Goal: Task Accomplishment & Management: Complete application form

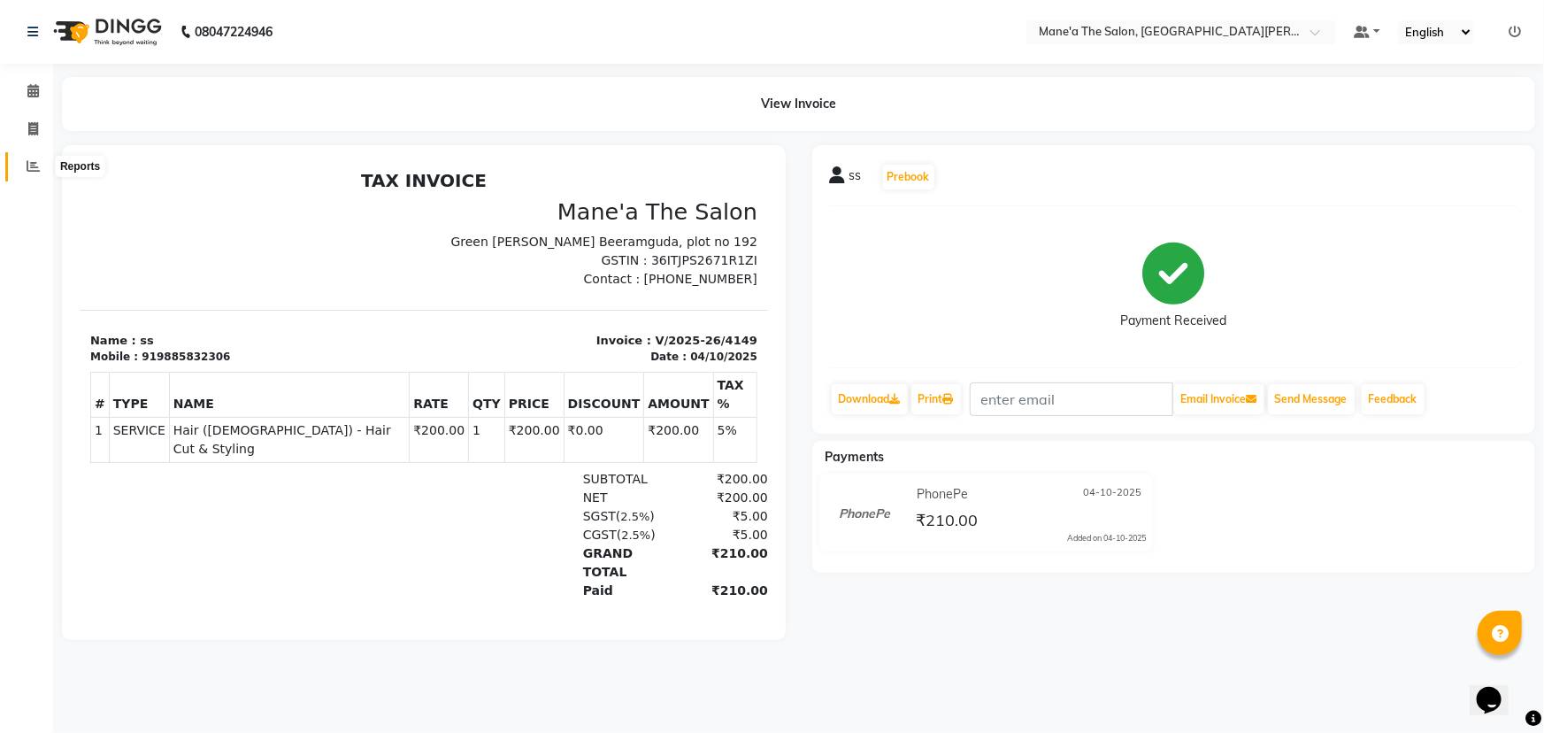
click at [32, 157] on span at bounding box center [33, 167] width 31 height 20
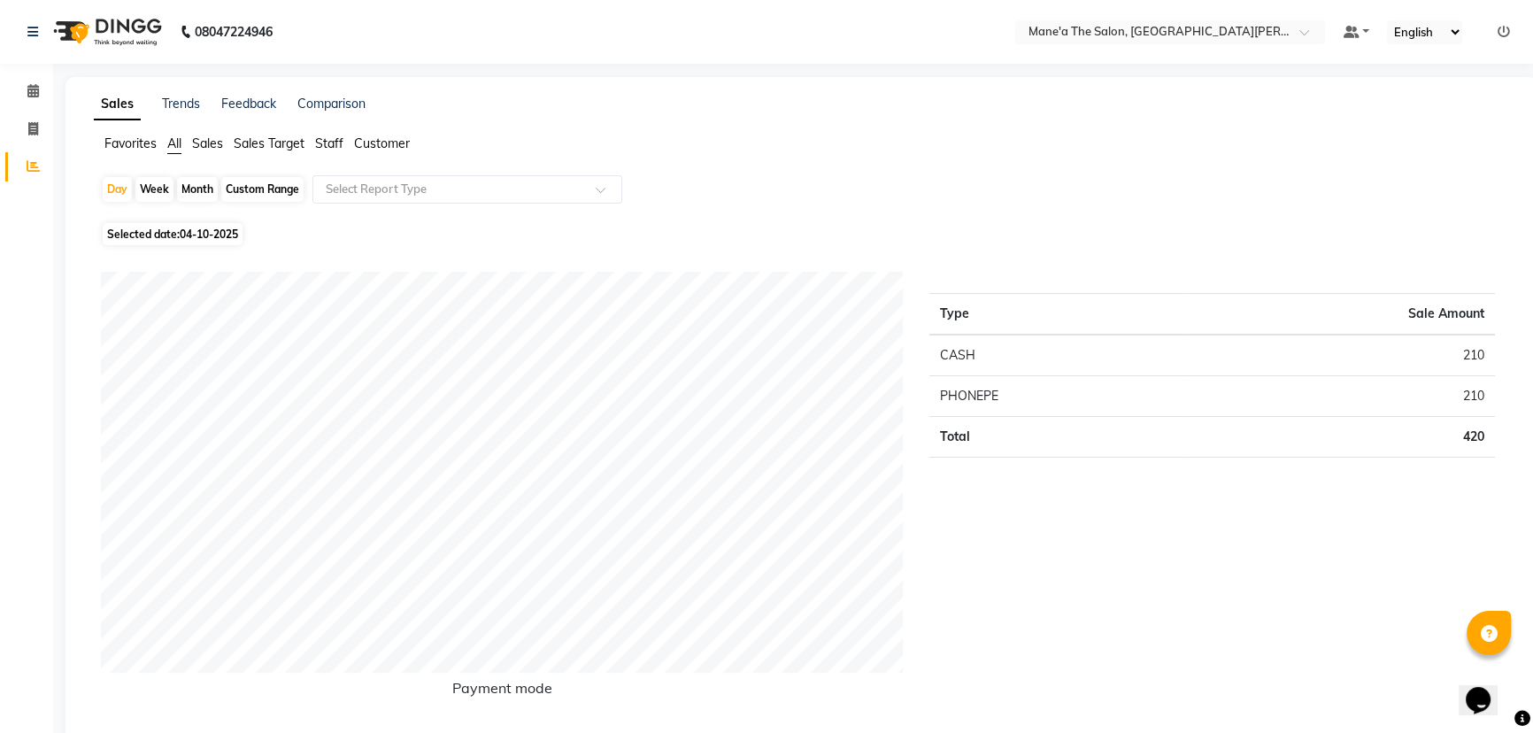
click at [155, 187] on div "Week" at bounding box center [154, 189] width 38 height 25
select select "10"
select select "2025"
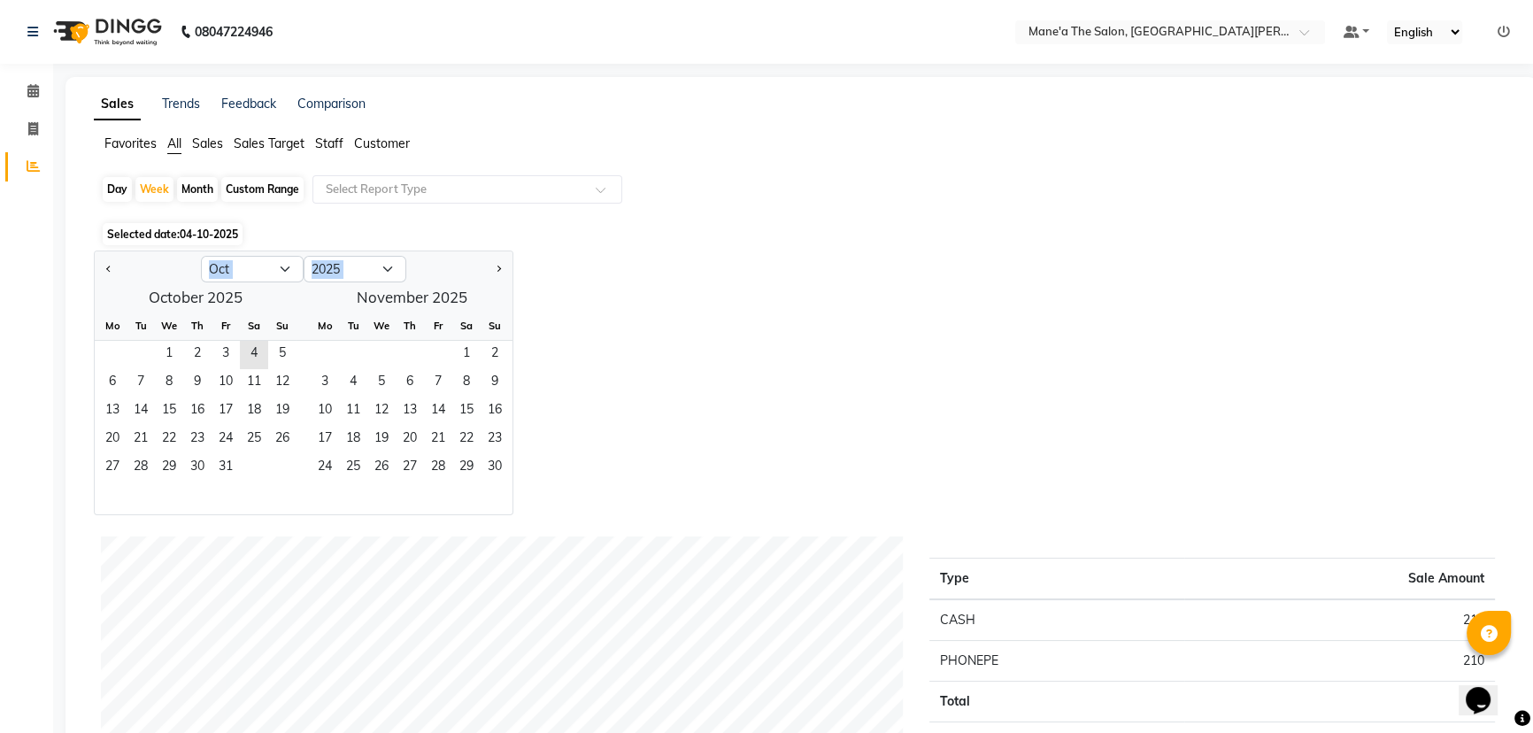
drag, startPoint x: 135, startPoint y: 305, endPoint x: 128, endPoint y: 339, distance: 34.2
click at [129, 335] on ngb-datepicker "Jan Feb Mar Apr May Jun [DATE] Aug Sep Oct Nov [DATE] 2016 2017 2018 2019 2020 …" at bounding box center [303, 382] width 419 height 265
click at [124, 349] on div "1 2 3 4 5" at bounding box center [196, 355] width 202 height 28
click at [162, 356] on span "1" at bounding box center [169, 355] width 28 height 28
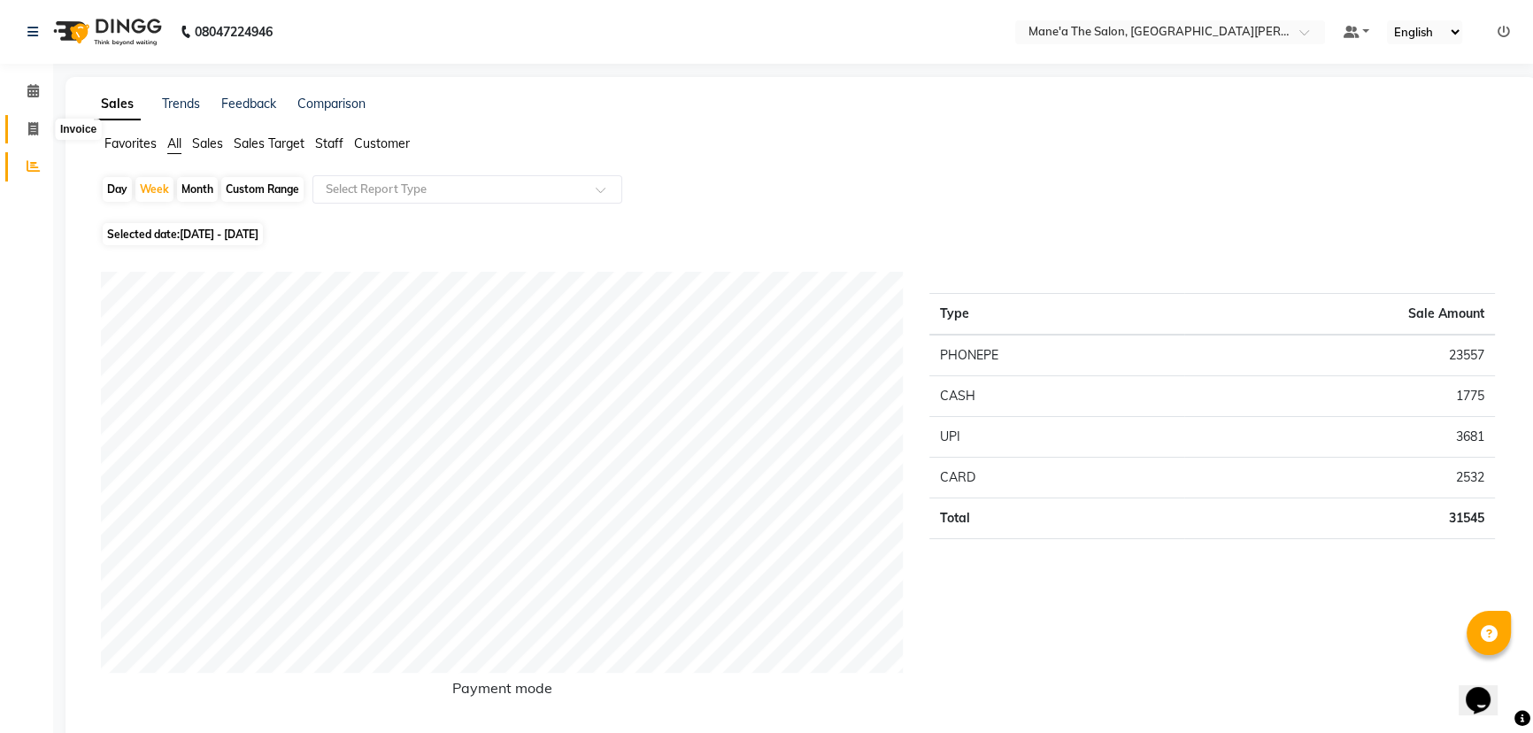
click at [19, 127] on span at bounding box center [33, 129] width 31 height 20
select select "7205"
select select "service"
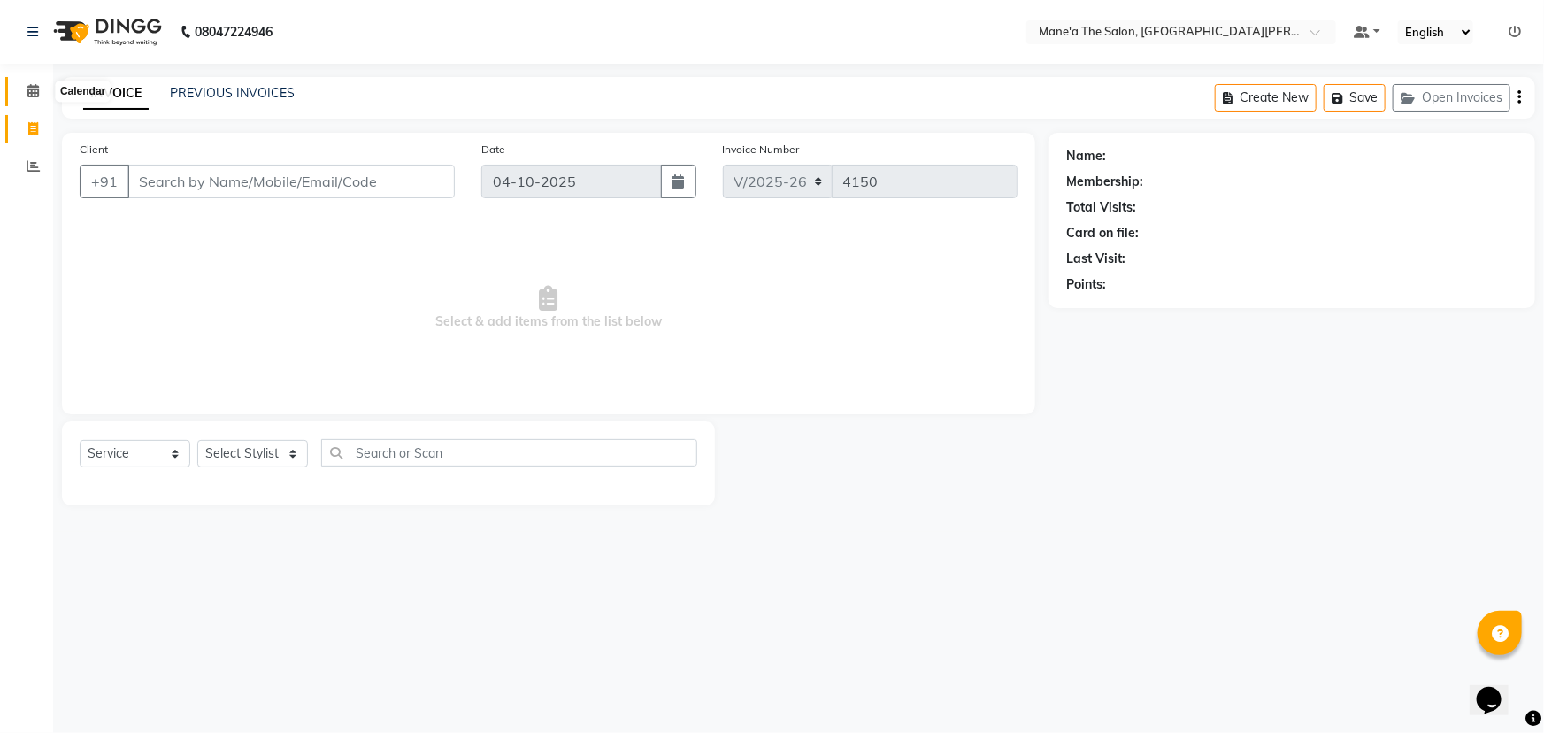
click at [26, 88] on span at bounding box center [33, 91] width 31 height 20
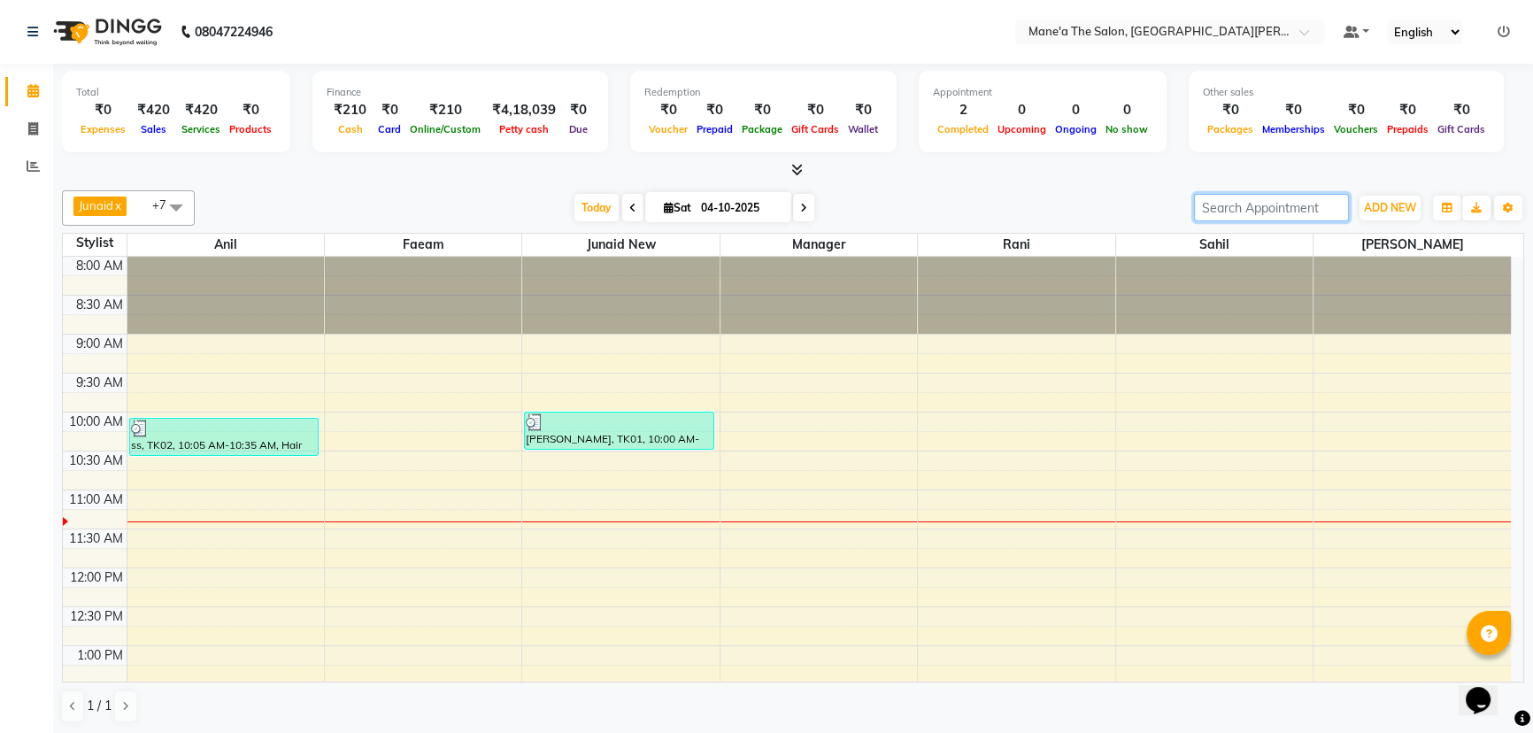
click at [1245, 203] on input "search" at bounding box center [1271, 207] width 155 height 27
click at [26, 125] on span at bounding box center [33, 129] width 31 height 20
select select "service"
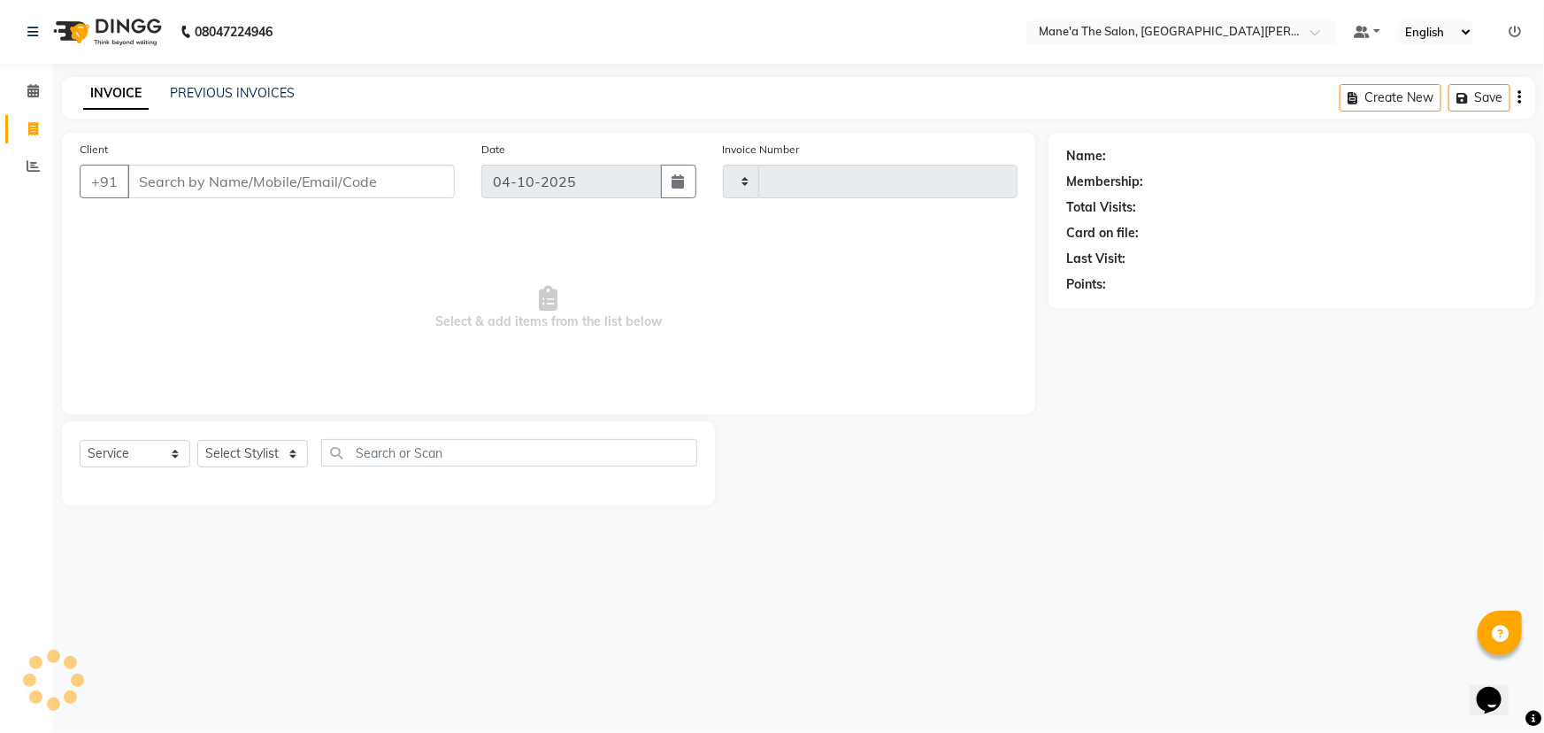
type input "4150"
select select "7205"
click at [32, 159] on icon at bounding box center [33, 165] width 13 height 13
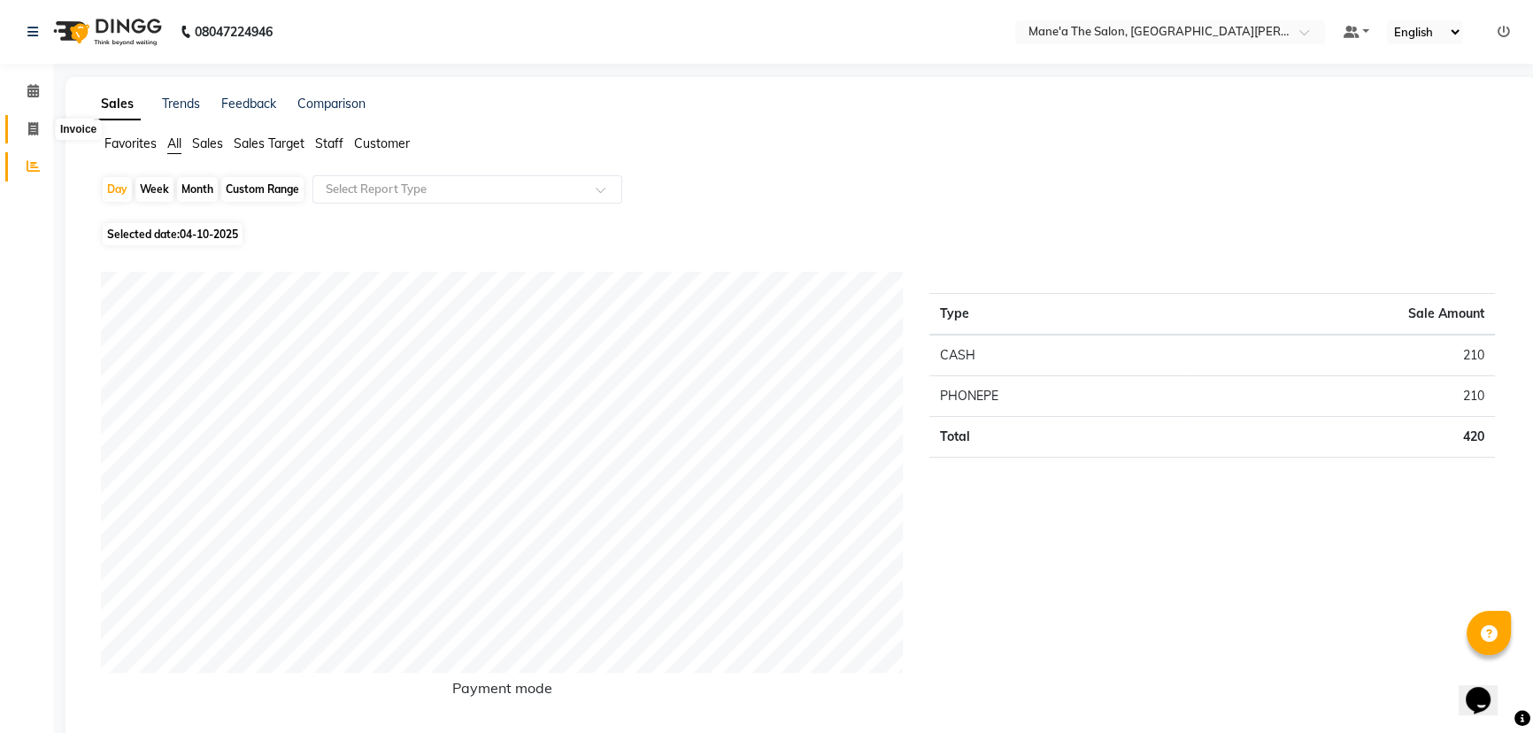
click at [44, 121] on span at bounding box center [33, 129] width 31 height 20
select select "service"
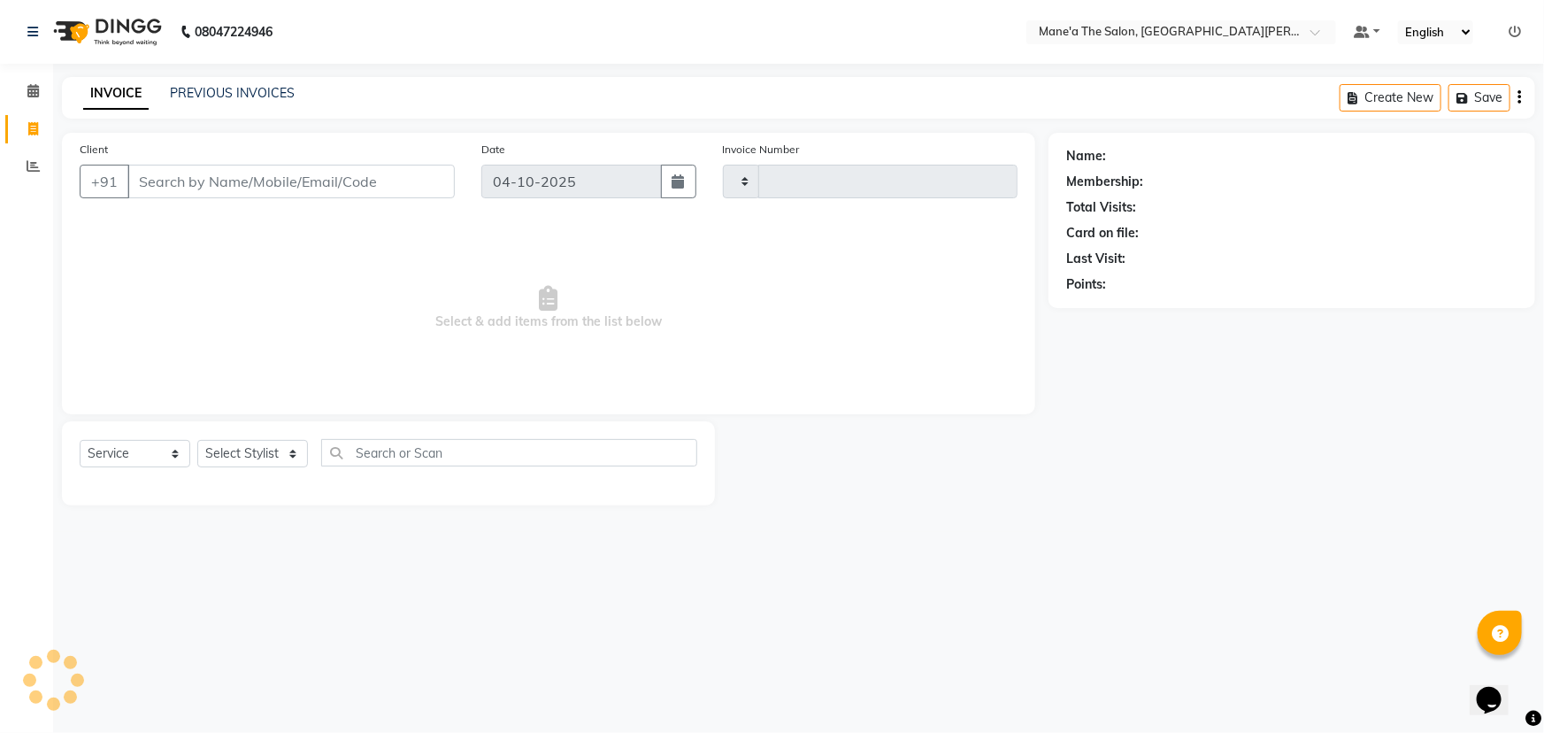
type input "4150"
select select "7205"
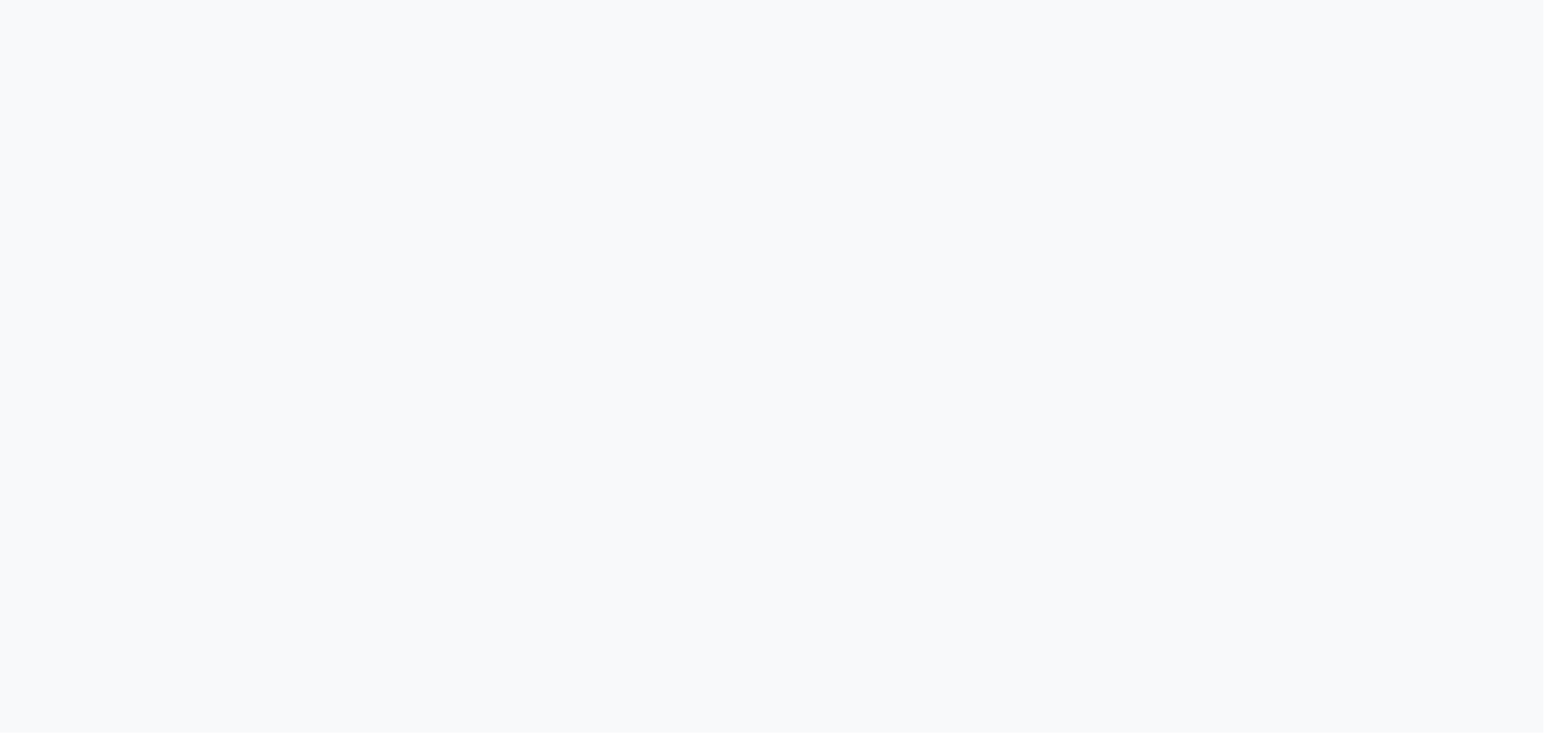
select select "7205"
select select "service"
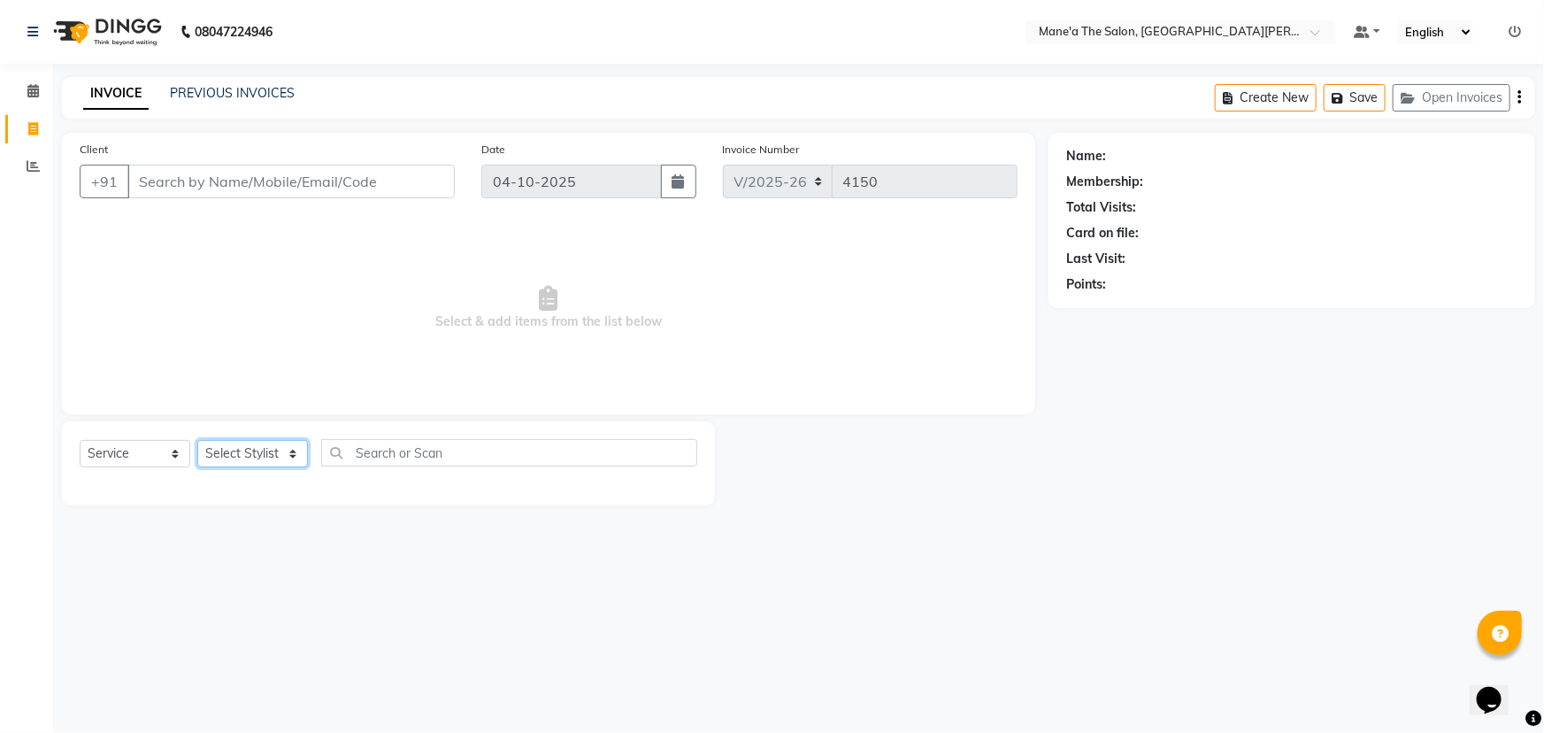
click at [292, 448] on select "Select Stylist Anil Faeam Junaid New Manager Manjula Neelima Owner Rani Sahil S…" at bounding box center [252, 453] width 111 height 27
select select "85411"
click at [197, 440] on select "Select Stylist Anil Faeam Junaid New Manager Manjula Neelima Owner Rani Sahil S…" at bounding box center [252, 453] width 111 height 27
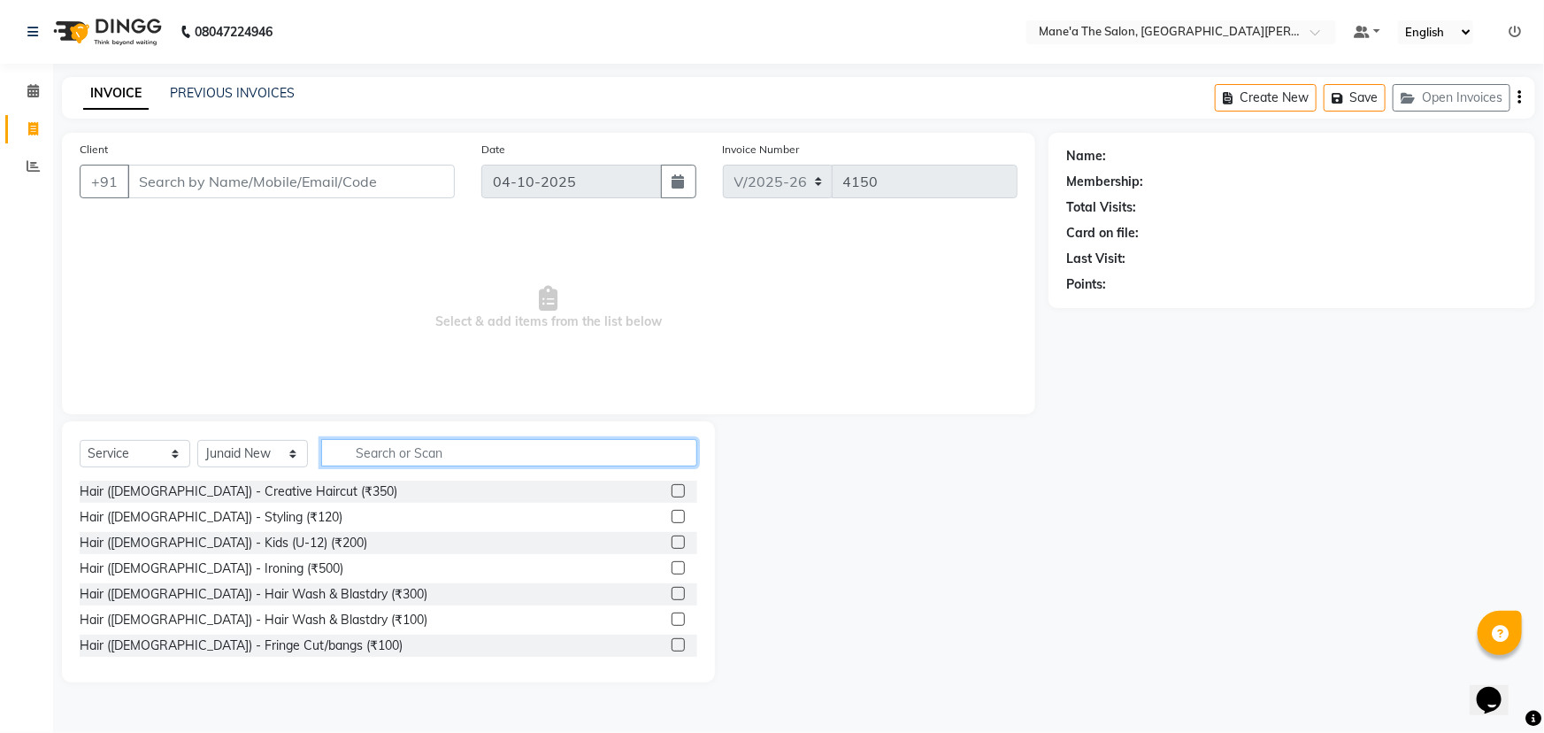
click at [389, 447] on input "text" at bounding box center [509, 452] width 376 height 27
type input "c"
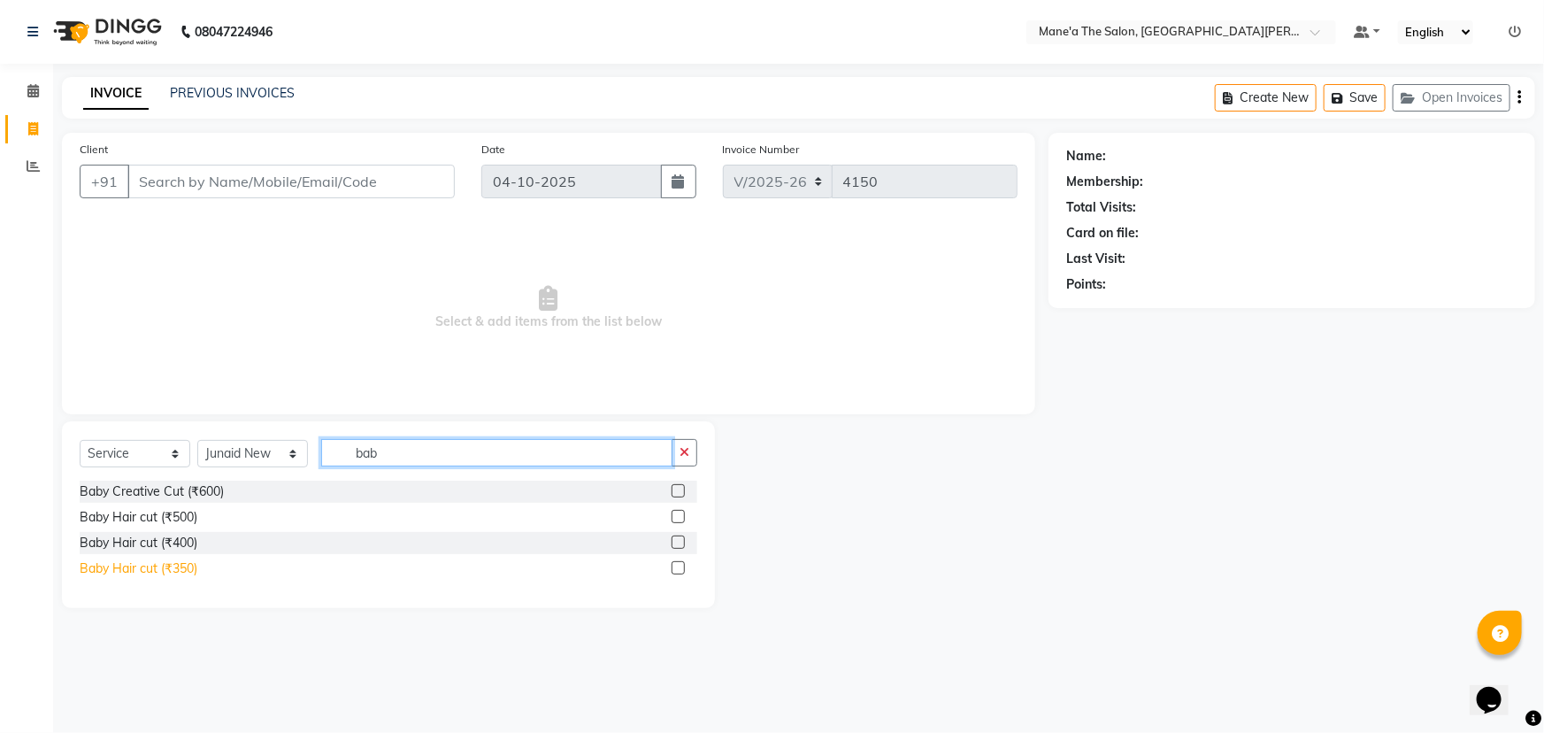
type input "bab"
click at [120, 571] on div "Baby Hair cut (₹350)" at bounding box center [139, 568] width 118 height 19
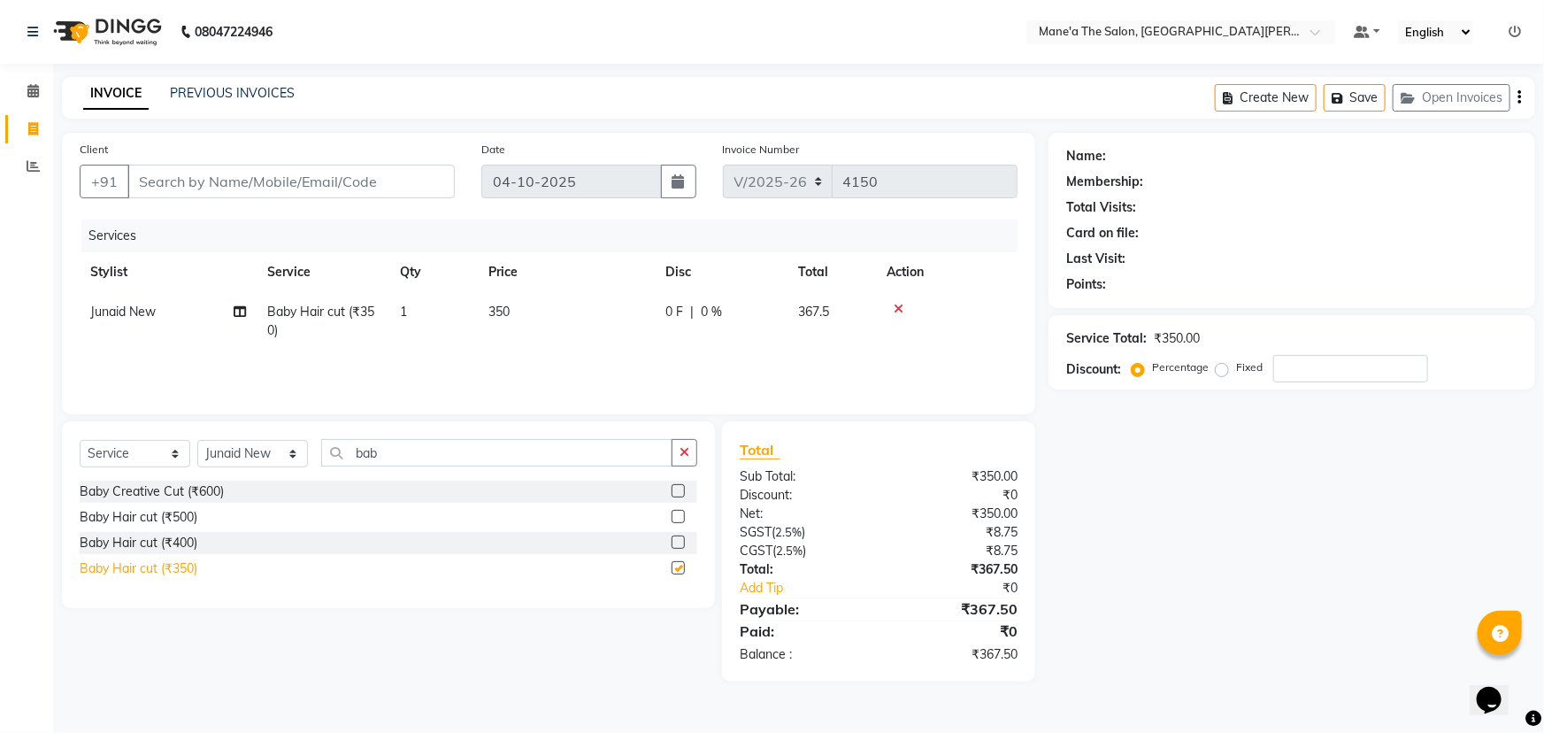
checkbox input "false"
click at [681, 460] on button "button" at bounding box center [685, 452] width 26 height 27
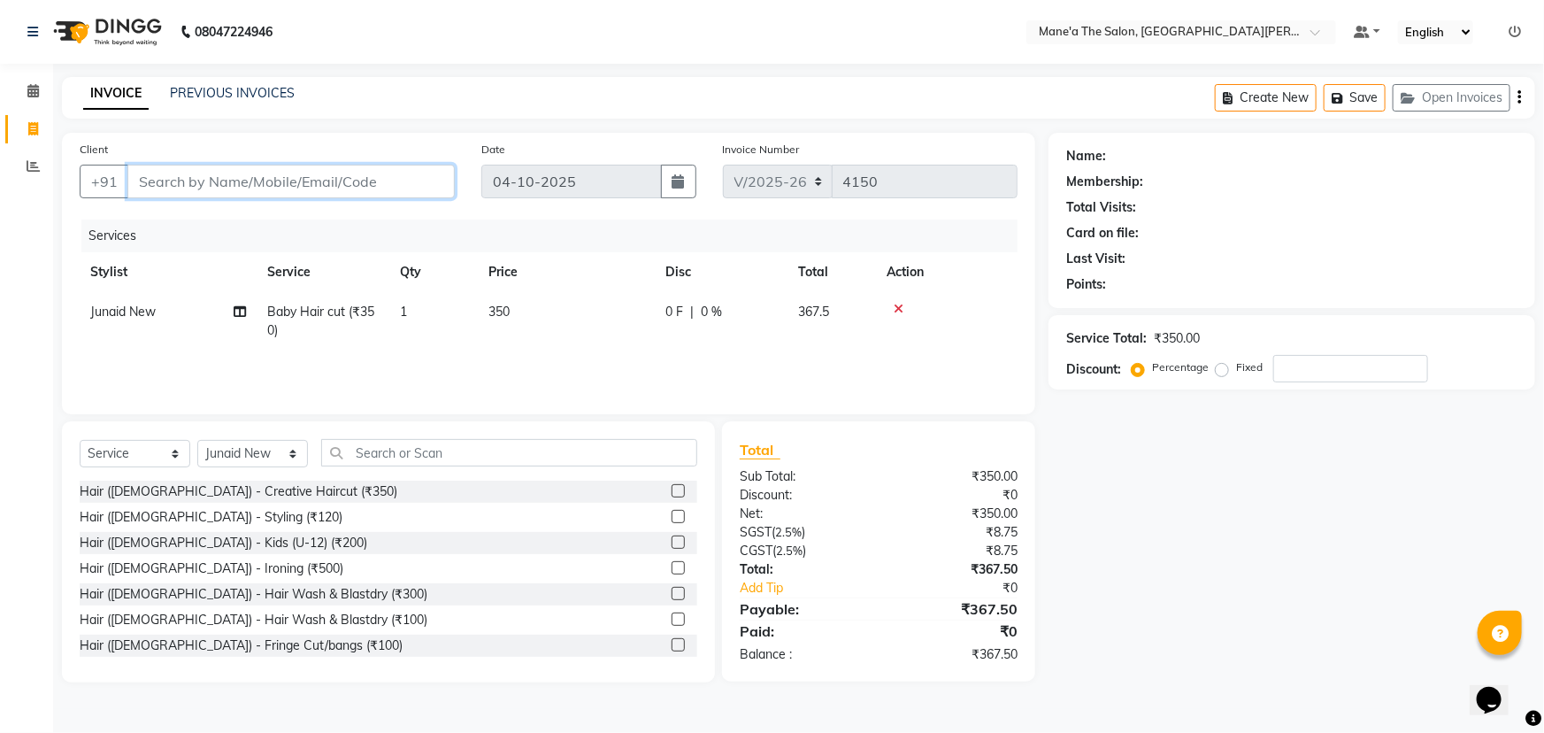
click at [336, 179] on input "Client" at bounding box center [290, 182] width 327 height 34
type input "8"
type input "0"
type input "8"
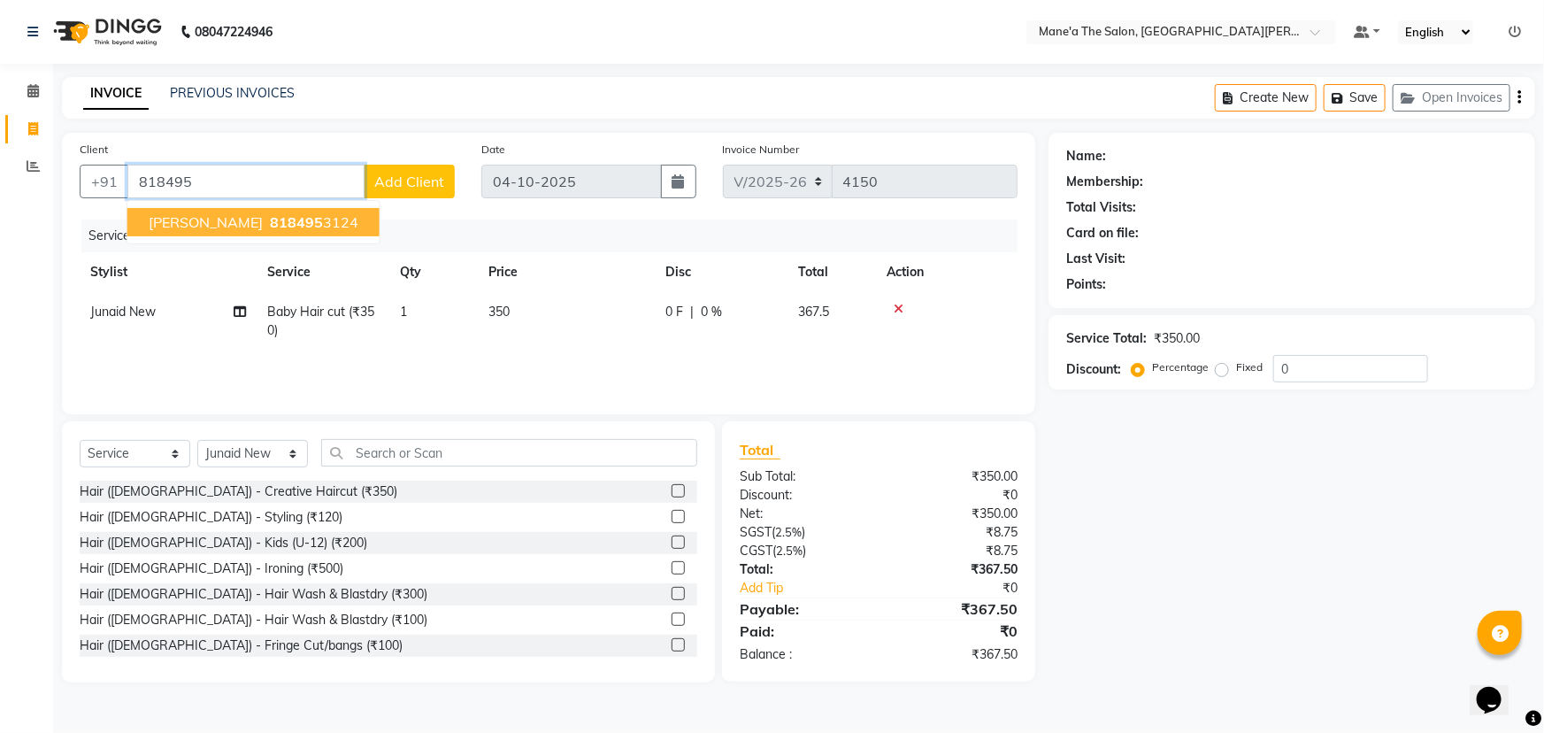
click at [270, 222] on span "818495" at bounding box center [296, 222] width 53 height 18
type input "8184953124"
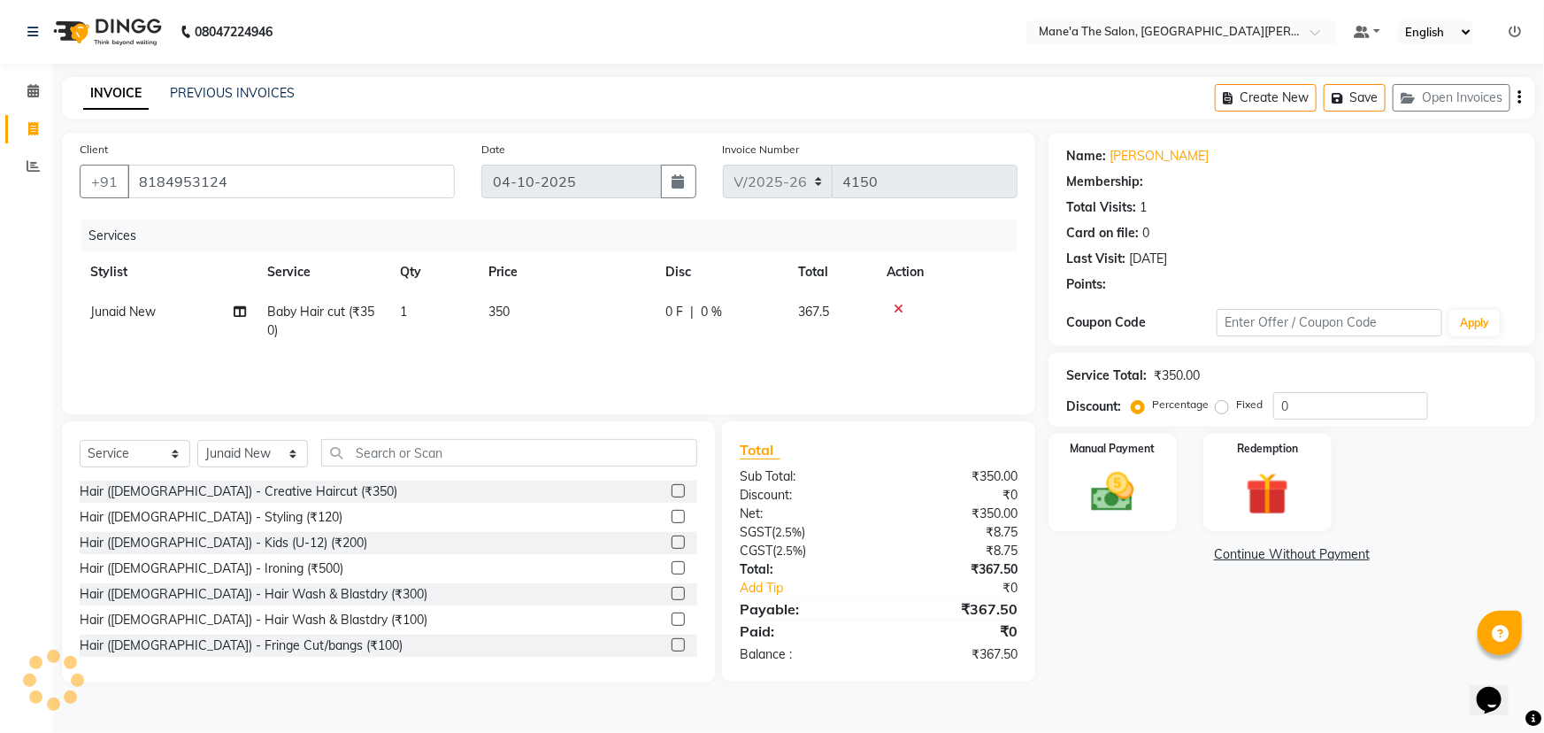
select select "1: Object"
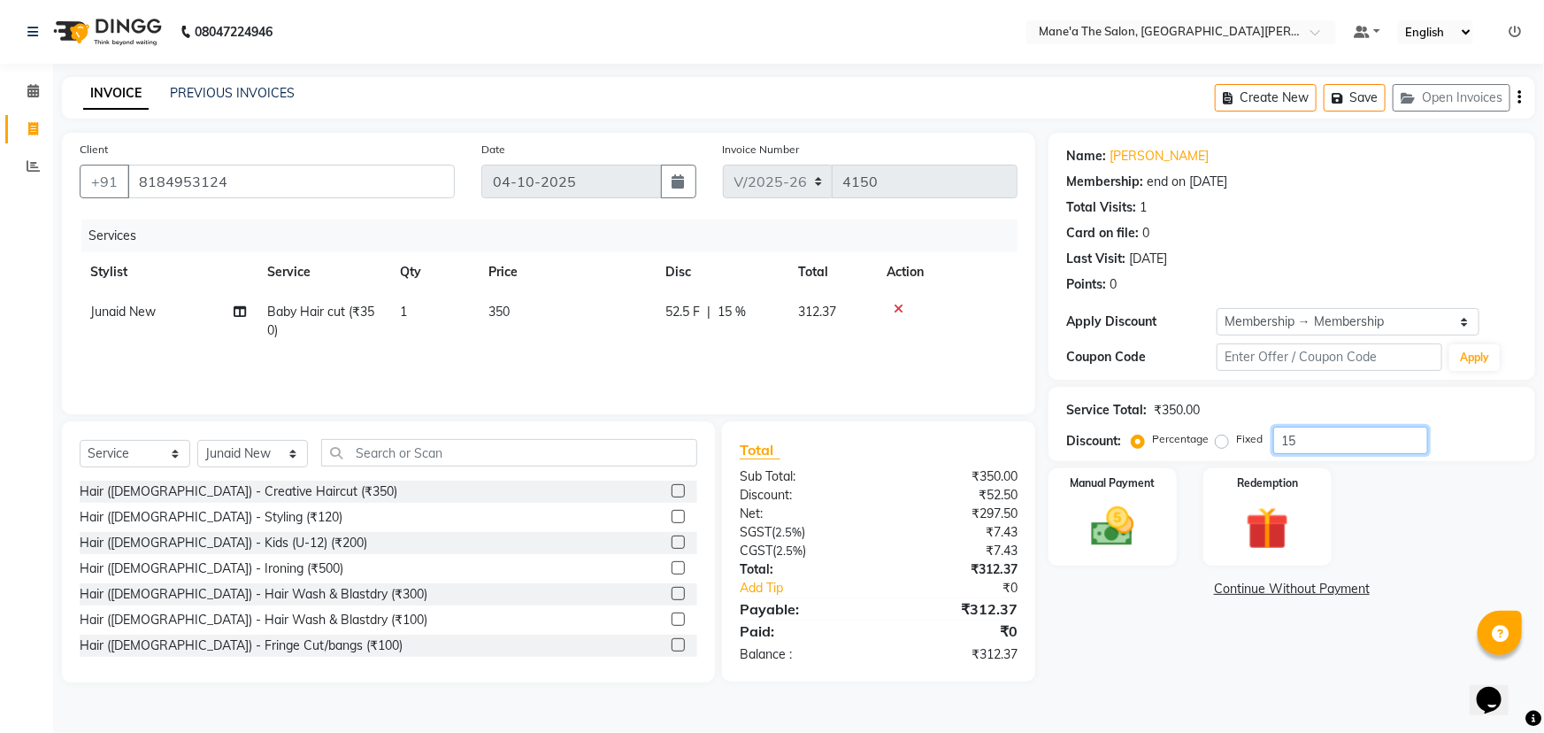
click at [1301, 438] on input "15" at bounding box center [1350, 440] width 155 height 27
click at [1350, 441] on input "10" at bounding box center [1350, 440] width 155 height 27
type input "1"
type input "10"
click at [1081, 538] on img at bounding box center [1113, 526] width 73 height 51
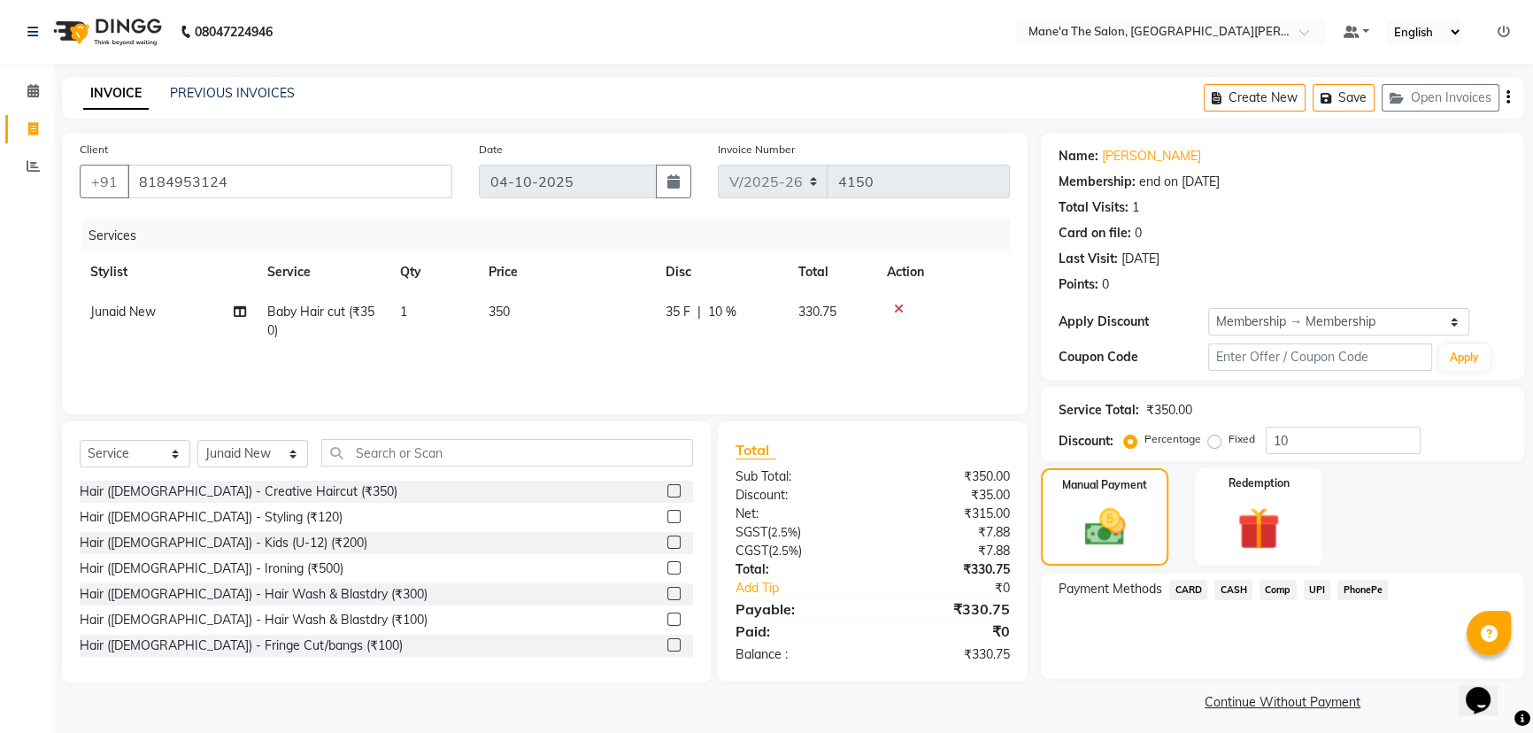
click at [1352, 588] on span "PhonePe" at bounding box center [1362, 590] width 50 height 20
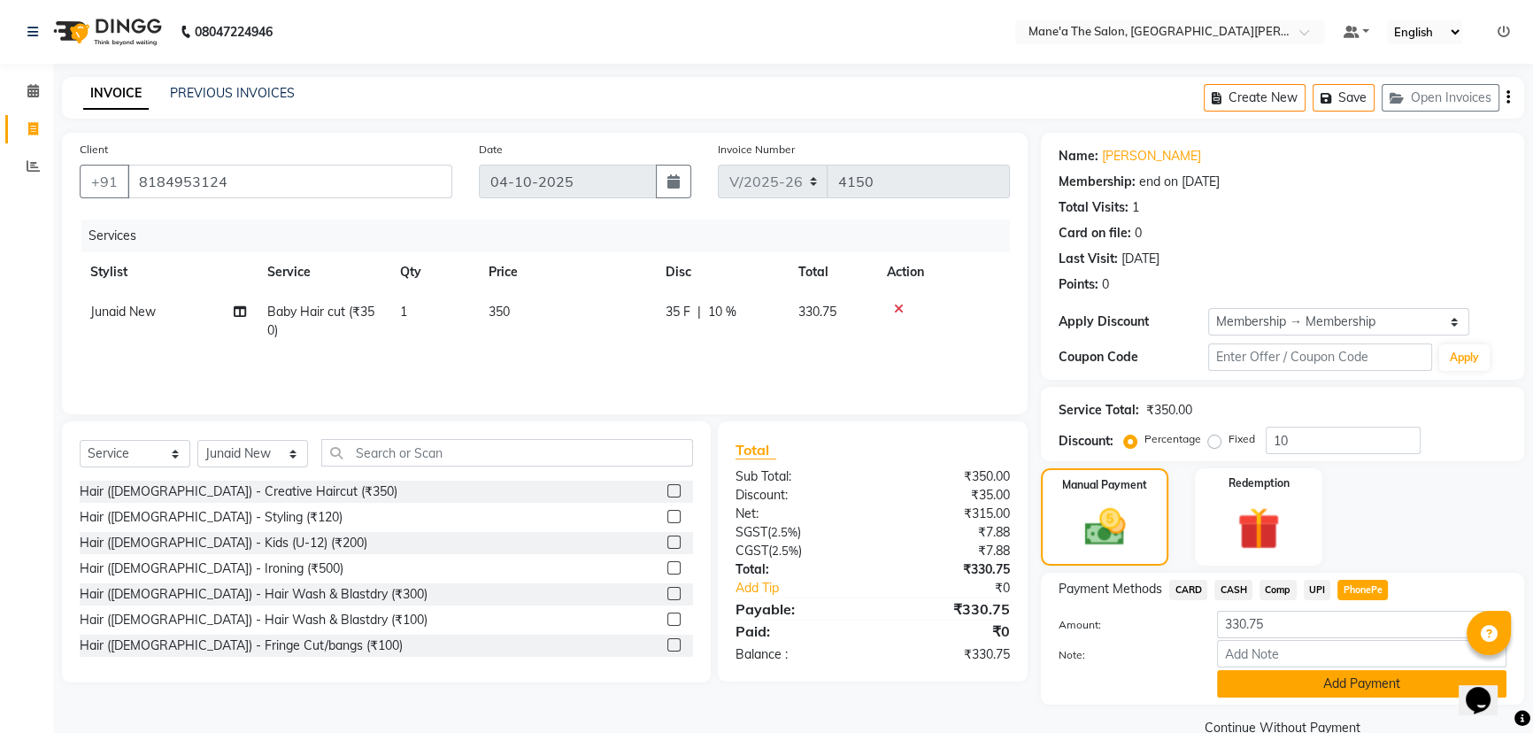
click at [1296, 675] on button "Add Payment" at bounding box center [1361, 683] width 289 height 27
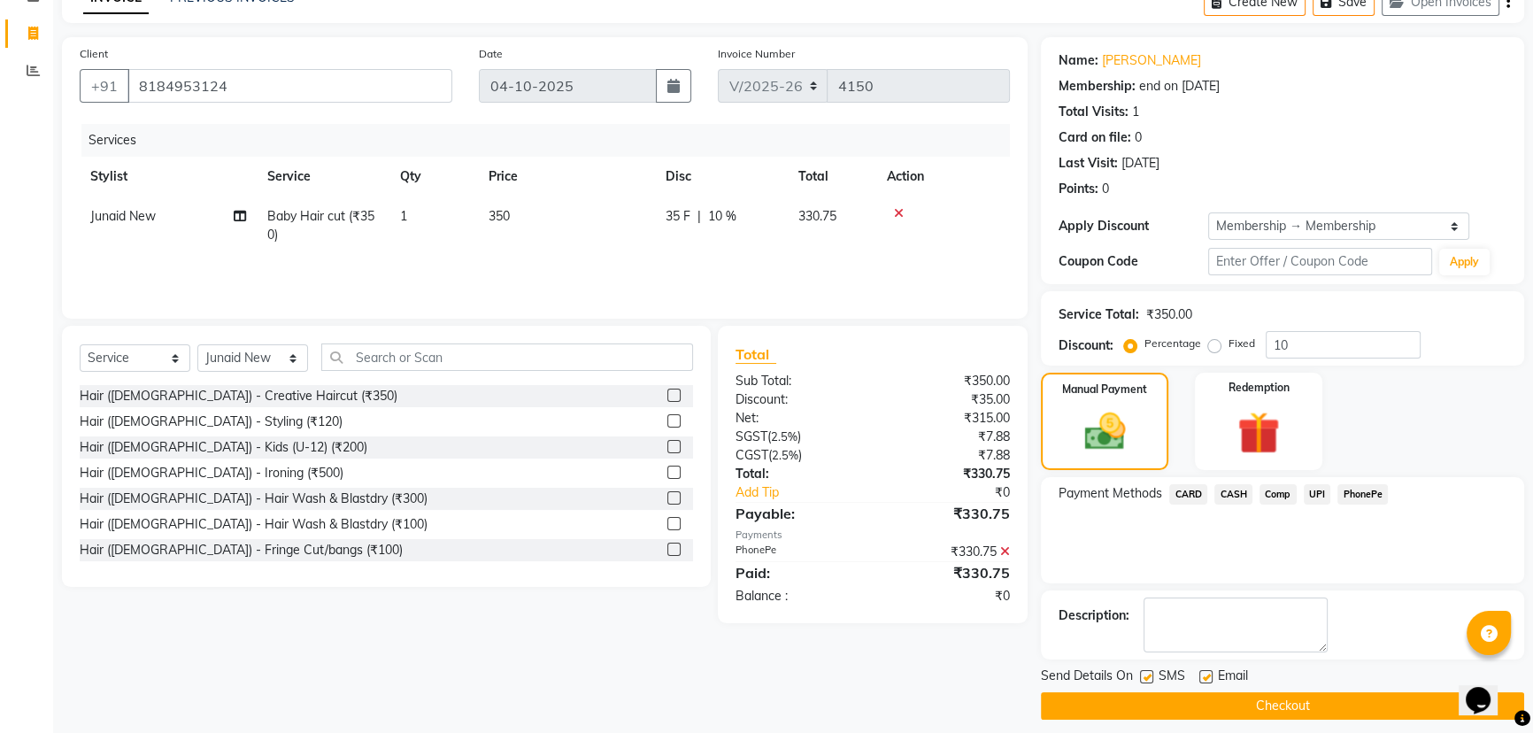
scroll to position [107, 0]
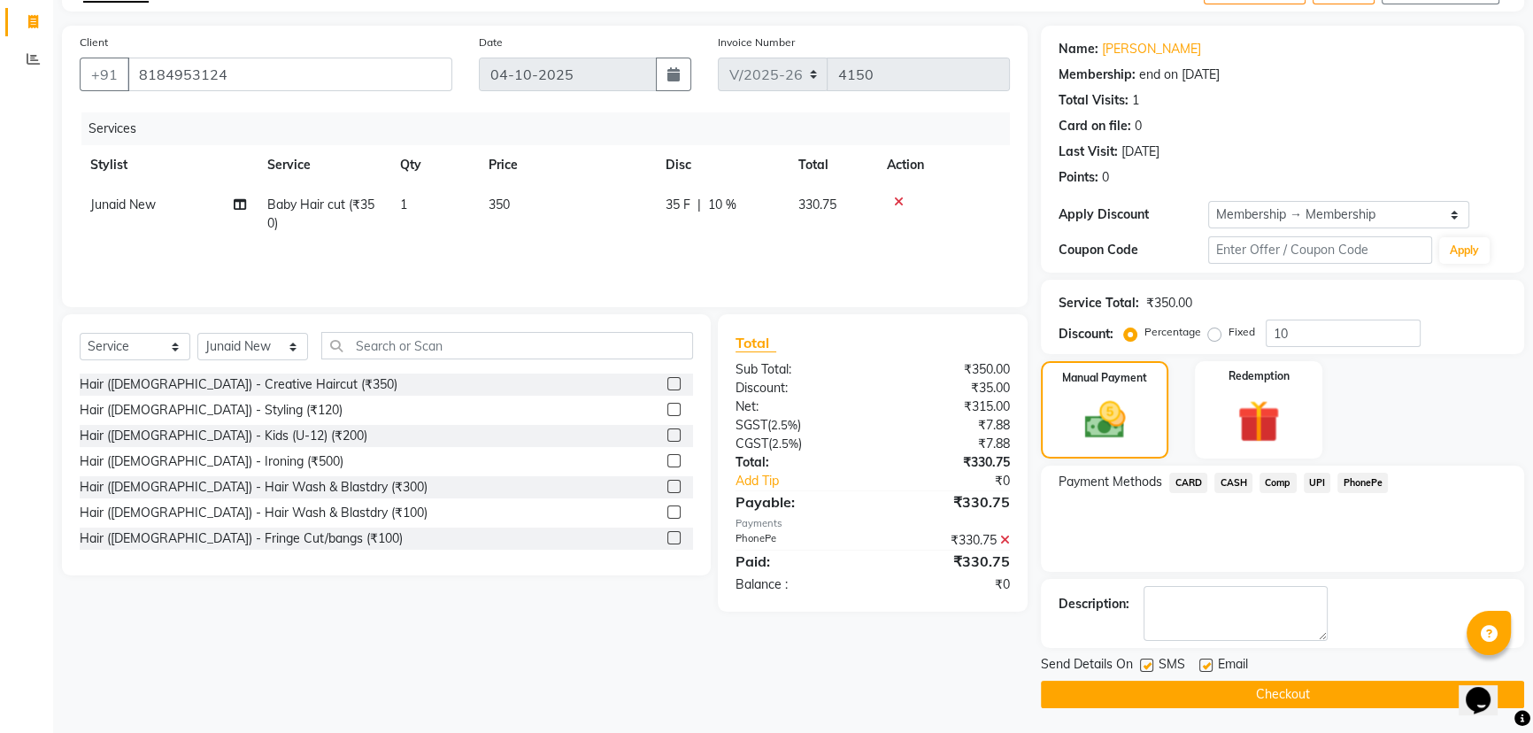
click at [1288, 681] on button "Checkout" at bounding box center [1282, 694] width 483 height 27
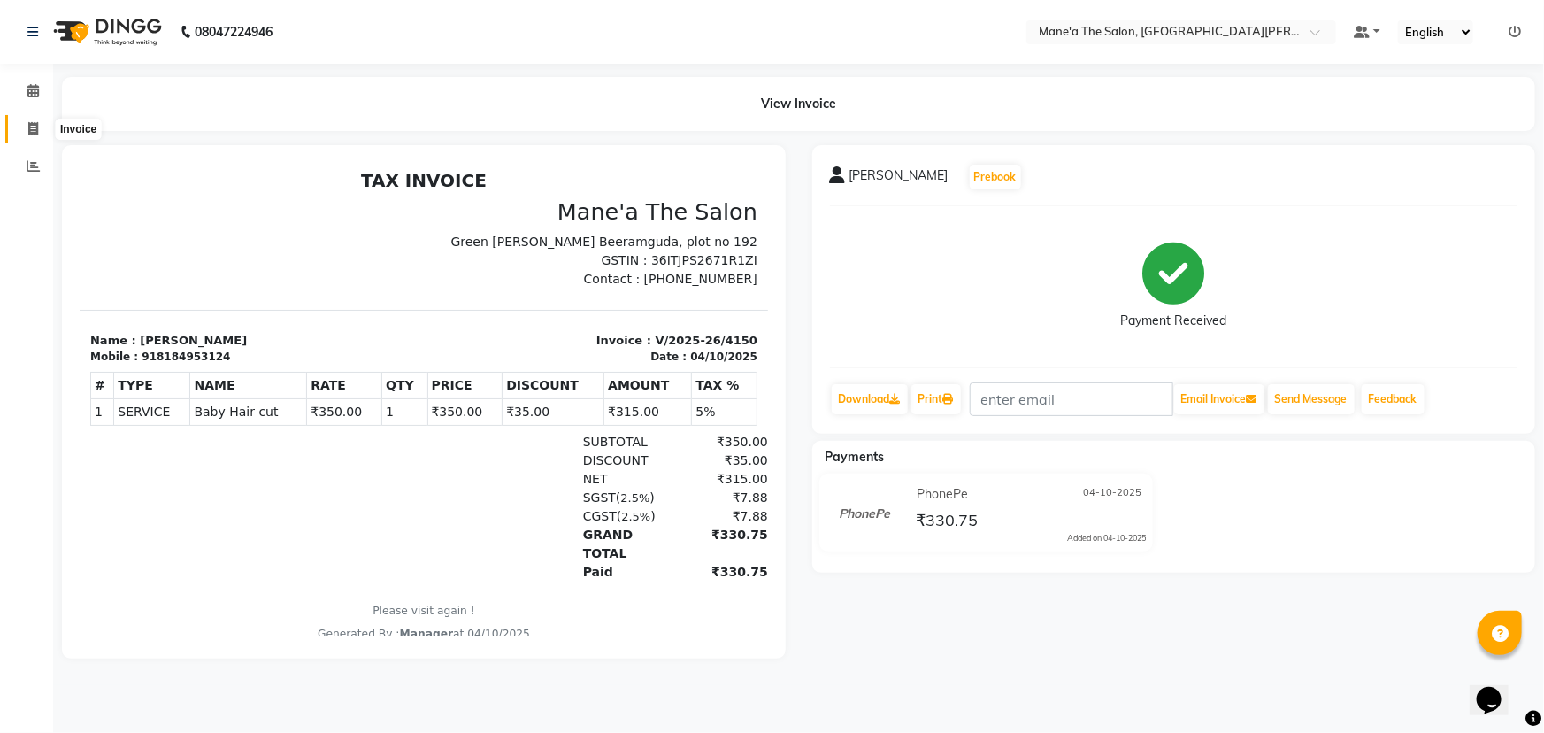
click at [35, 135] on icon at bounding box center [33, 128] width 10 height 13
select select "service"
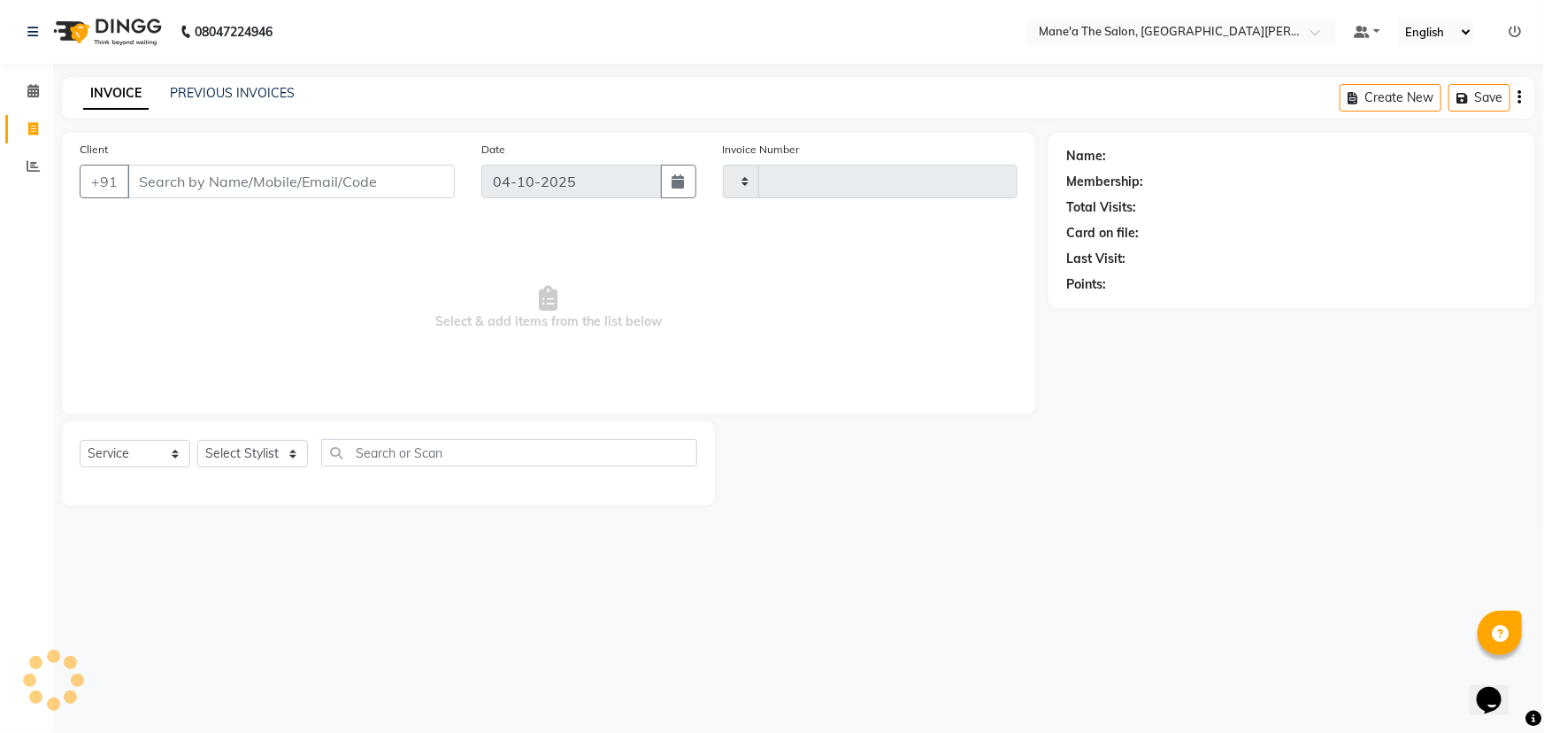
type input "4151"
select select "7205"
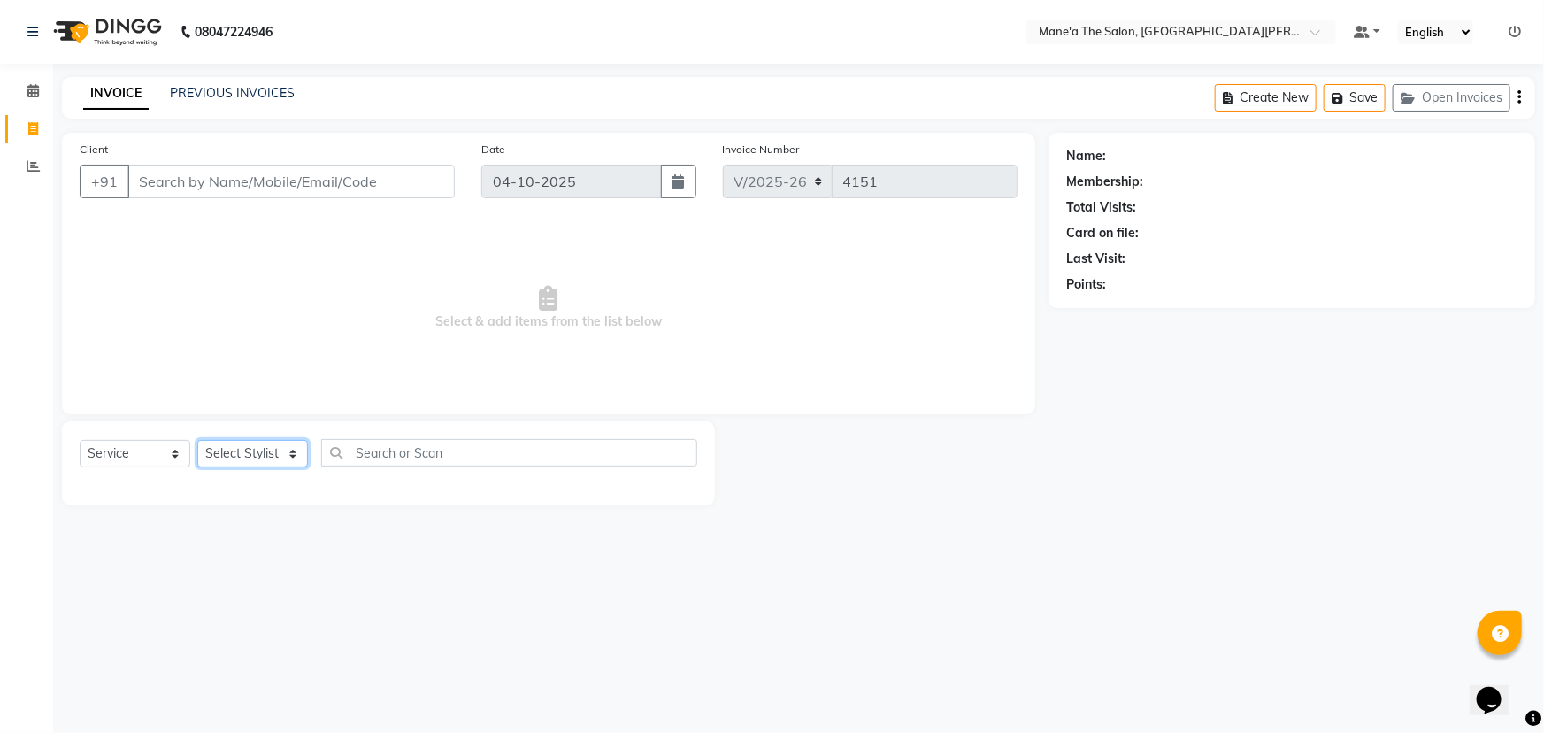
click at [283, 446] on select "Select Stylist" at bounding box center [252, 453] width 111 height 27
select select "87897"
click at [197, 440] on select "Select Stylist Anil Faeam Junaid New Manager Manjula Neelima Owner Rani Sahil S…" at bounding box center [252, 453] width 111 height 27
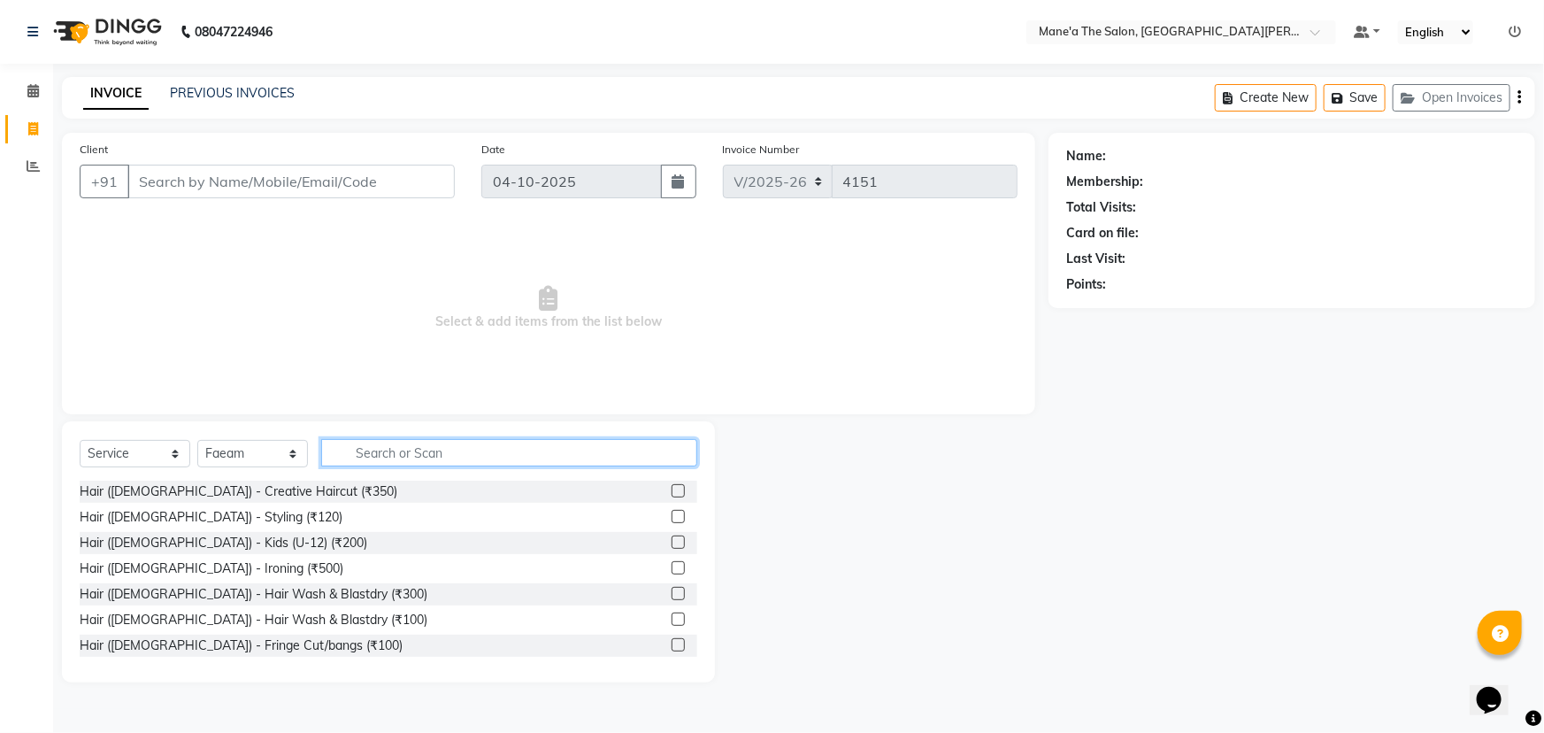
click at [469, 452] on input "text" at bounding box center [509, 452] width 376 height 27
type input "200"
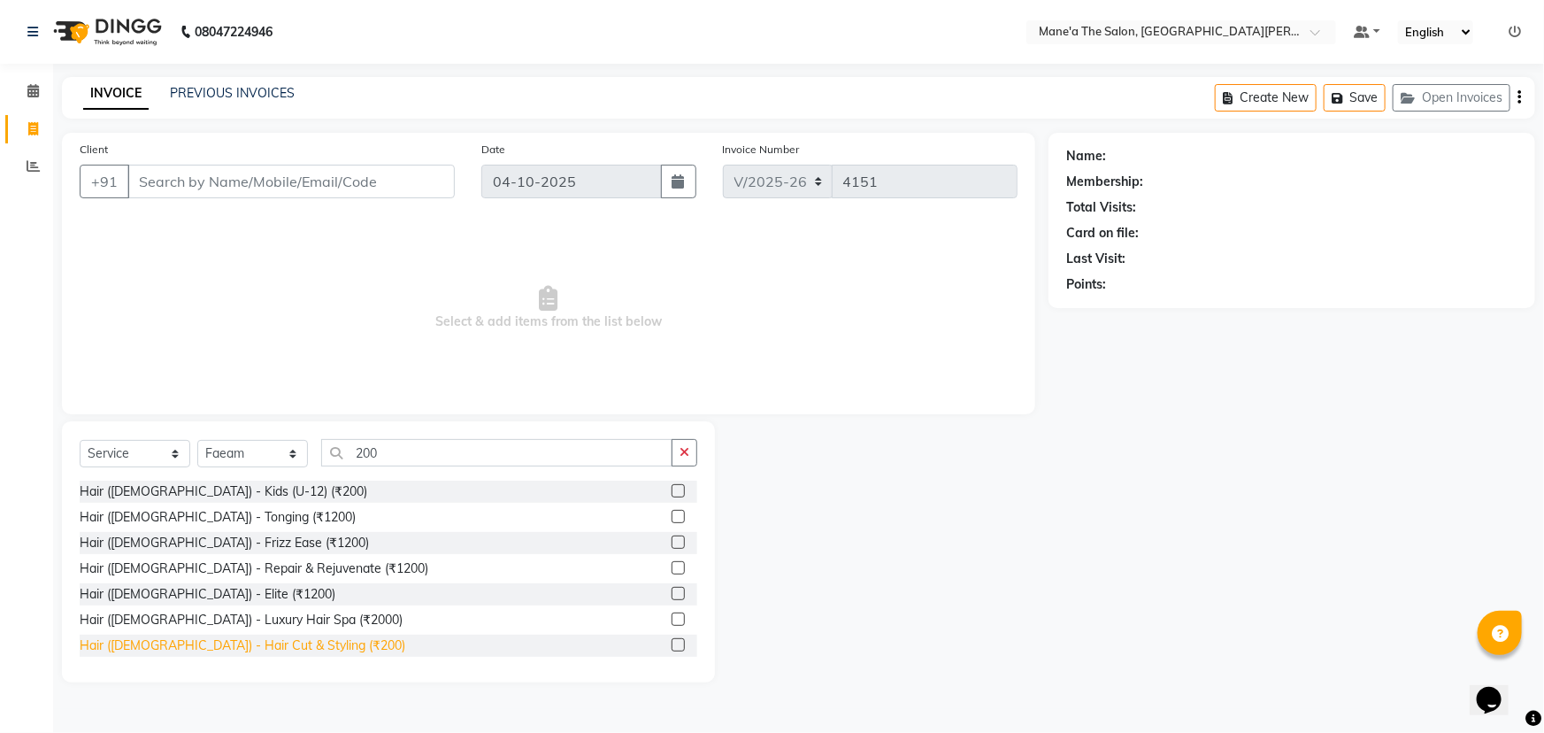
click at [159, 646] on div "Hair (Male) - Hair Cut & Styling (₹200)" at bounding box center [243, 645] width 326 height 19
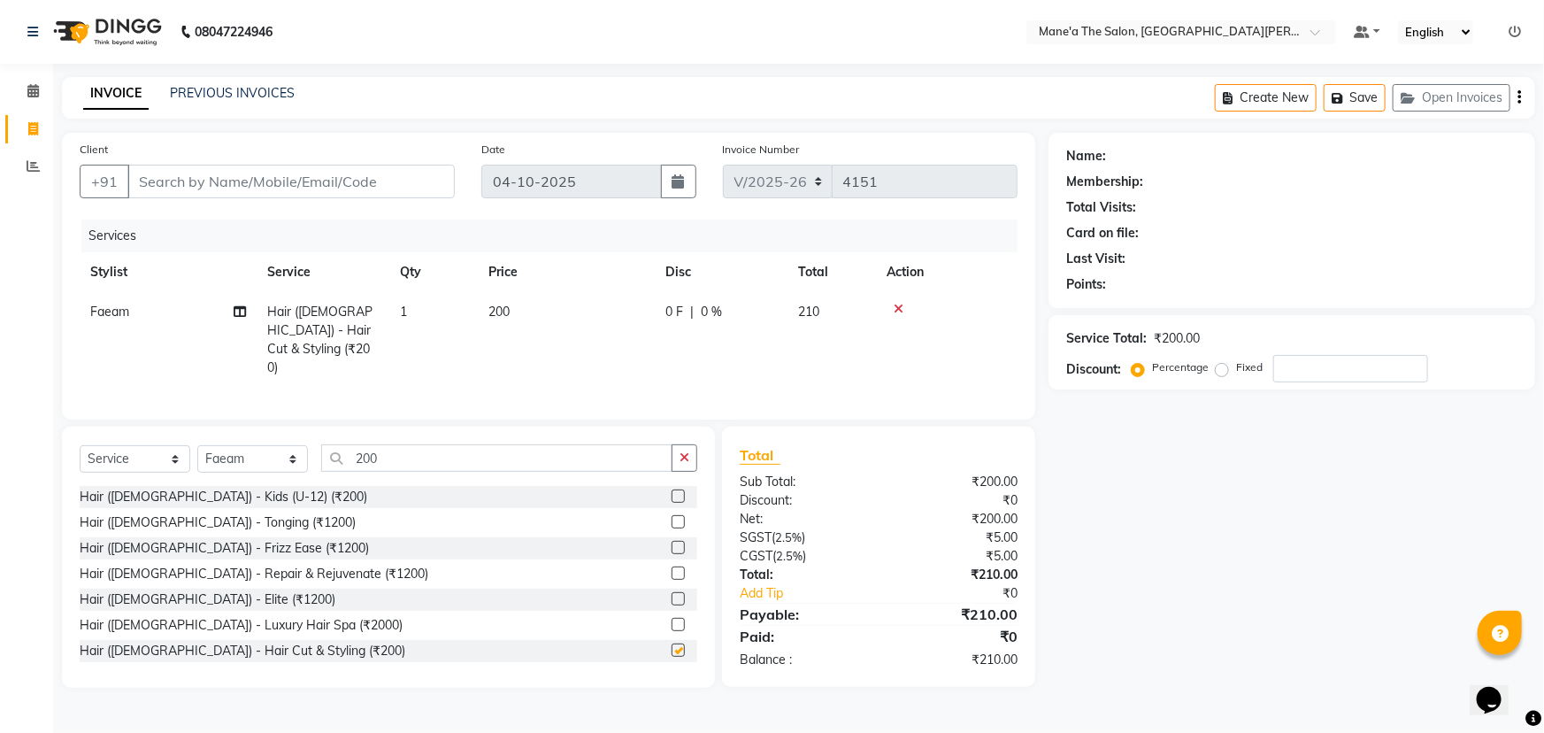
checkbox input "false"
click at [418, 450] on input "200" at bounding box center [496, 457] width 351 height 27
type input "2"
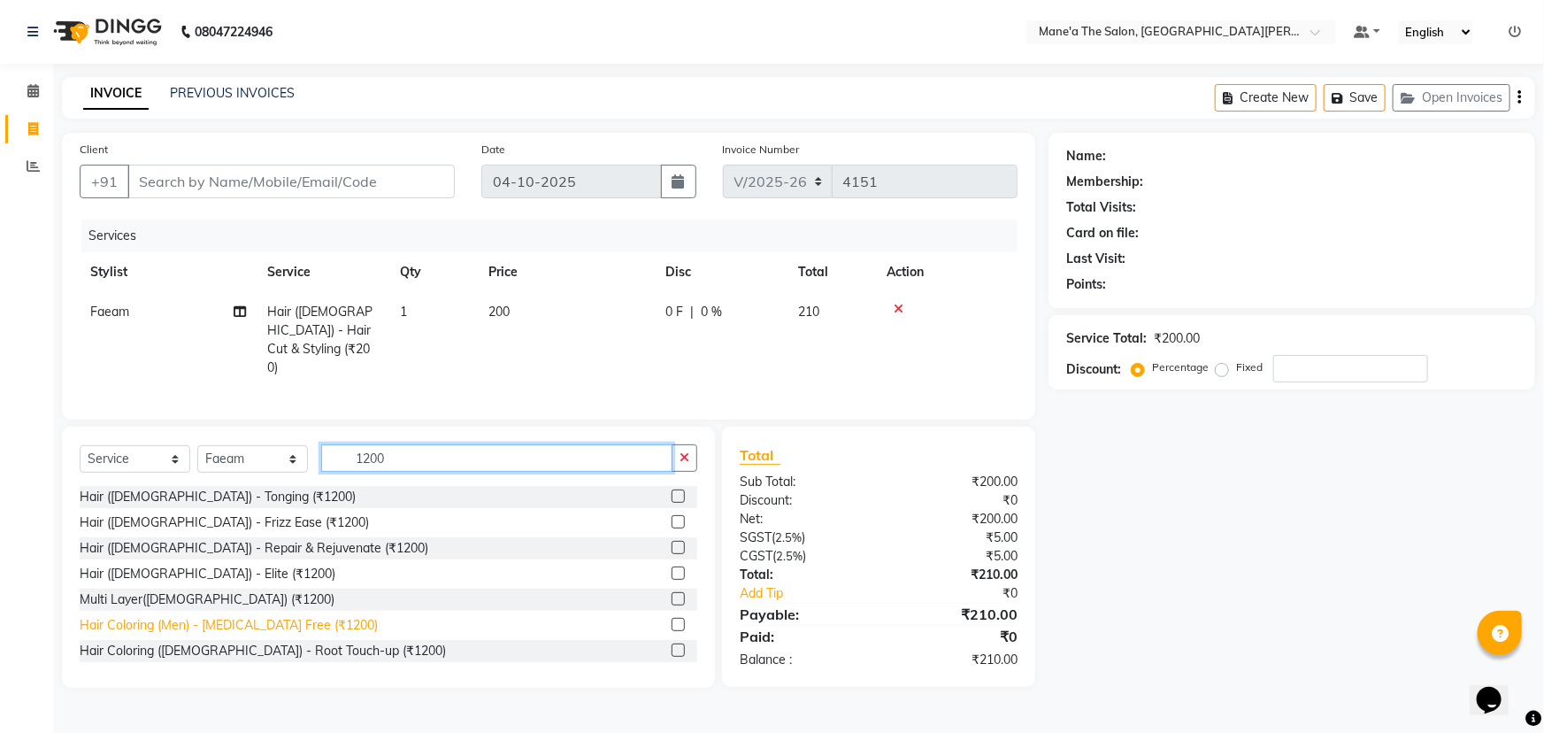
type input "1200"
click at [200, 618] on div "Hair Coloring (Men) - Ammonia Free (₹1200)" at bounding box center [229, 625] width 298 height 19
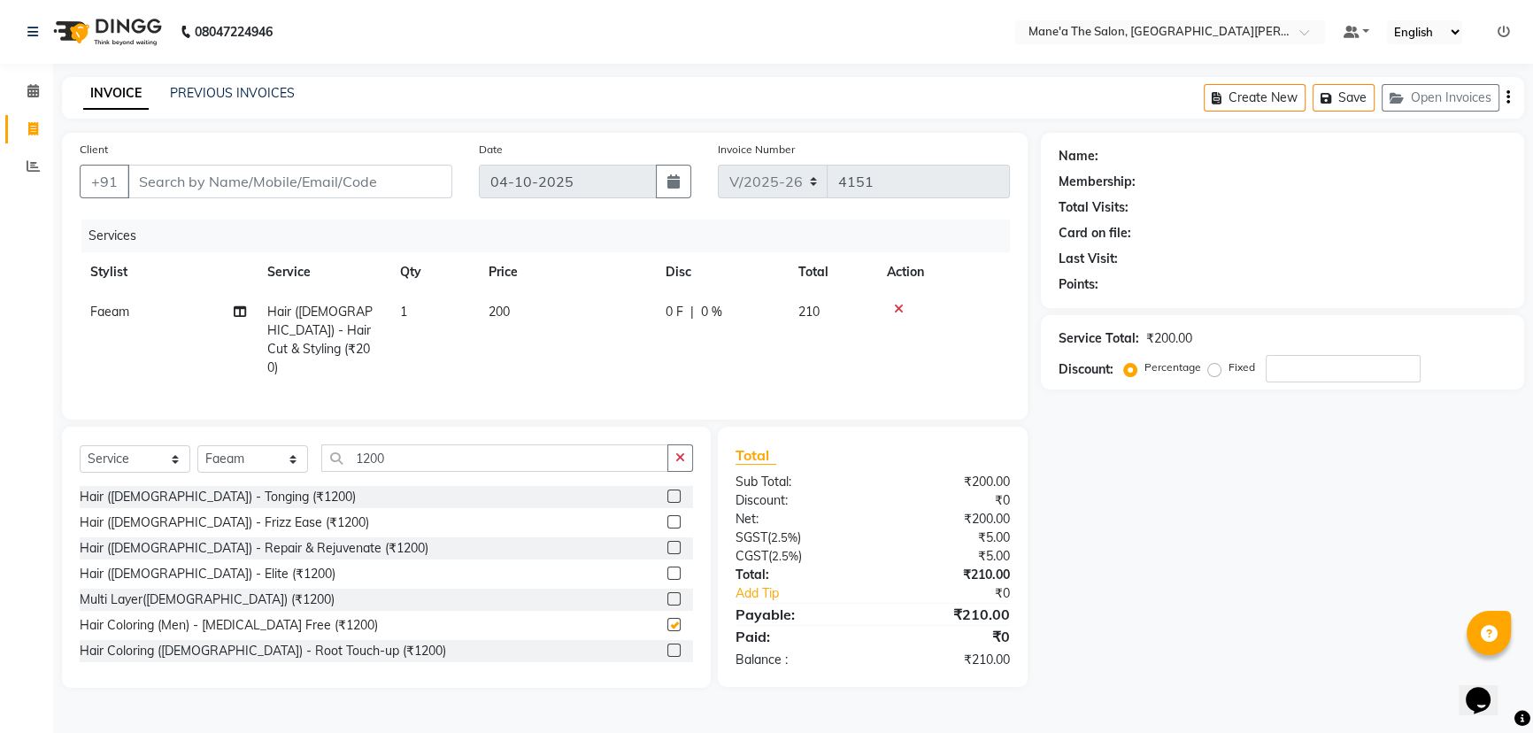
checkbox input "false"
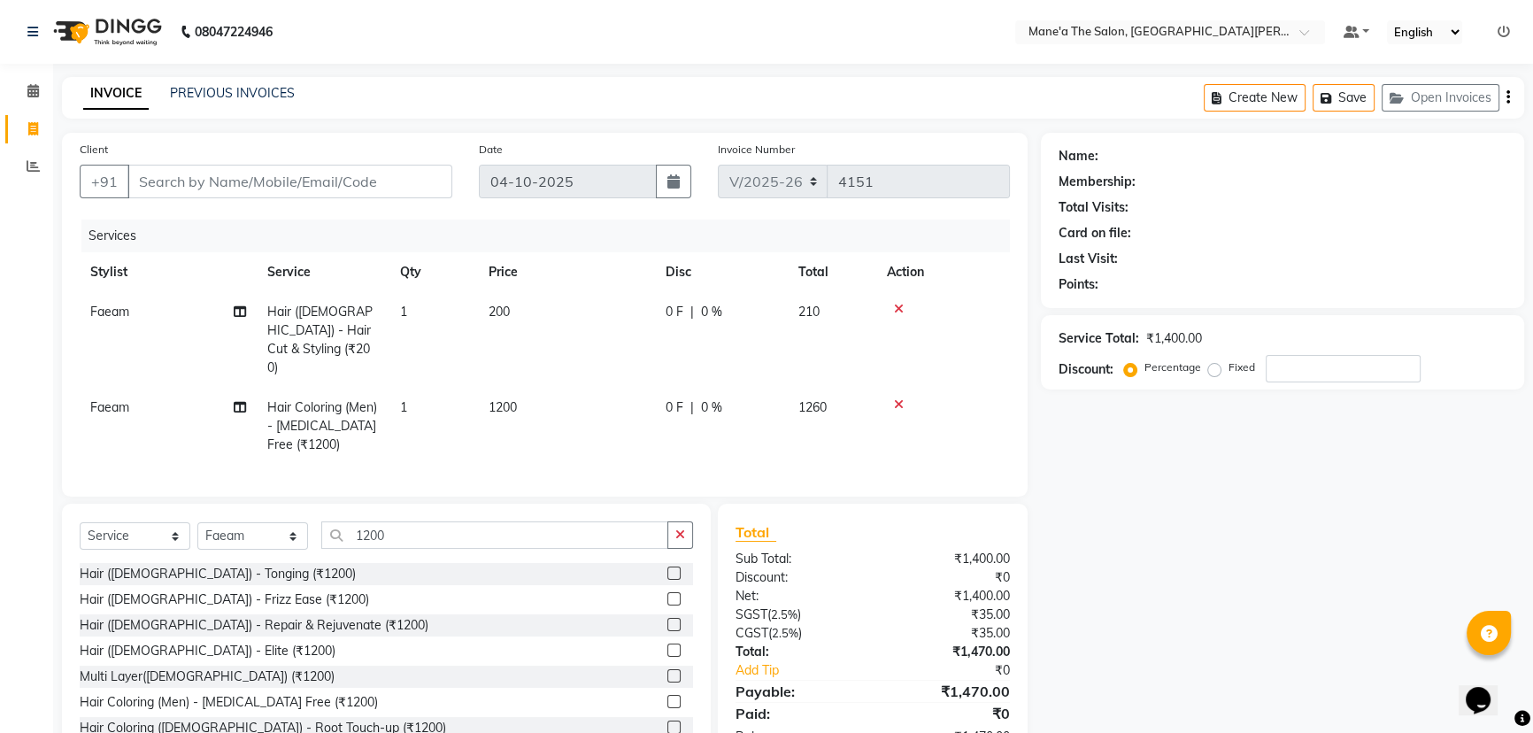
click at [247, 165] on div "Client +91" at bounding box center [265, 176] width 399 height 73
click at [245, 186] on input "Client" at bounding box center [289, 182] width 325 height 34
type input "9"
type input "0"
type input "9849558842"
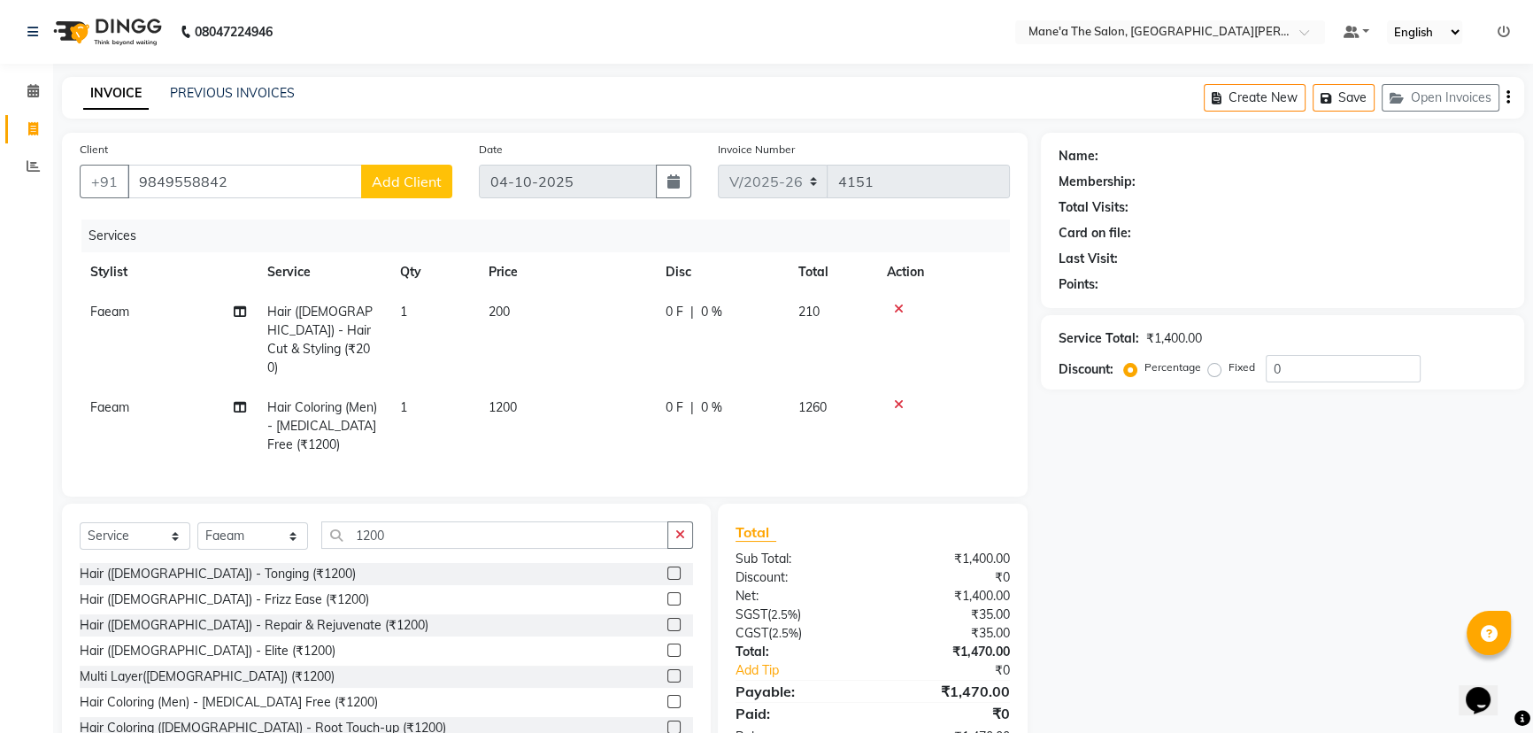
click at [396, 178] on span "Add Client" at bounding box center [407, 182] width 70 height 18
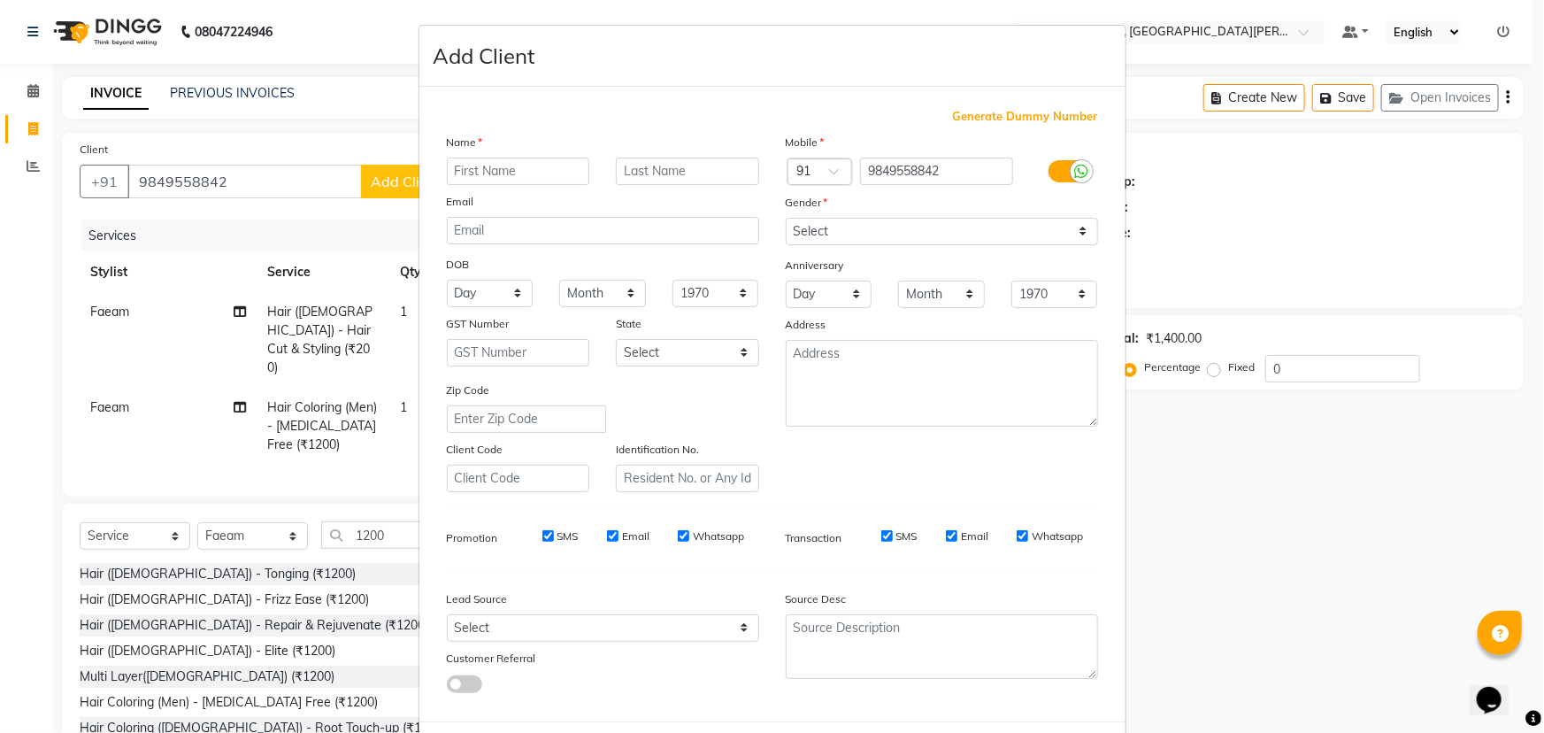
click at [281, 169] on ngb-modal-window "Add Client Generate Dummy Number Name Email DOB Day 01 02 03 04 05 06 07 08 09 …" at bounding box center [772, 366] width 1544 height 733
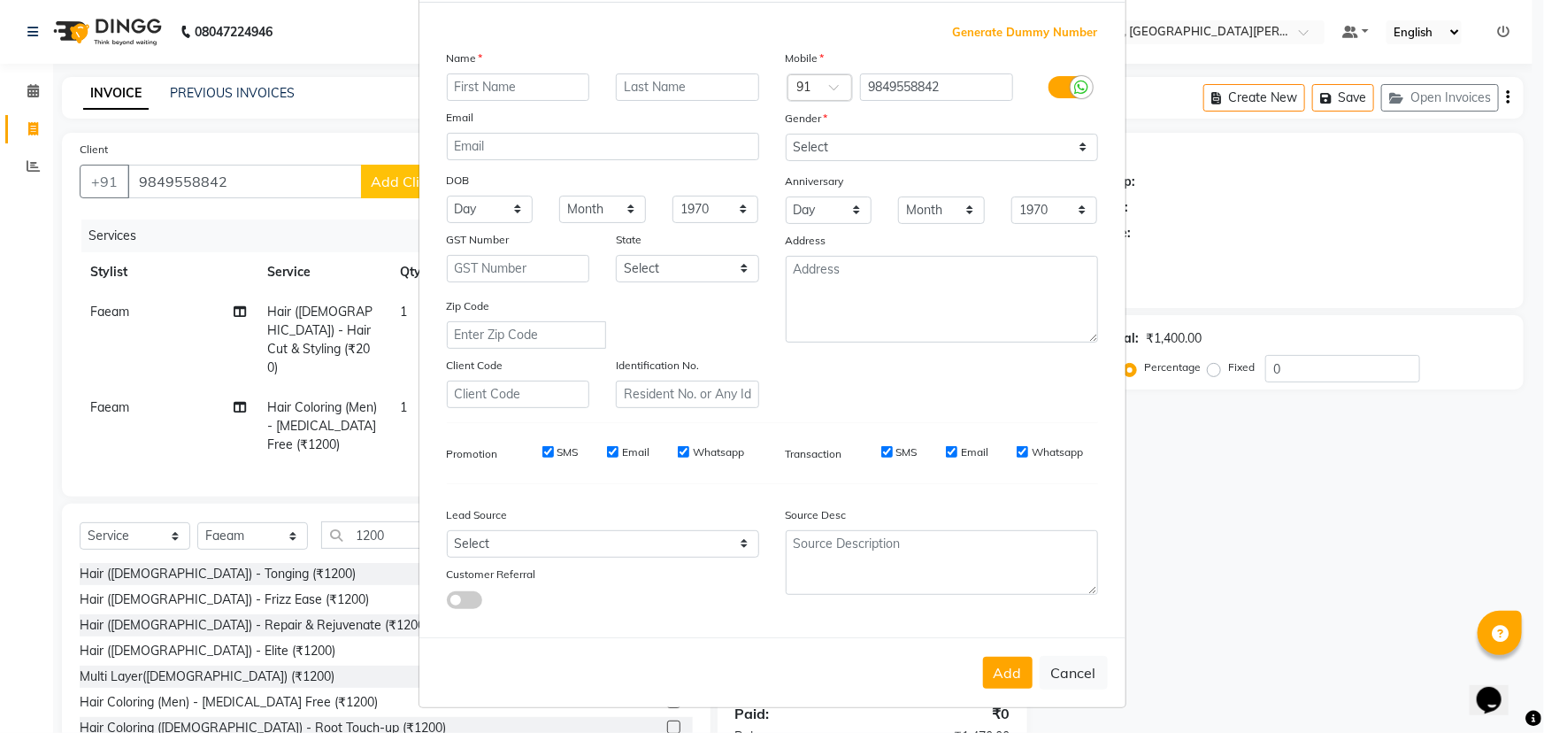
scroll to position [88, 0]
click at [1056, 682] on button "Cancel" at bounding box center [1074, 673] width 68 height 34
select select
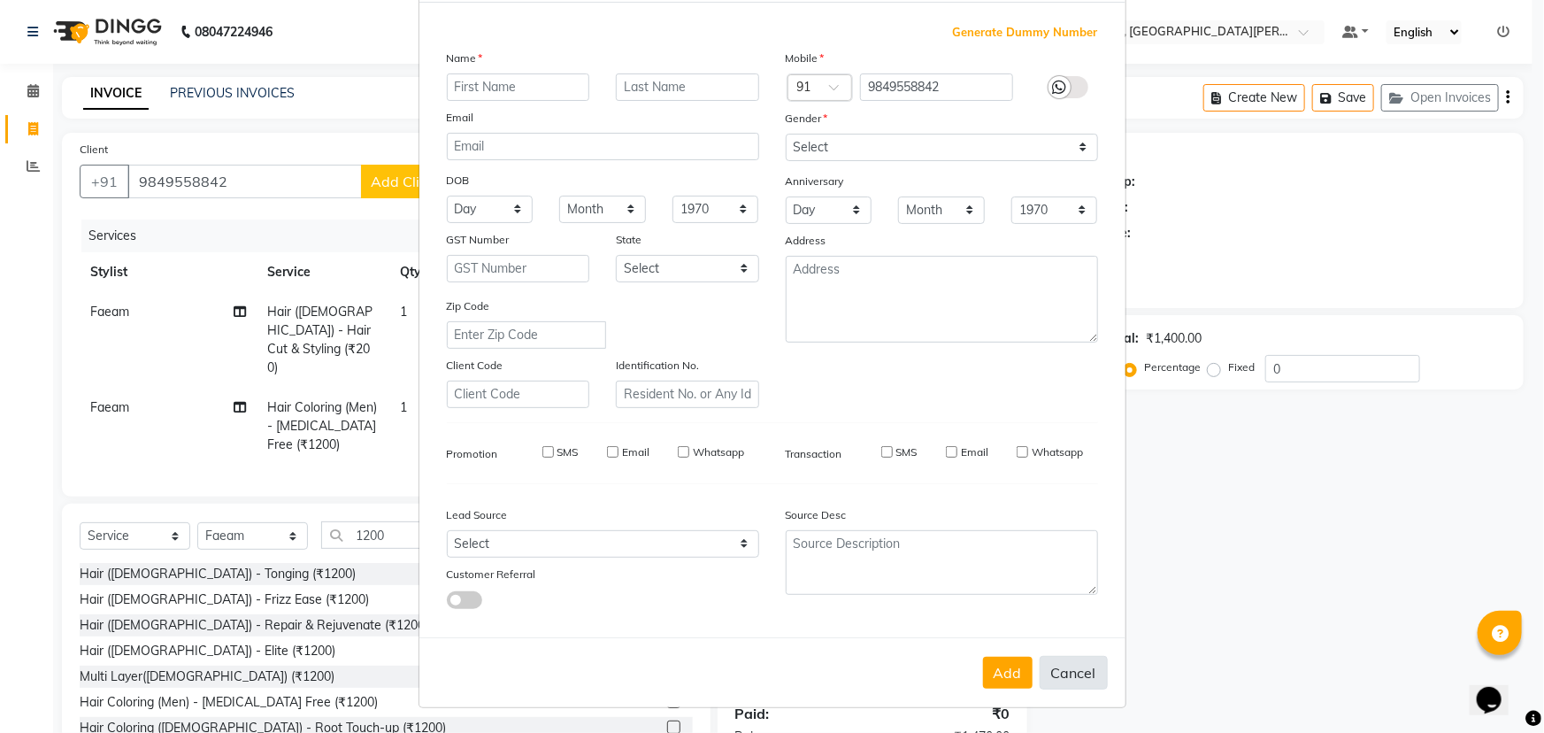
select select
checkbox input "false"
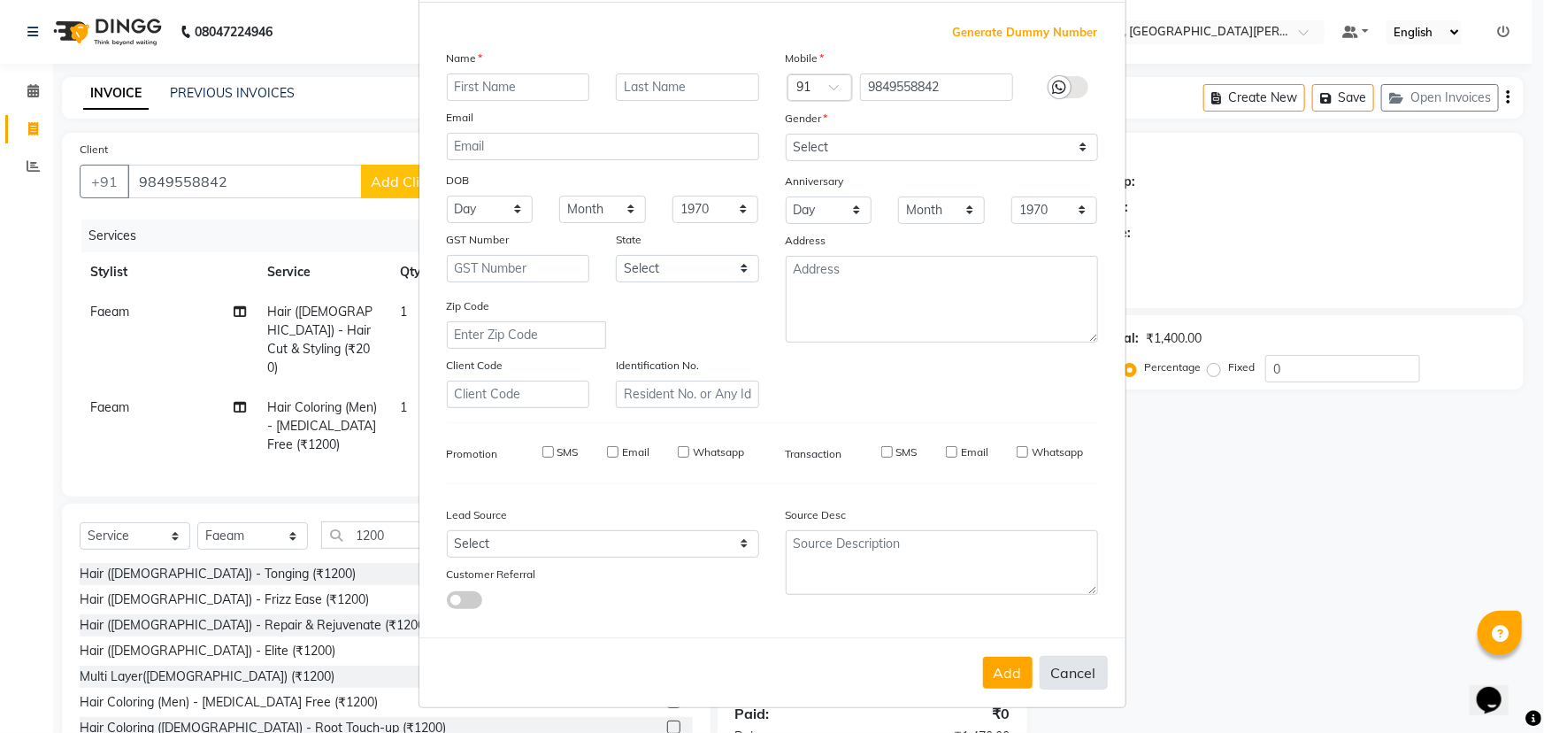
checkbox input "false"
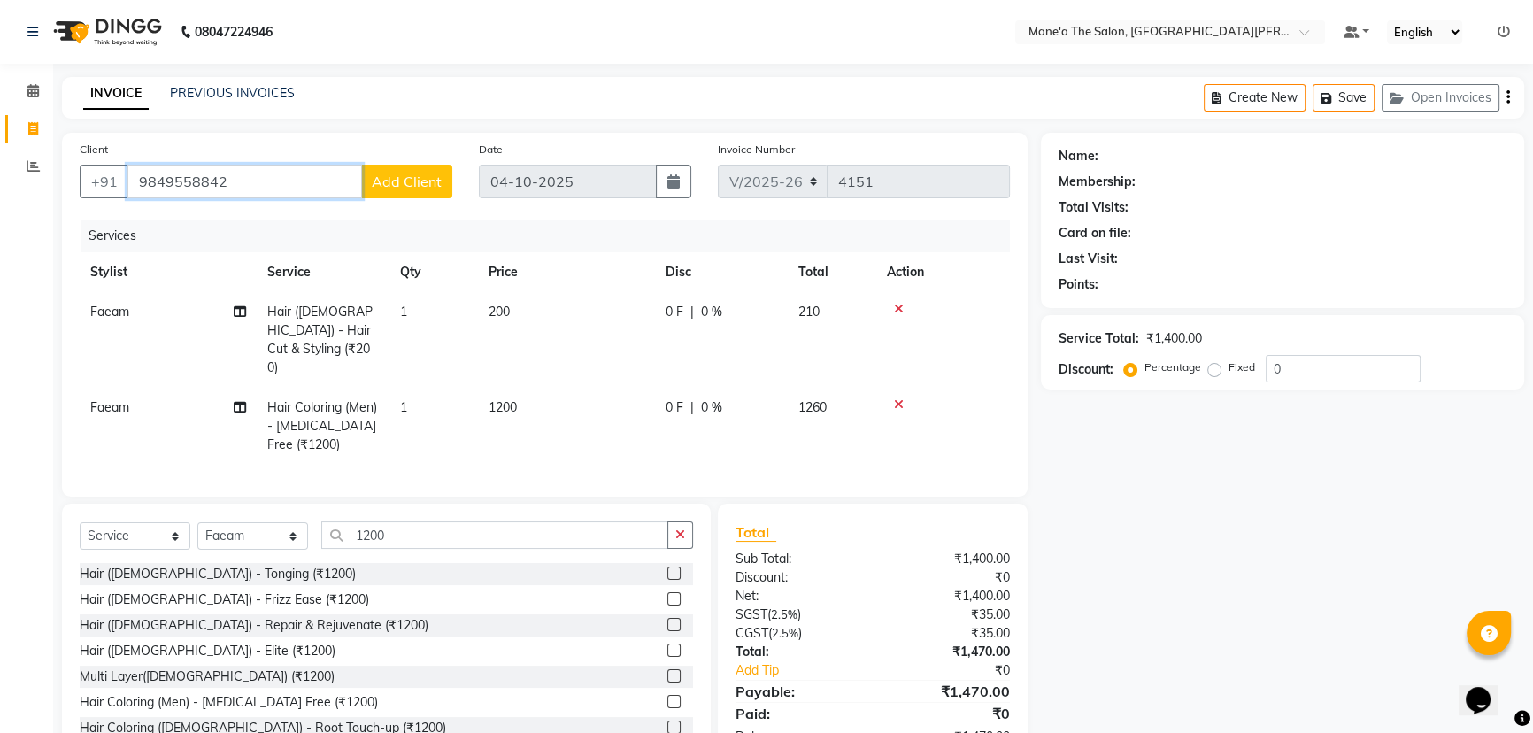
click at [268, 173] on input "9849558842" at bounding box center [244, 182] width 235 height 34
type input "9849558847"
click at [421, 190] on button "Add Client" at bounding box center [406, 182] width 91 height 34
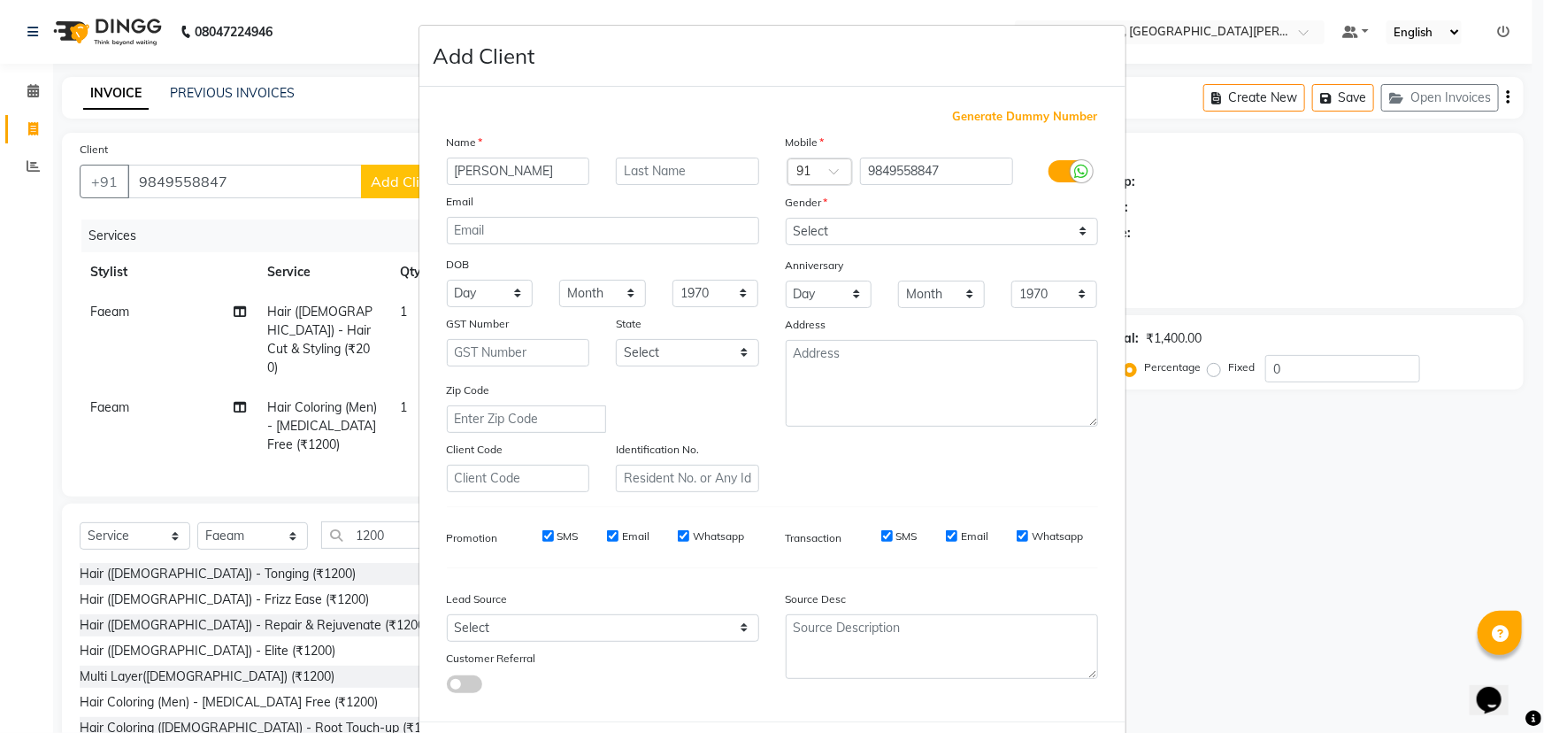
type input "nagesh"
click at [920, 228] on select "Select Male Female Other Prefer Not To Say" at bounding box center [942, 231] width 312 height 27
select select "male"
click at [786, 218] on select "Select Male Female Other Prefer Not To Say" at bounding box center [942, 231] width 312 height 27
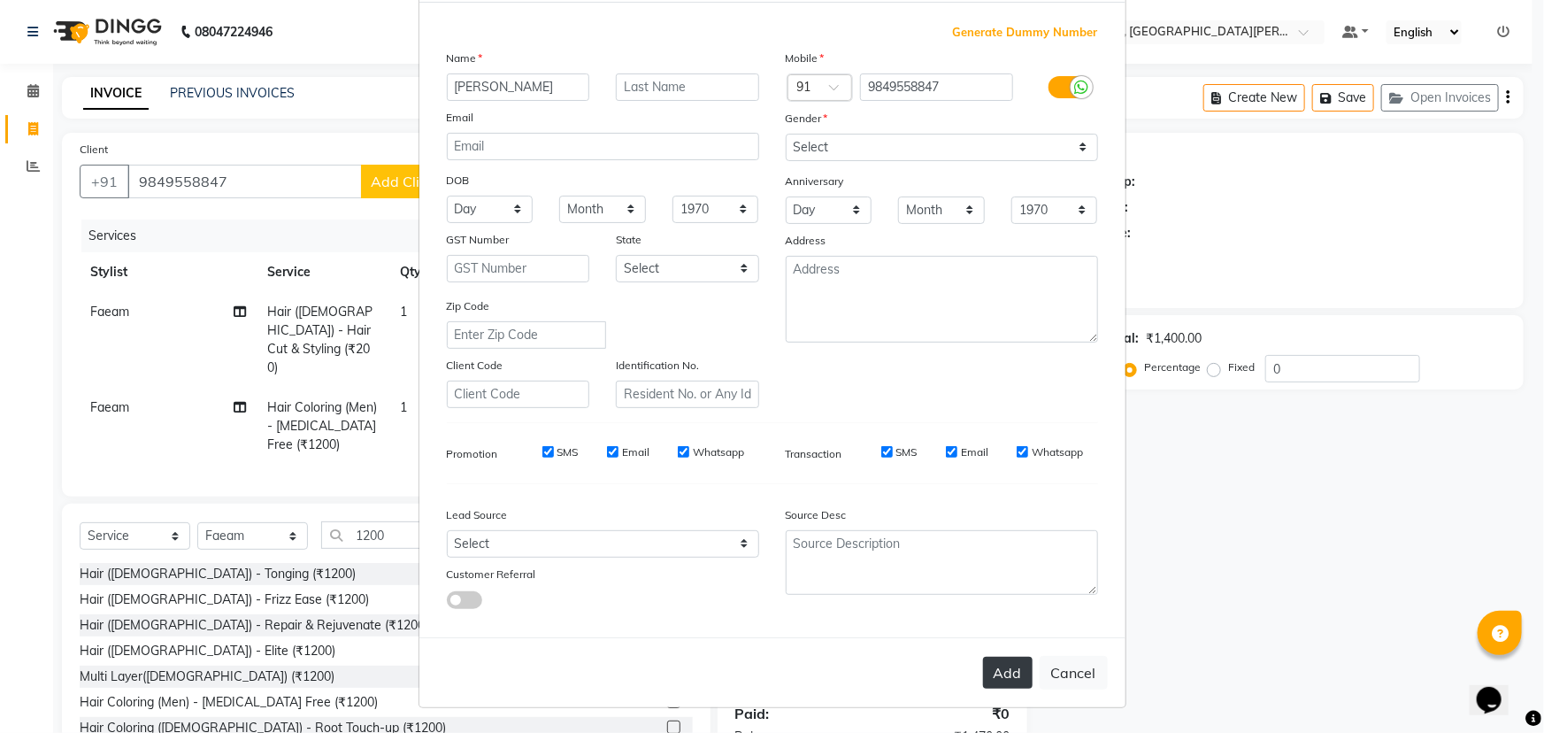
click at [1003, 664] on button "Add" at bounding box center [1008, 673] width 50 height 32
select select
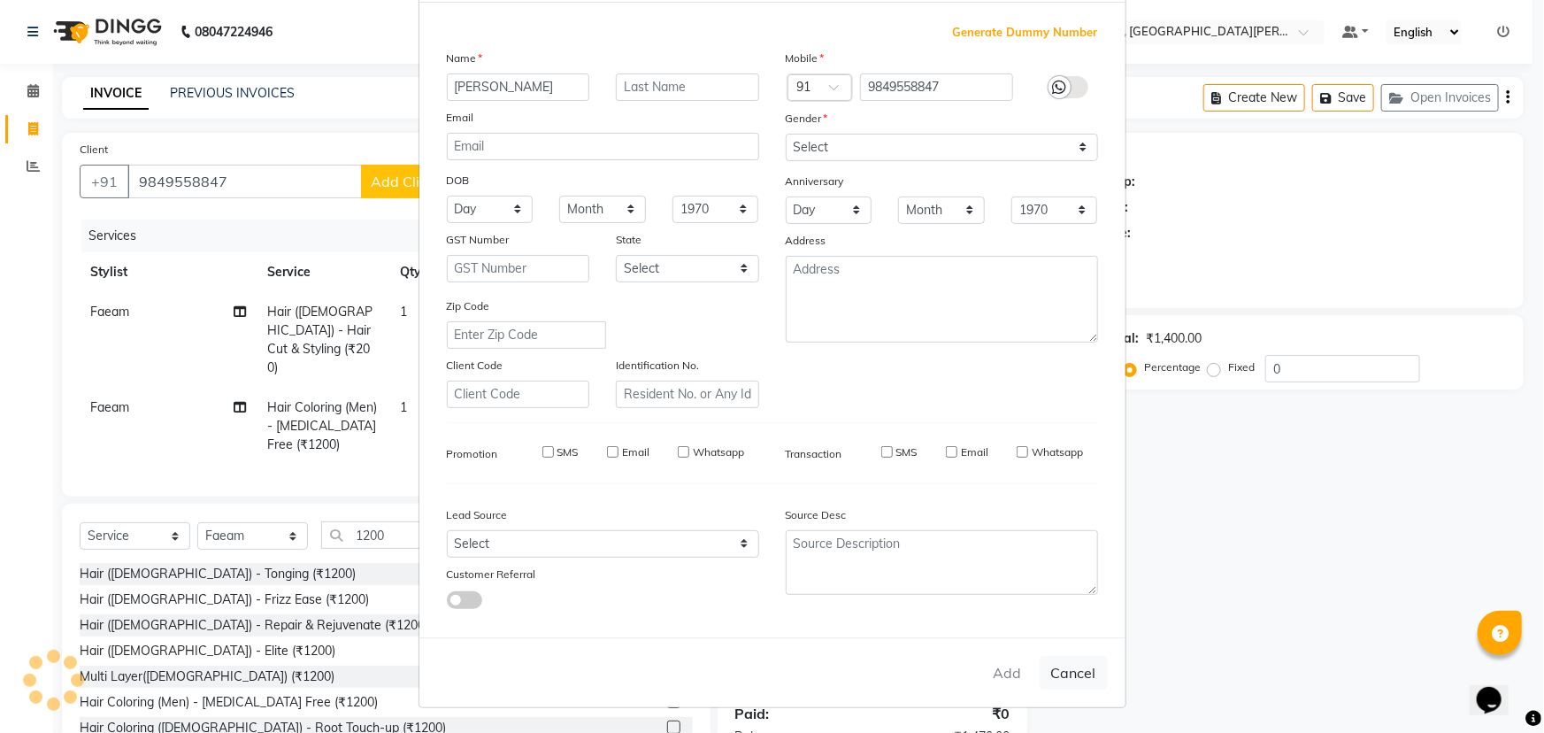
select select
checkbox input "false"
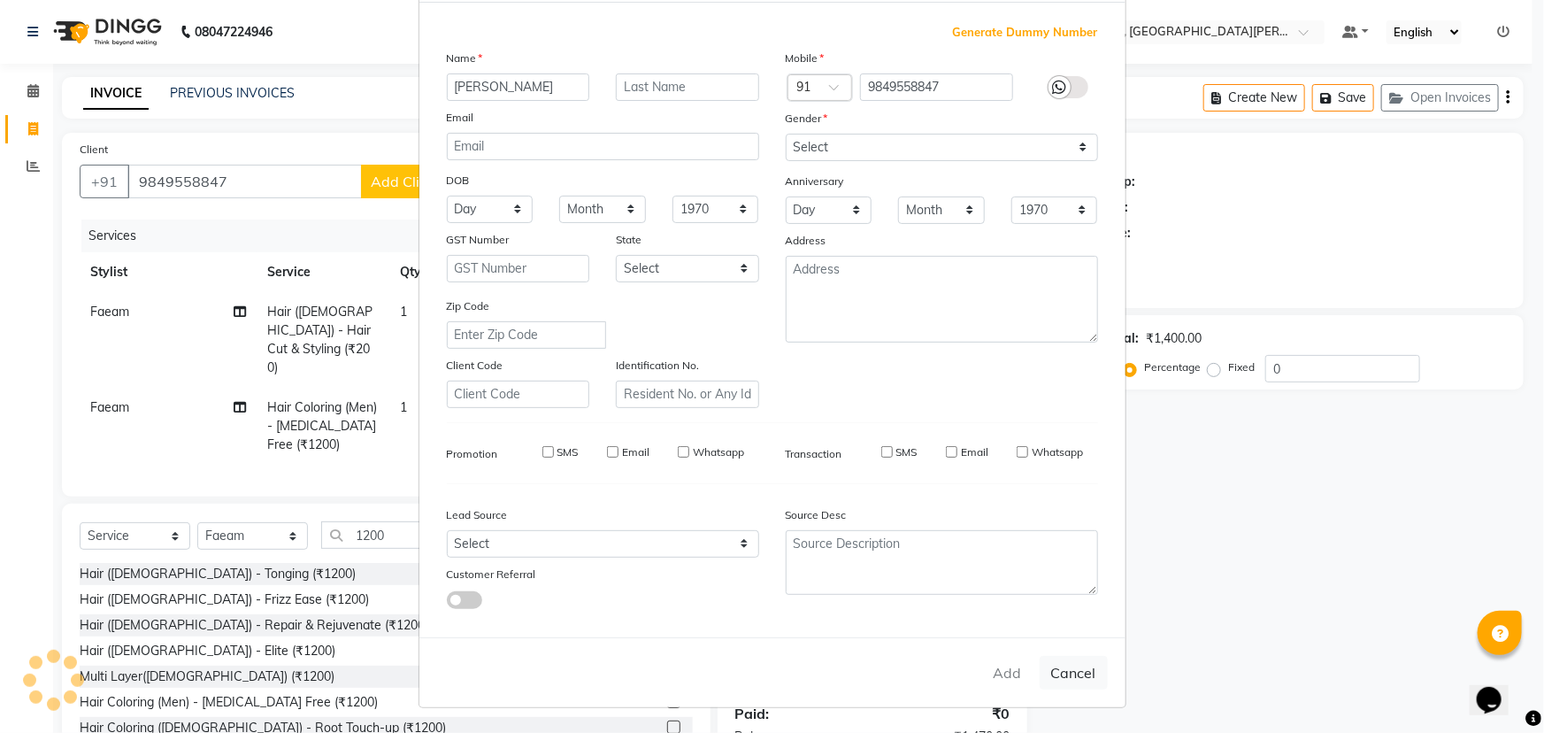
checkbox input "false"
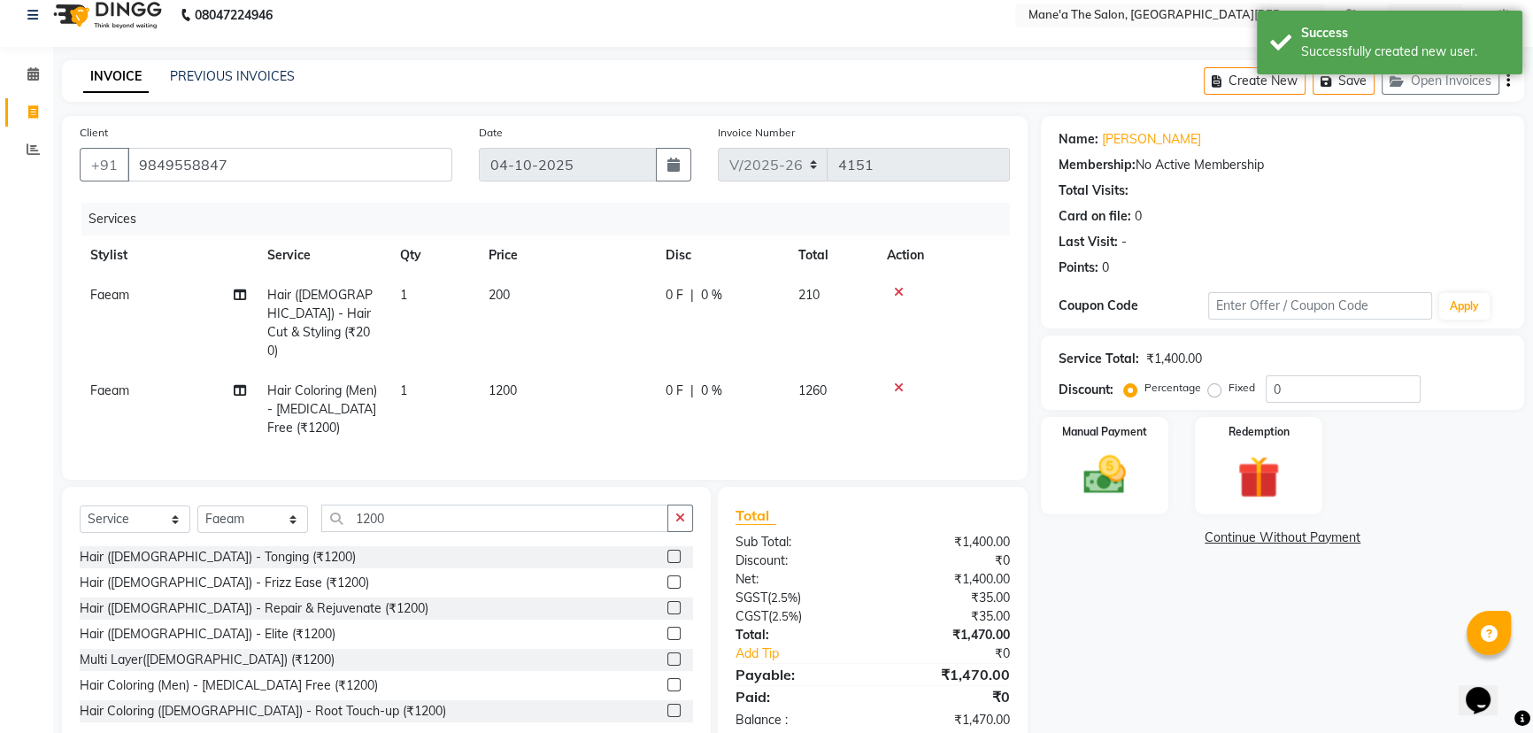
scroll to position [34, 0]
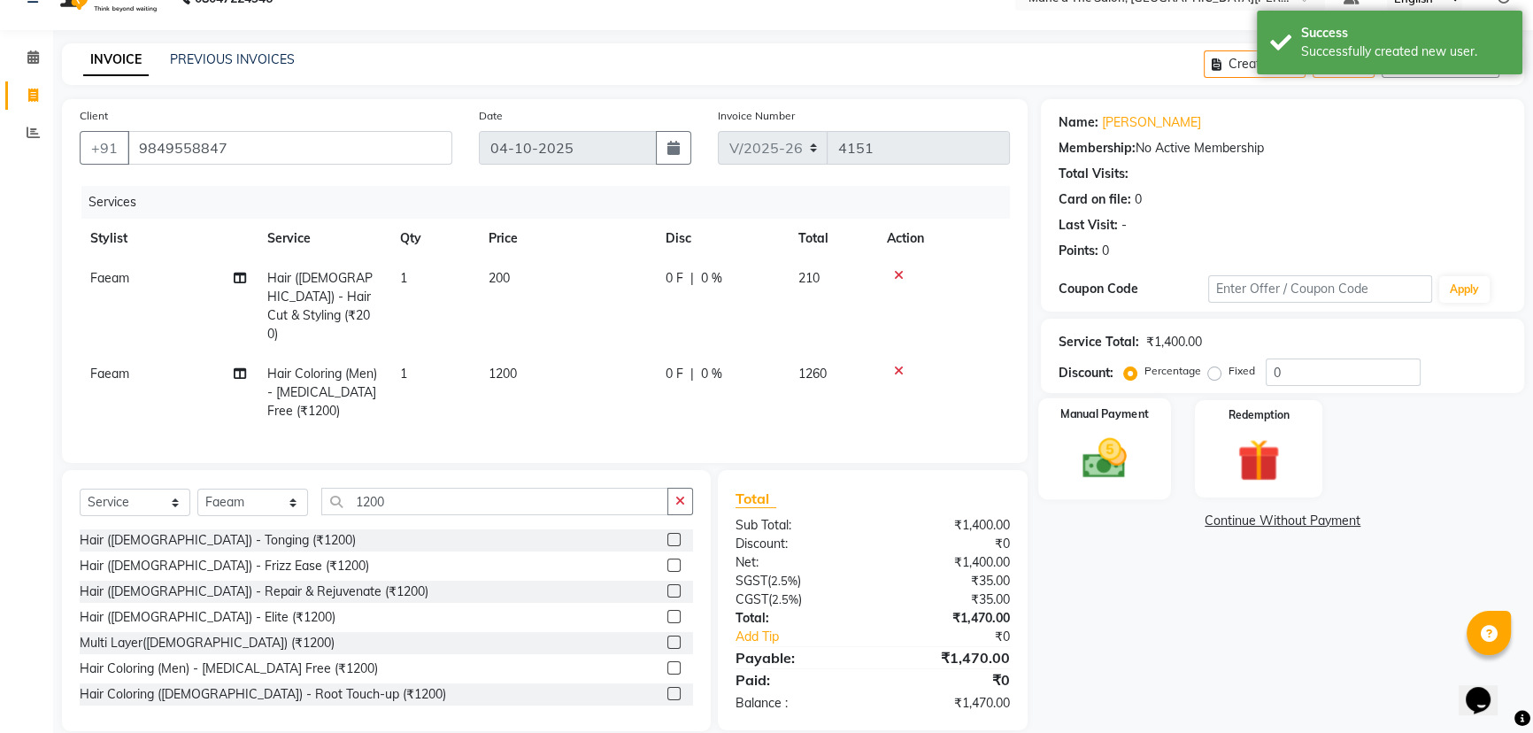
click at [1141, 469] on div "Manual Payment" at bounding box center [1104, 448] width 133 height 101
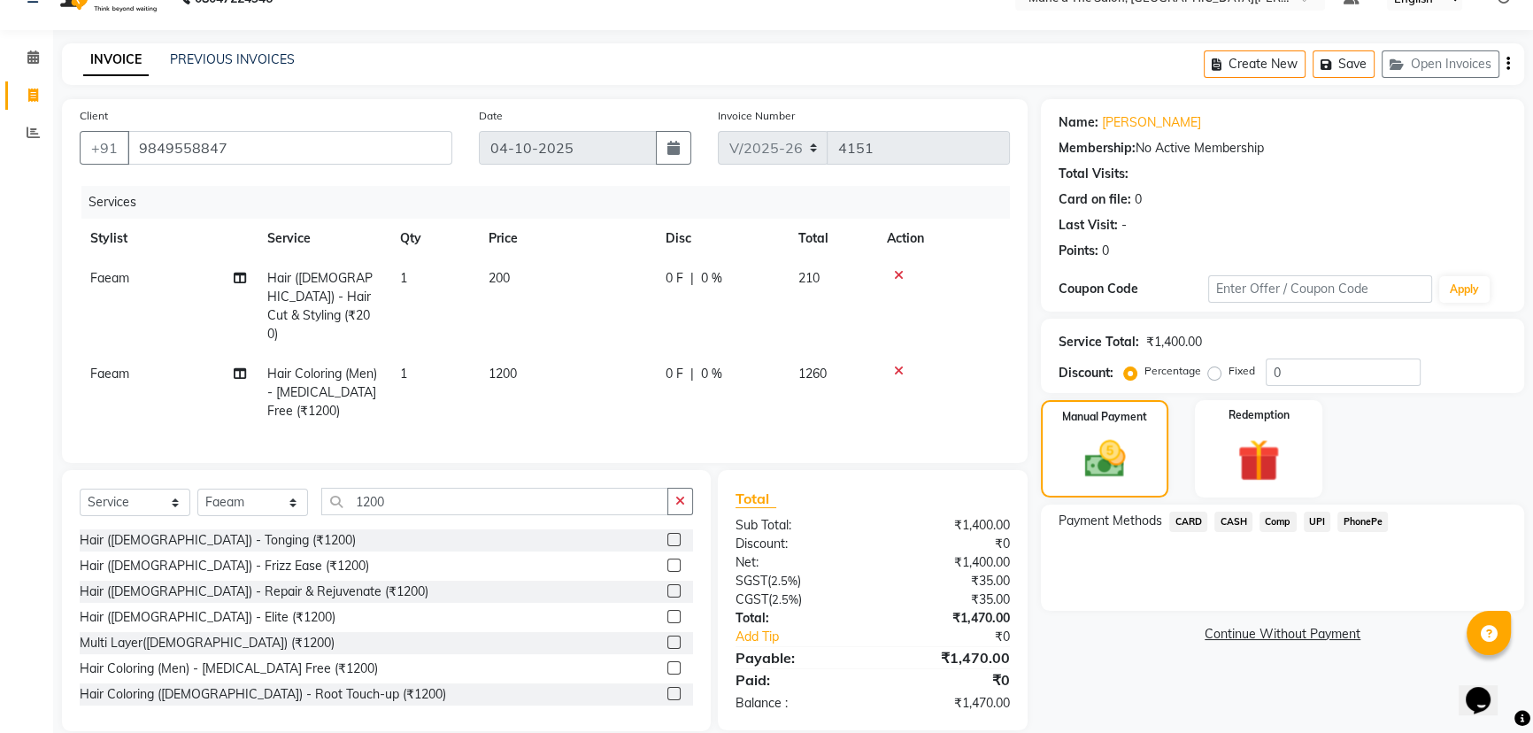
click at [1361, 520] on span "PhonePe" at bounding box center [1362, 522] width 50 height 20
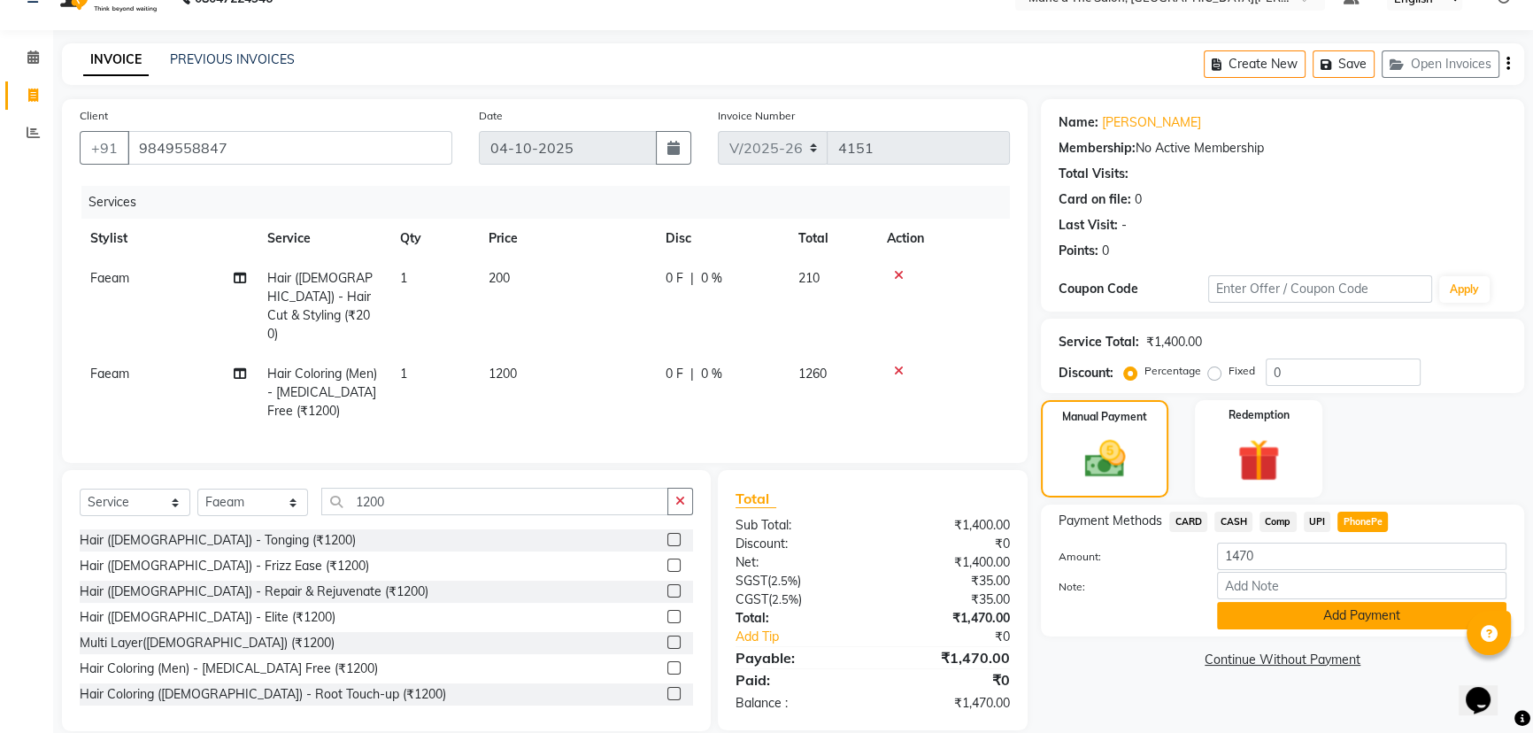
click at [1380, 624] on button "Add Payment" at bounding box center [1361, 615] width 289 height 27
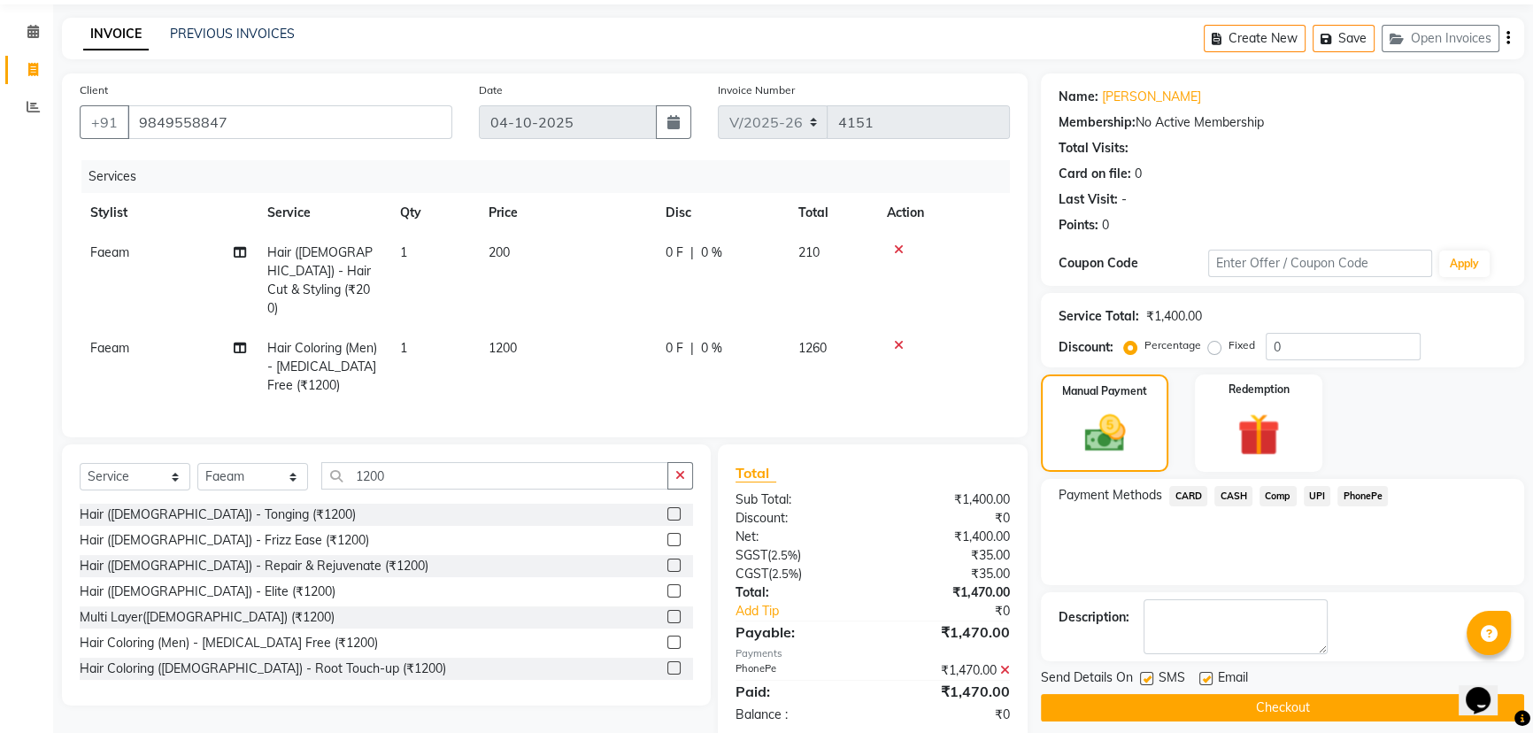
scroll to position [73, 0]
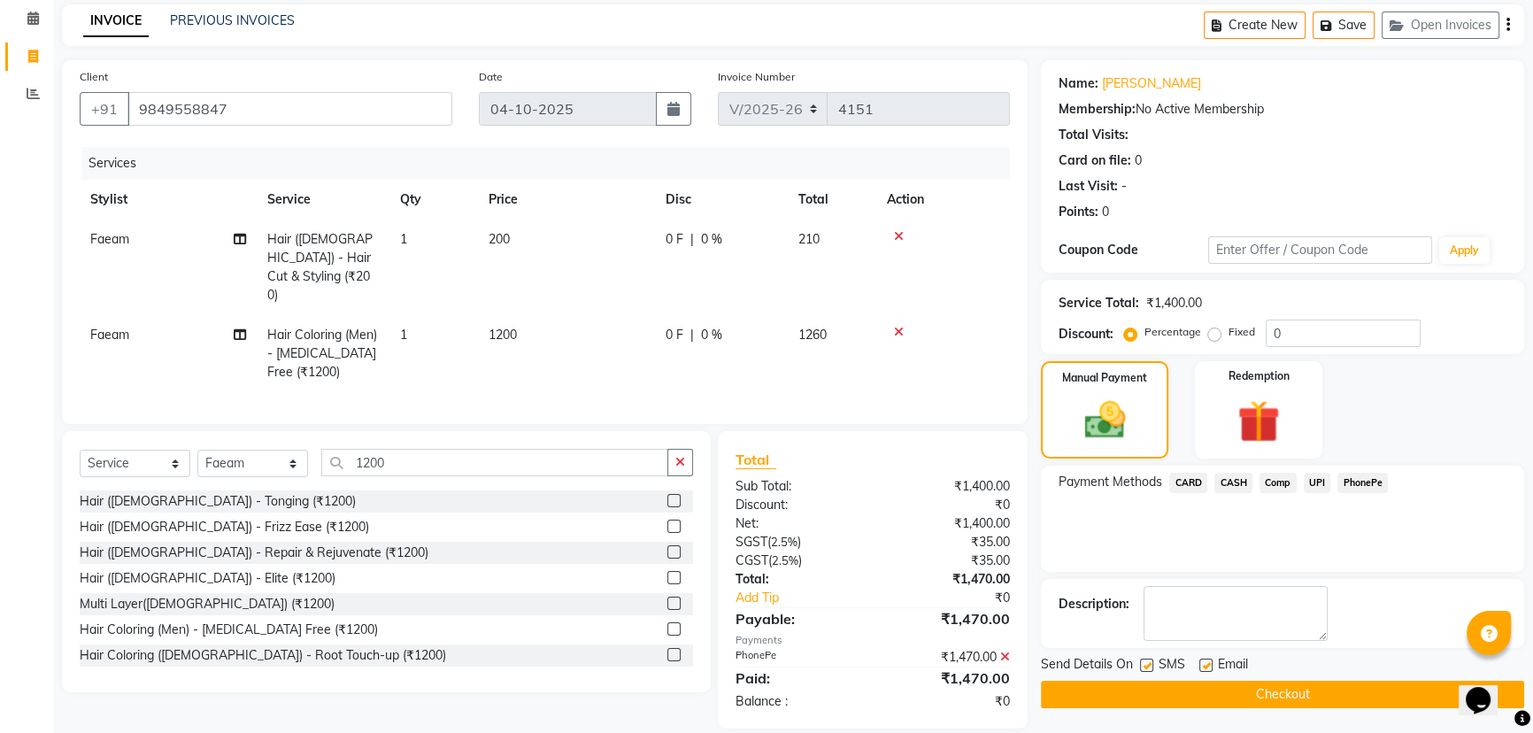
click at [1319, 698] on button "Checkout" at bounding box center [1282, 694] width 483 height 27
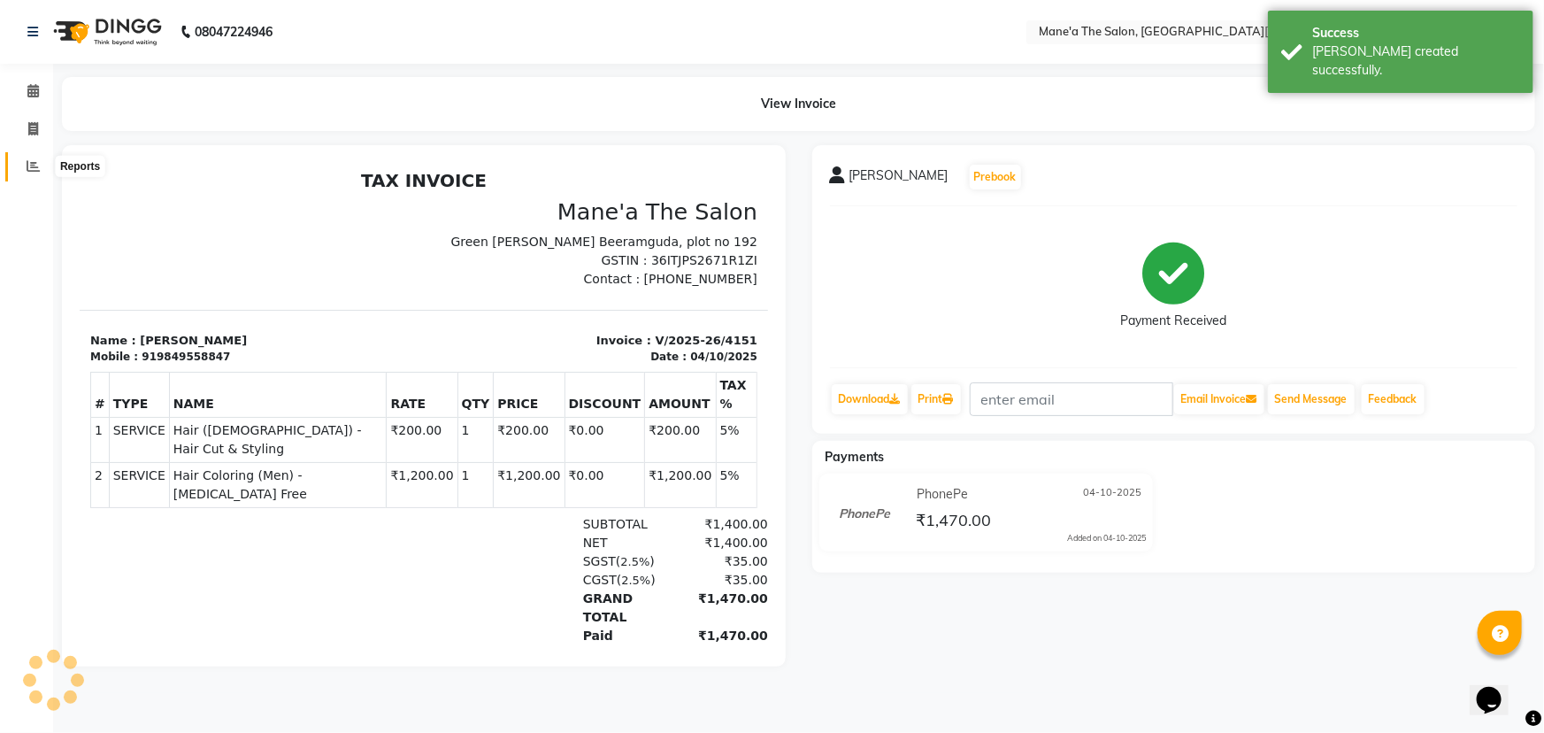
click at [19, 165] on span at bounding box center [33, 167] width 31 height 20
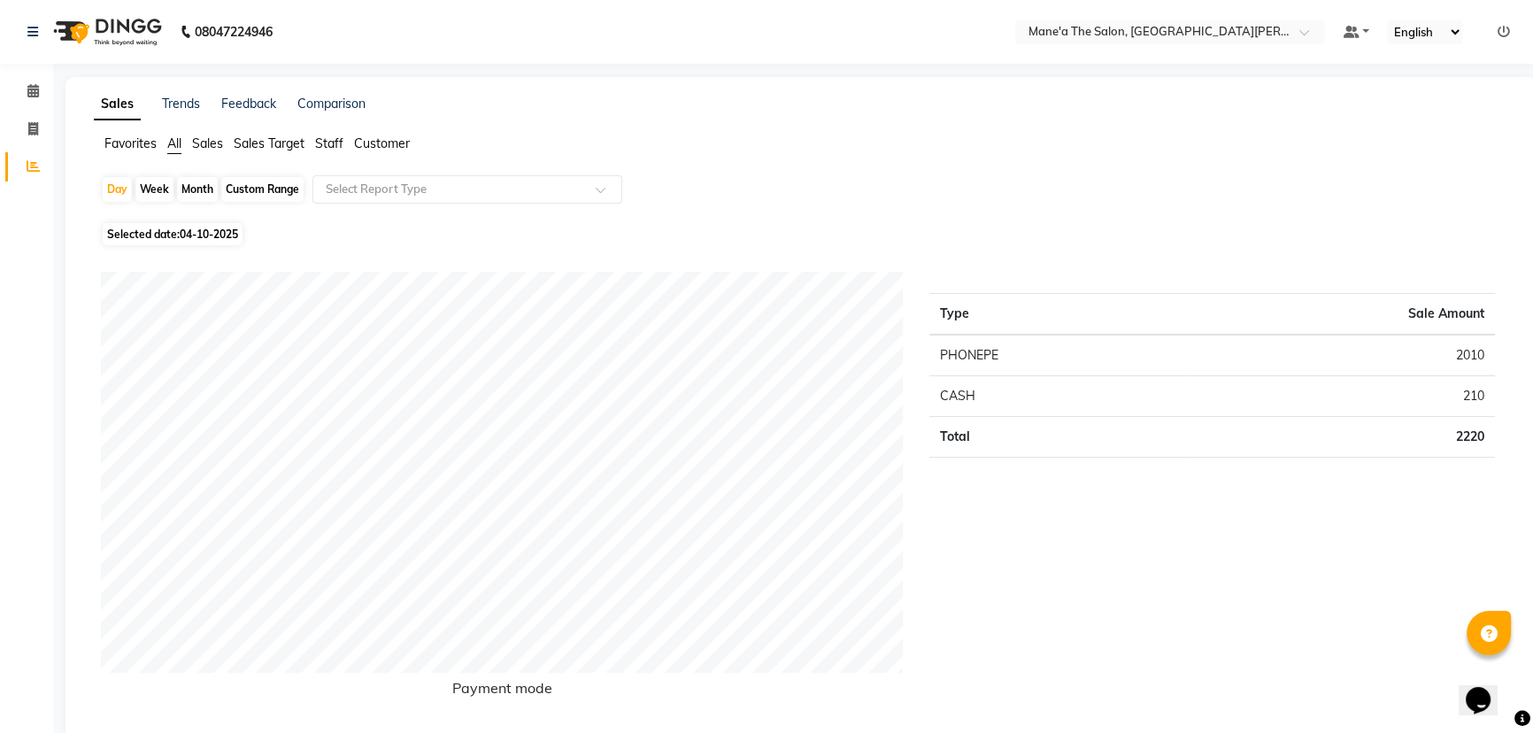
click at [199, 188] on div "Month" at bounding box center [197, 189] width 41 height 25
select select "10"
select select "2025"
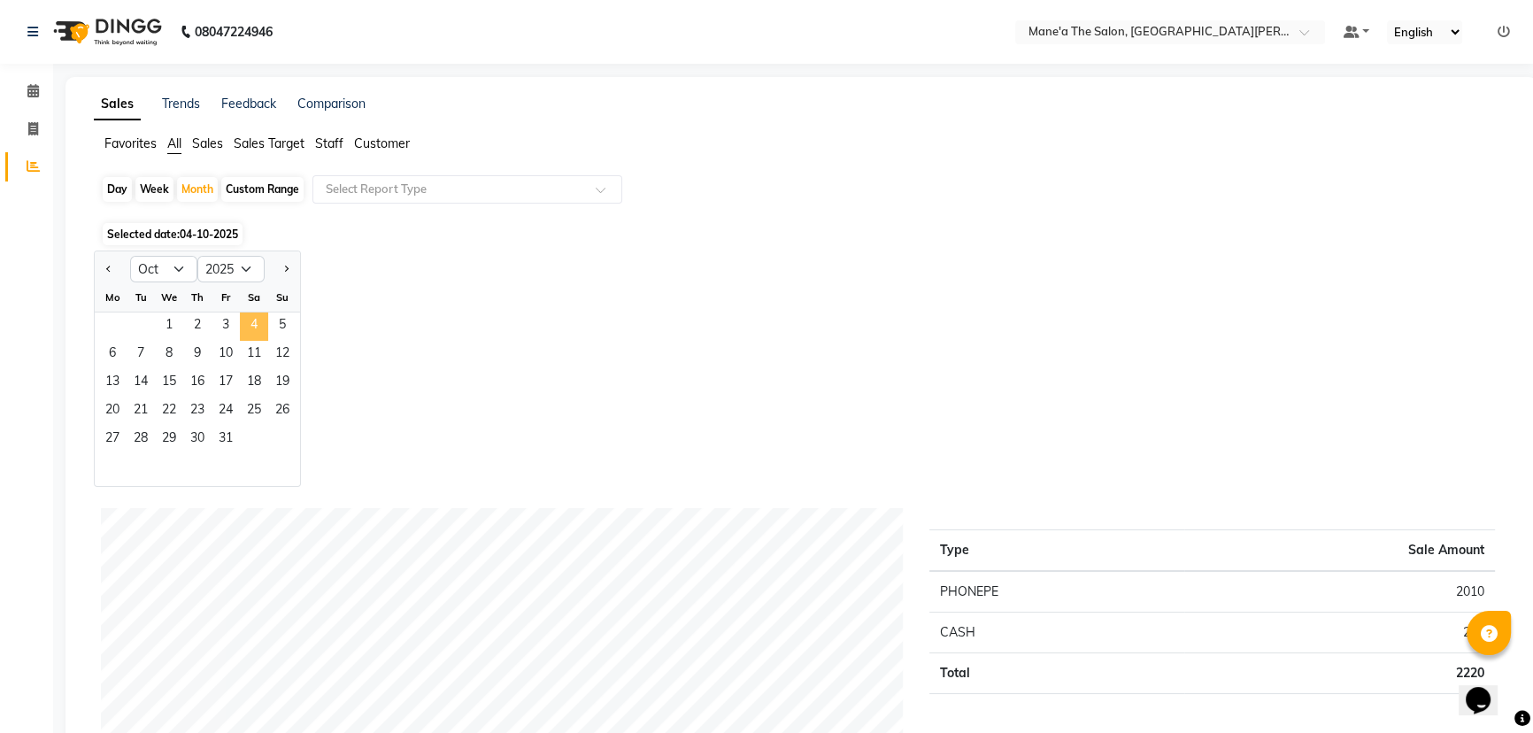
click at [258, 334] on span "4" at bounding box center [254, 326] width 28 height 28
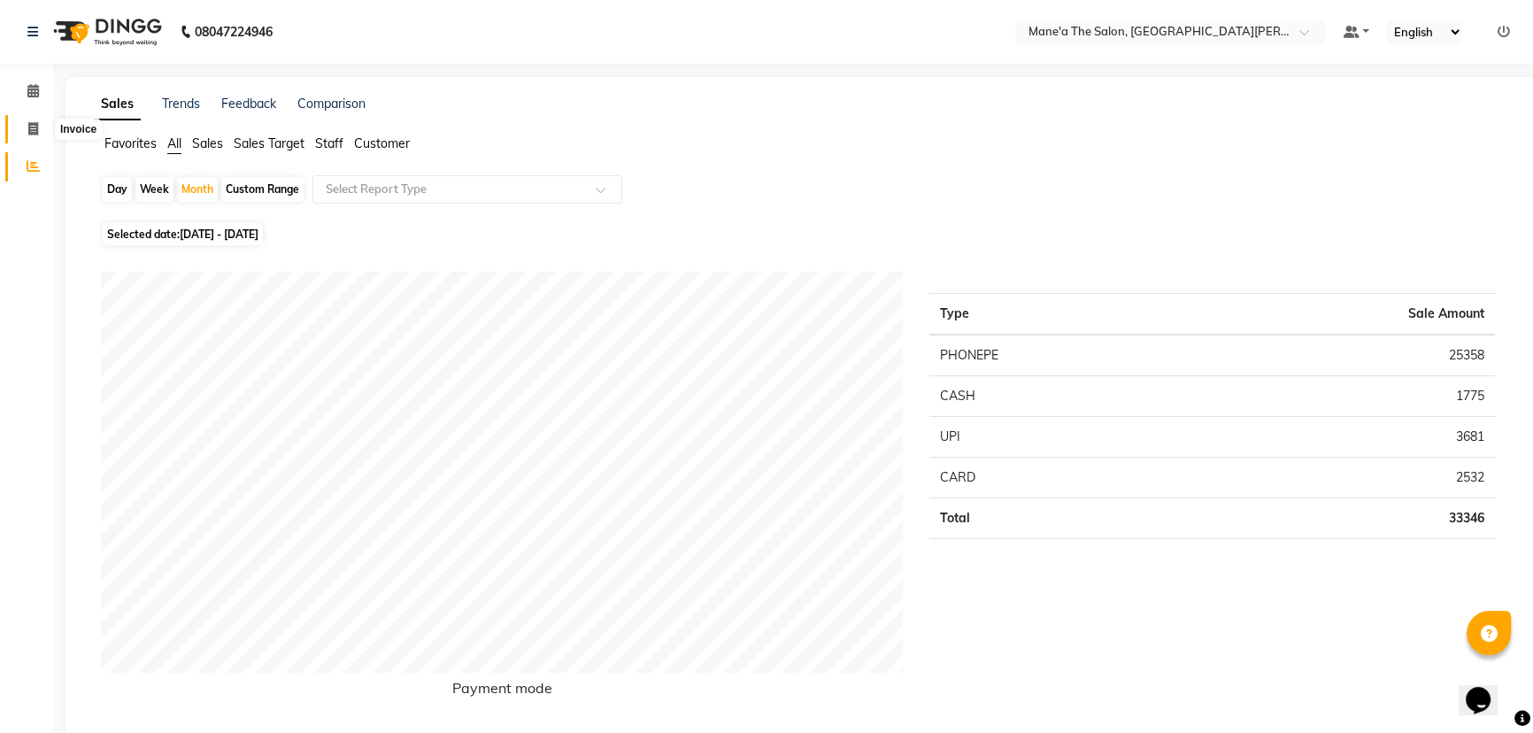
click at [31, 133] on icon at bounding box center [33, 128] width 10 height 13
select select "7205"
select select "service"
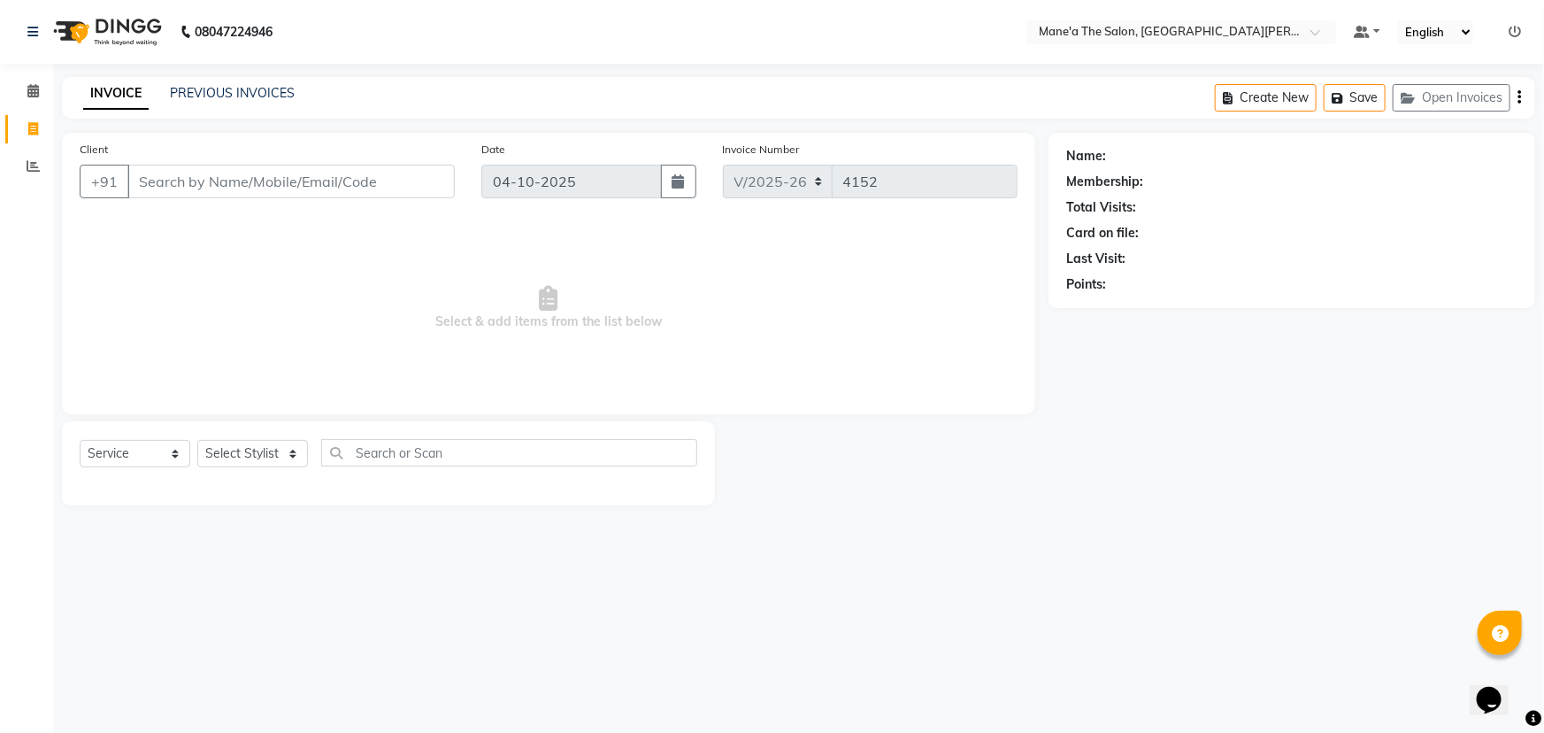
click at [174, 173] on input "Client" at bounding box center [290, 182] width 327 height 34
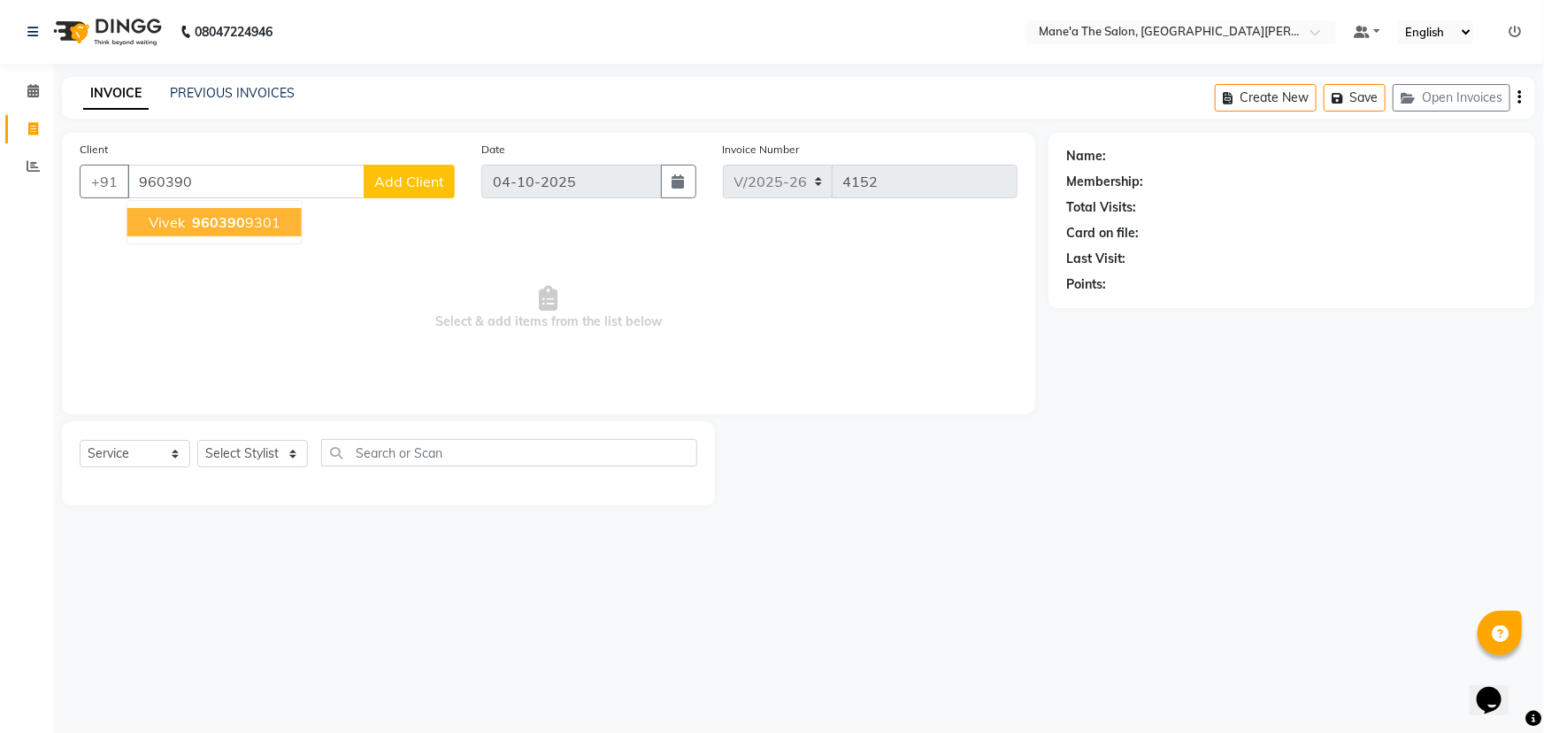
click at [234, 212] on button "Vivek 960390 9301" at bounding box center [214, 222] width 174 height 28
type input "9603909301"
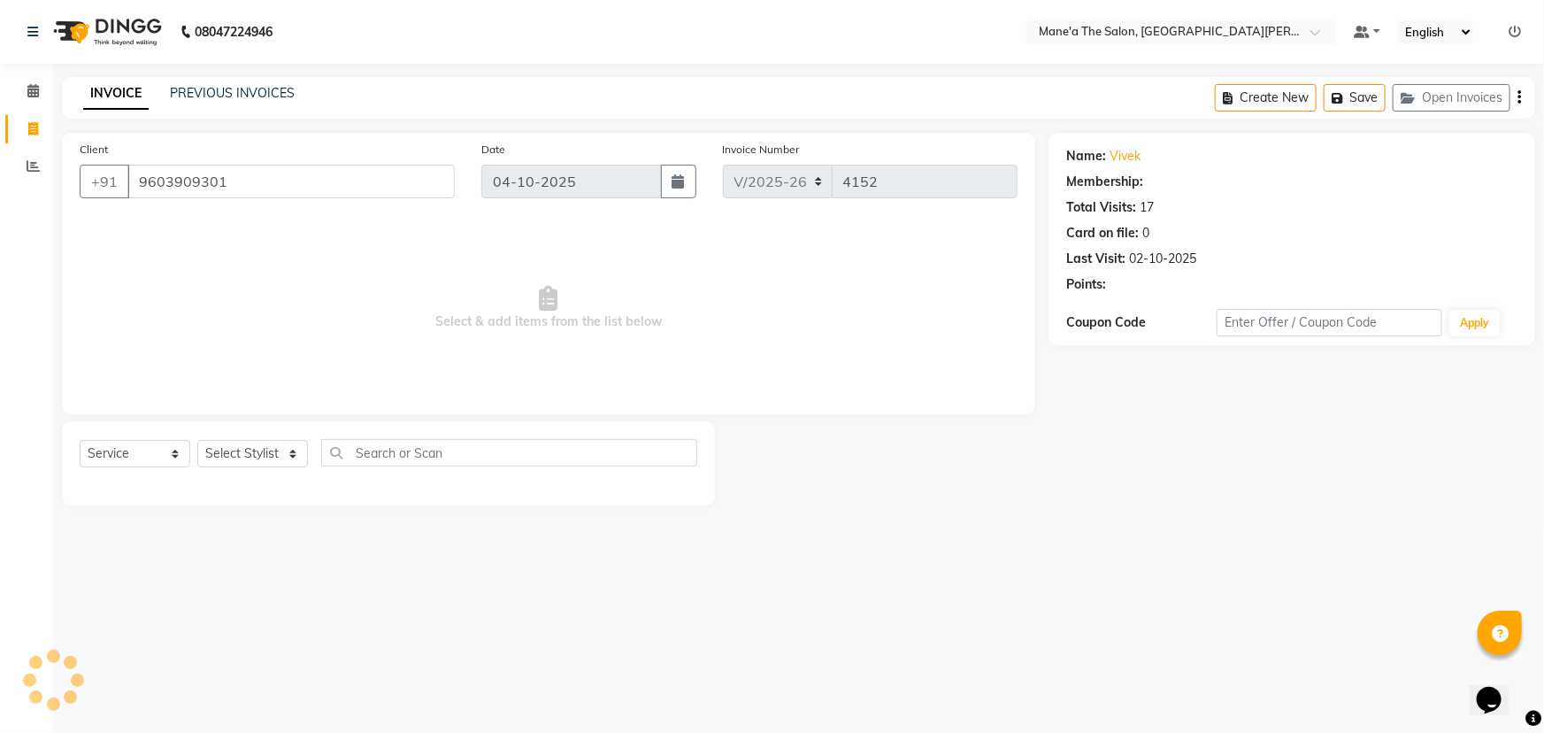
select select "1: Object"
click at [292, 442] on select "Select Stylist Anil Faeam Junaid New Manager Manjula Neelima Owner Rani Sahil S…" at bounding box center [252, 453] width 111 height 27
select select "82059"
click at [197, 440] on select "Select Stylist Anil Faeam Junaid New Manager Manjula Neelima Owner Rani Sahil S…" at bounding box center [252, 453] width 111 height 27
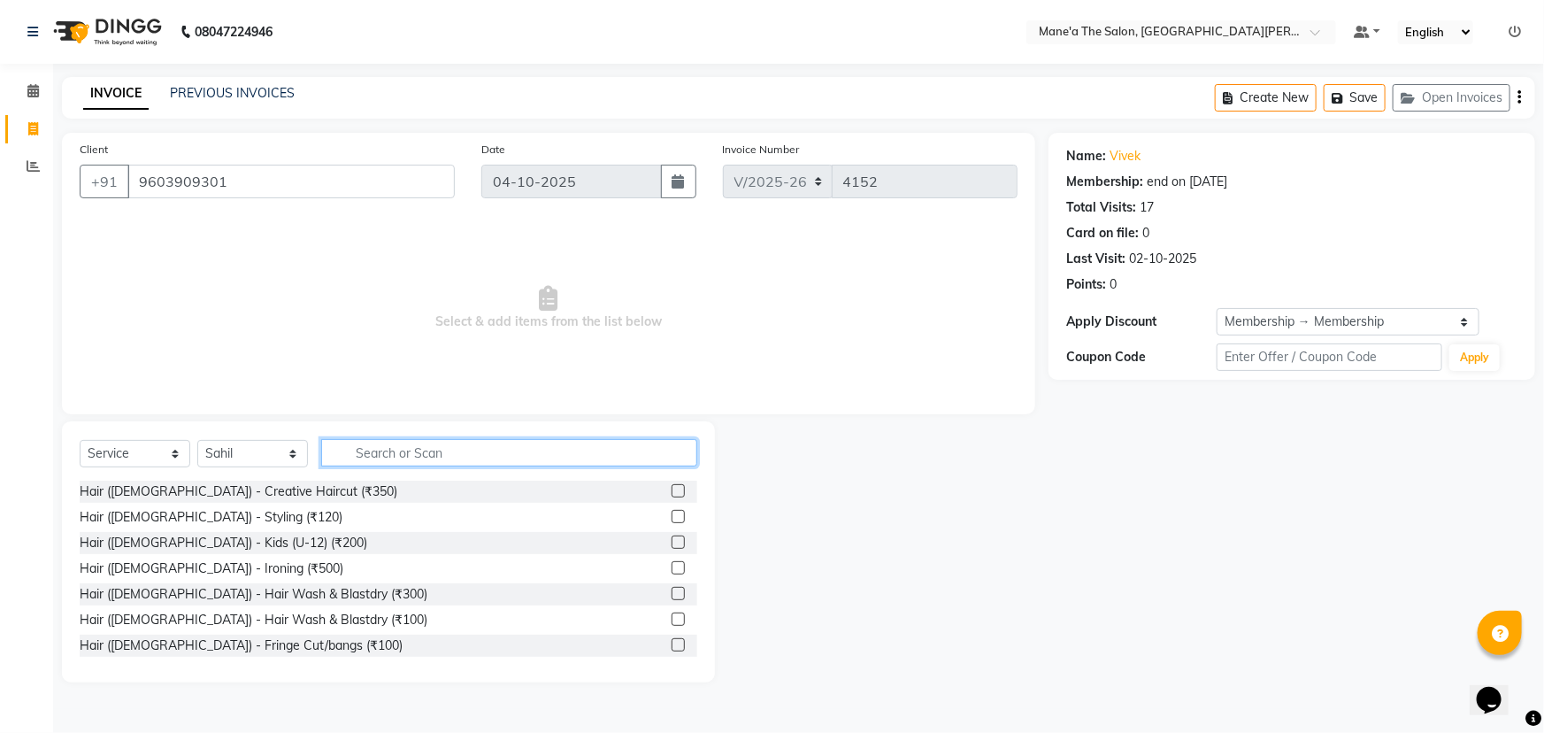
click at [353, 452] on input "text" at bounding box center [509, 452] width 376 height 27
type input "200"
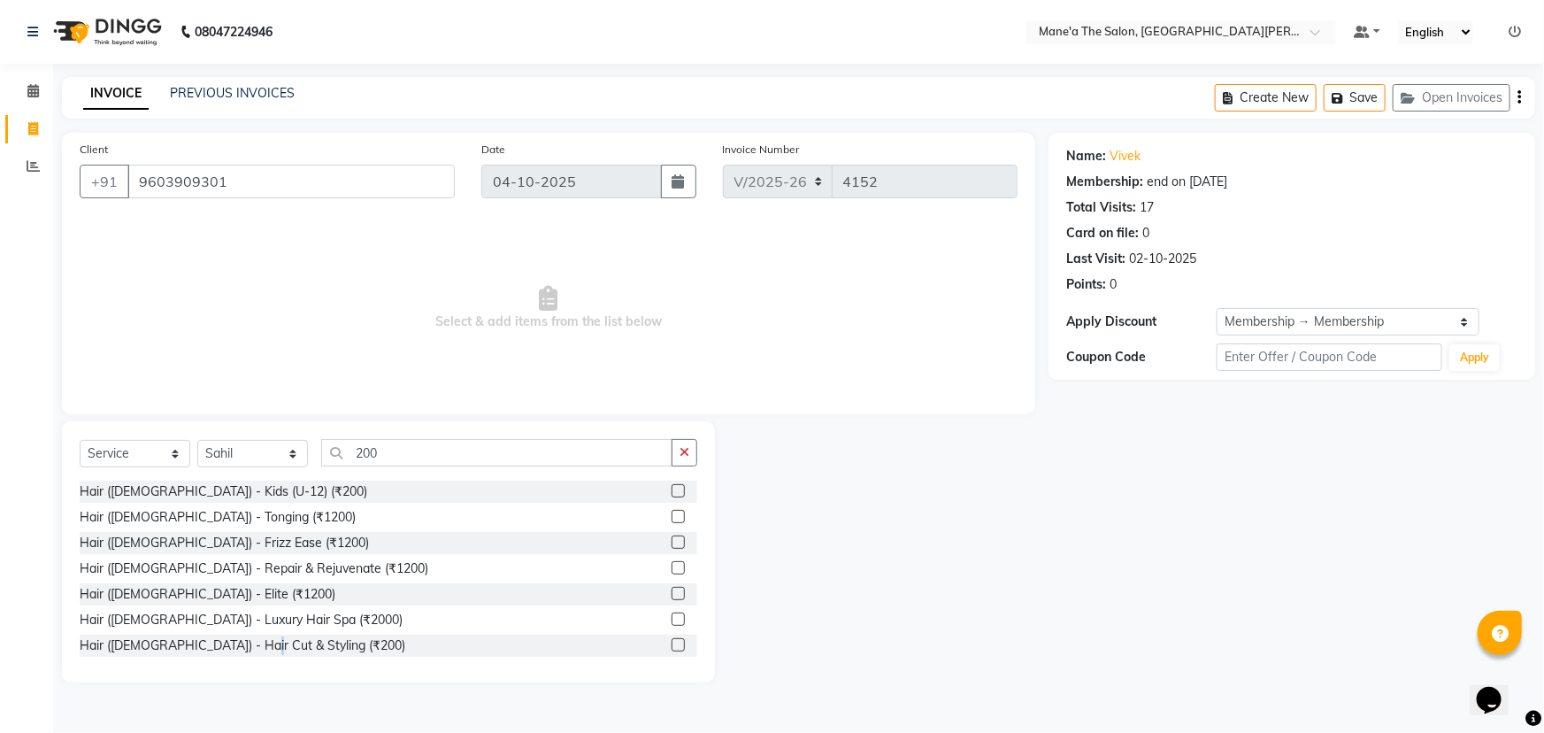
click at [243, 650] on div "Hair (Male) - Kids (U-12) (₹200) Hair (Female) - Tonging (₹1200) Hair (Female) …" at bounding box center [389, 569] width 618 height 177
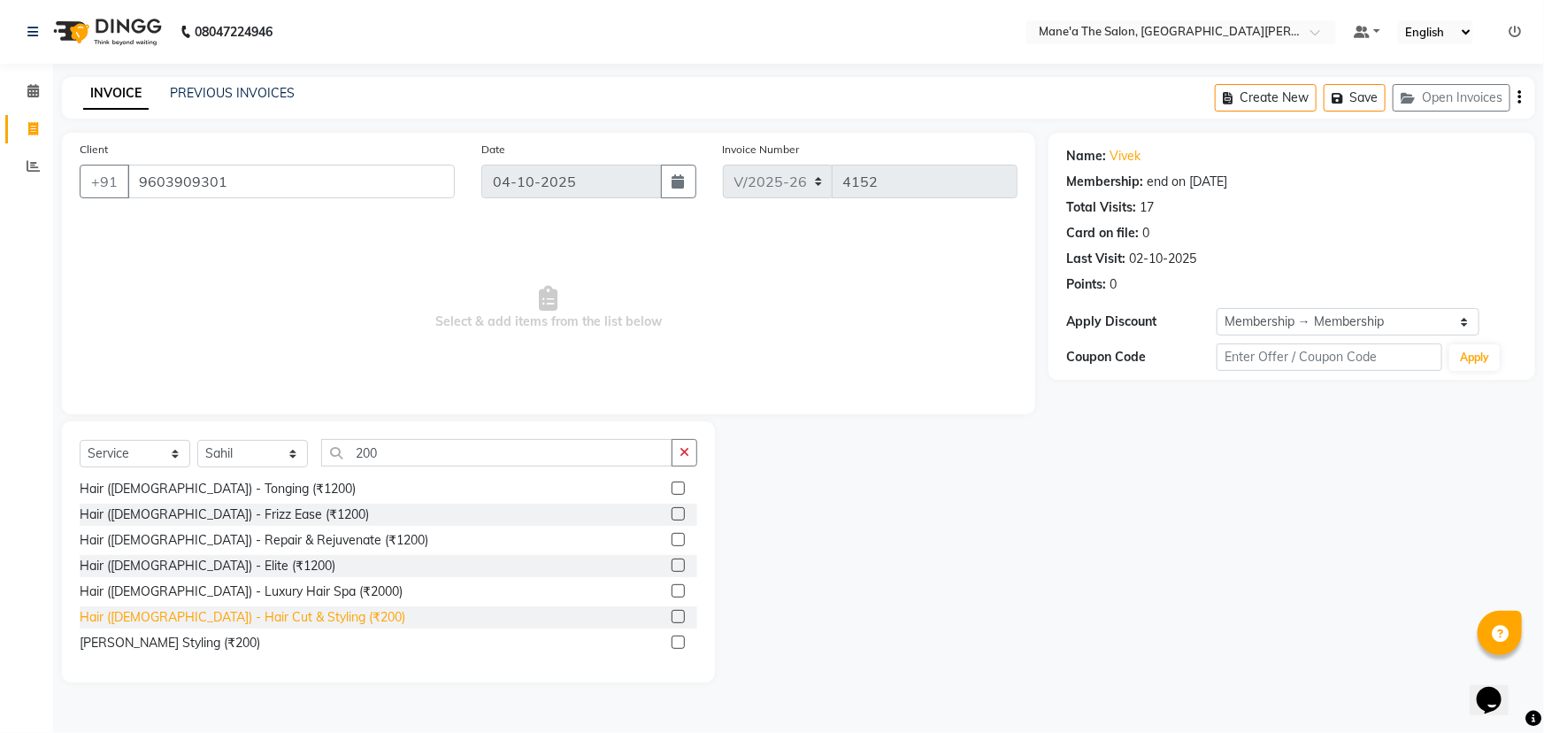
click at [239, 608] on div "Hair (Male) - Hair Cut & Styling (₹200)" at bounding box center [243, 617] width 326 height 19
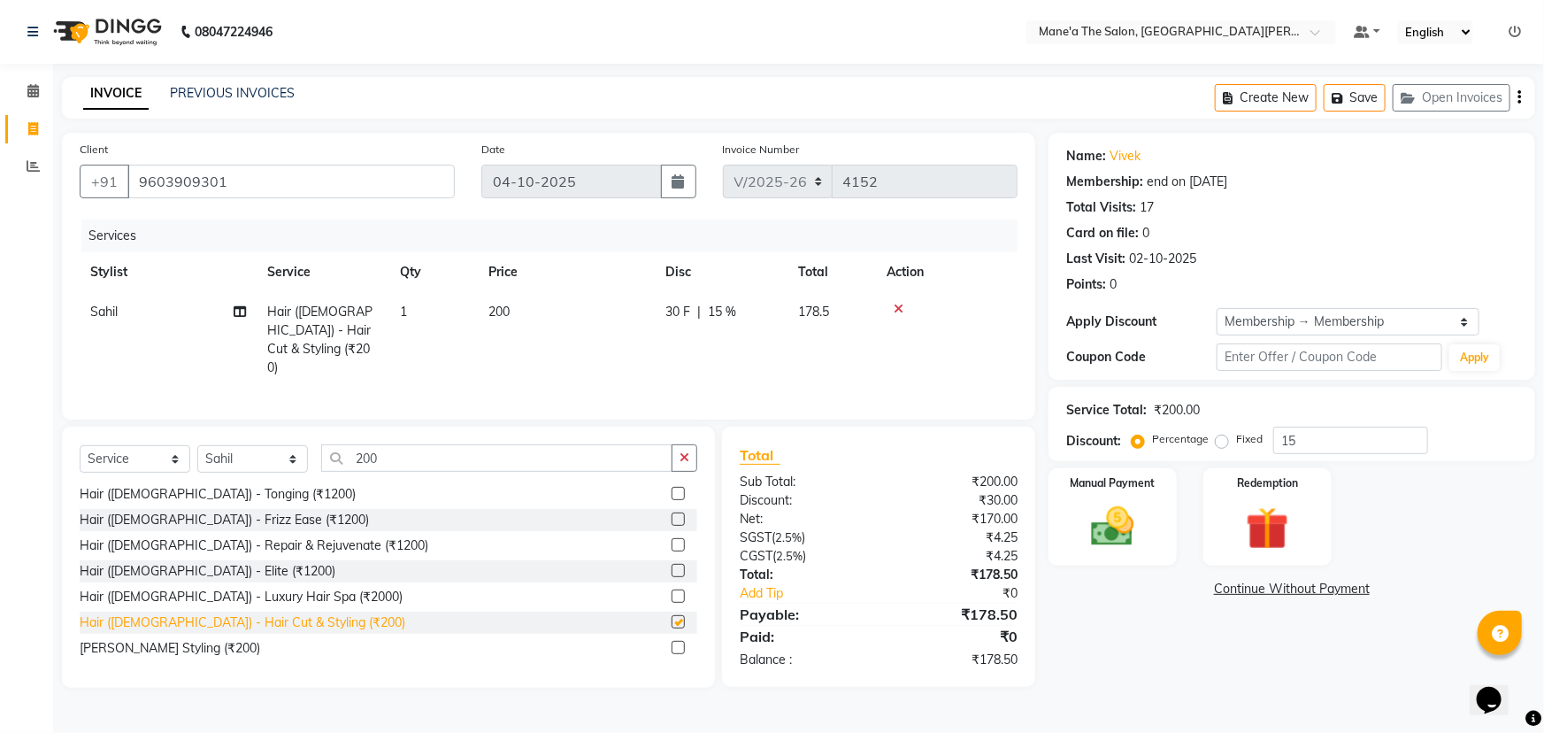
checkbox input "false"
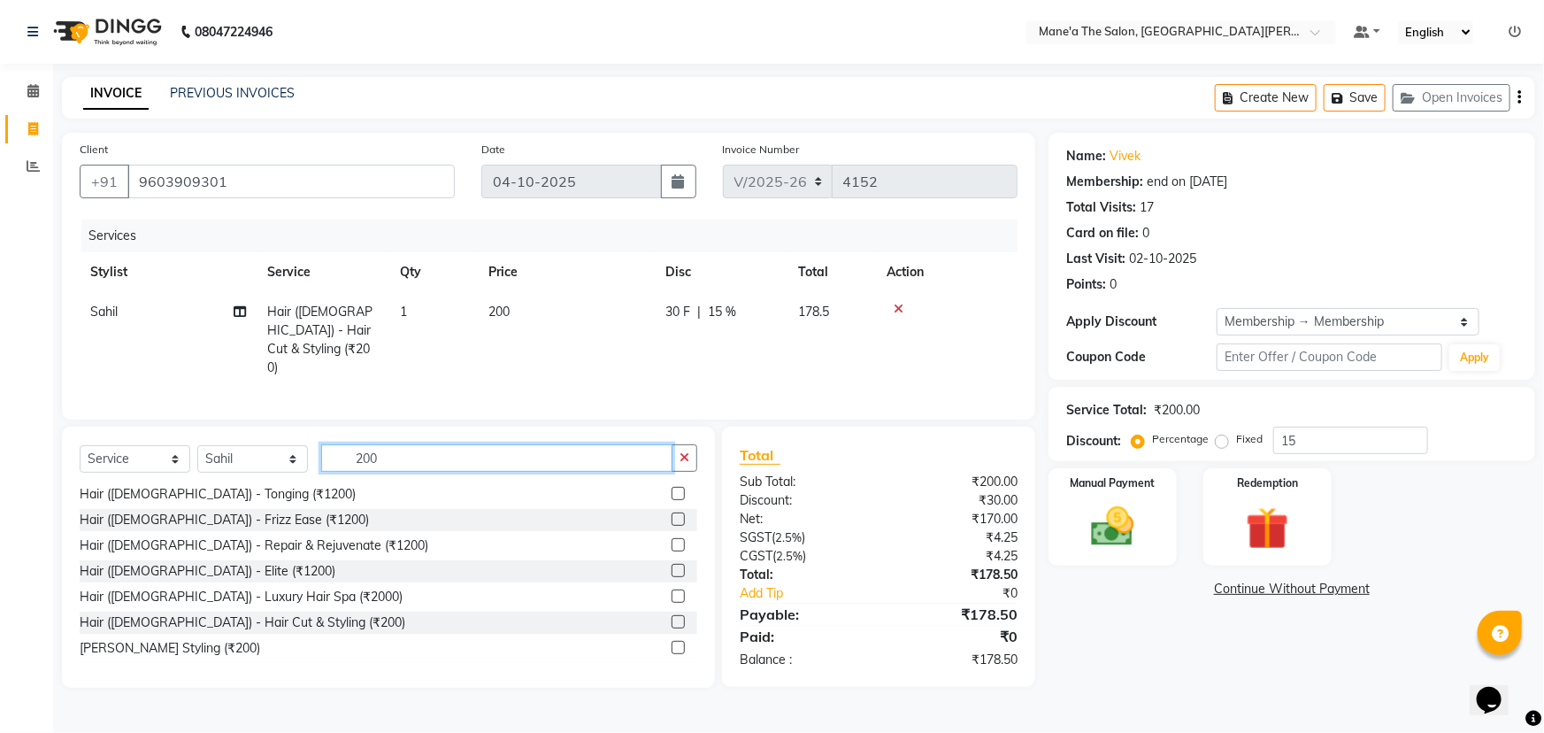
click at [398, 444] on input "200" at bounding box center [496, 457] width 351 height 27
type input "2"
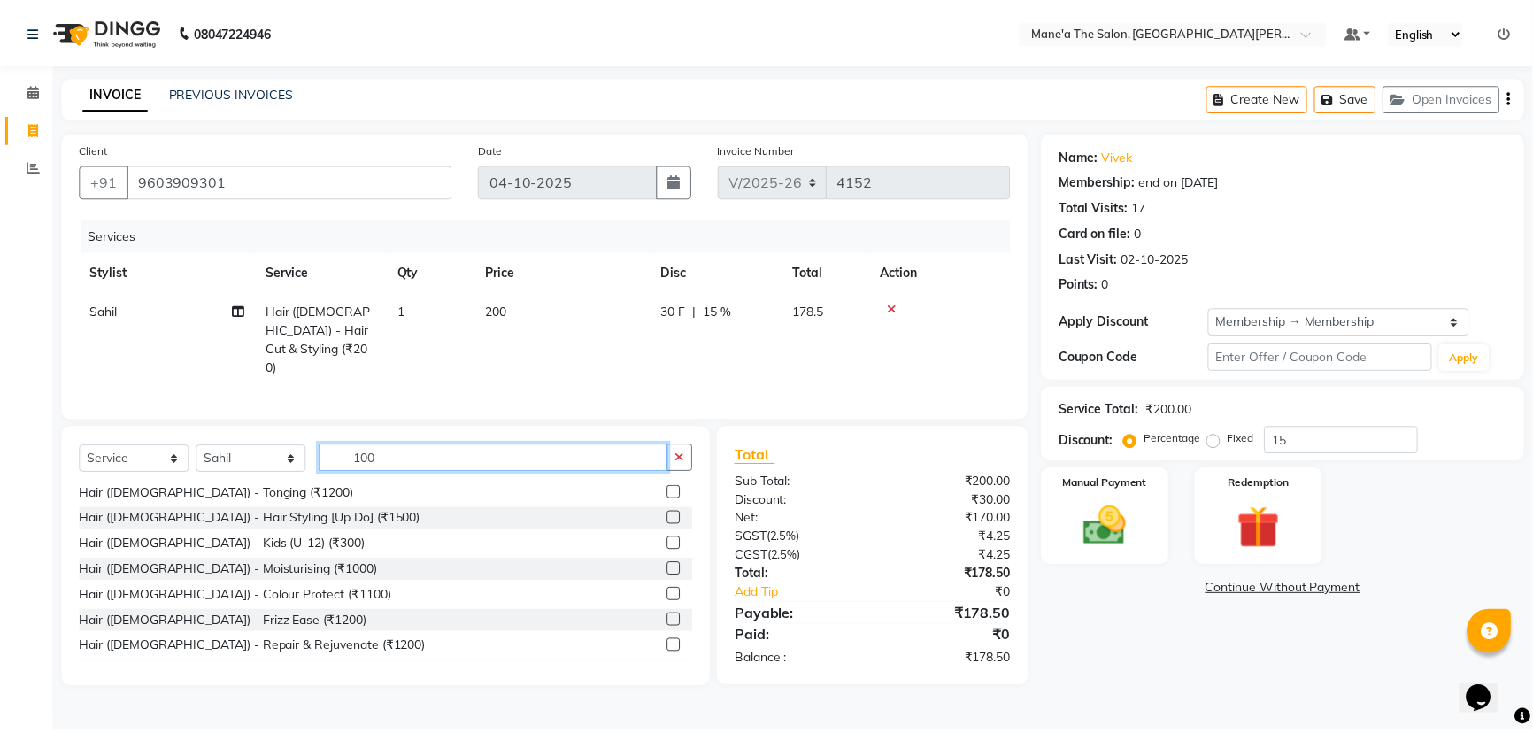
scroll to position [4, 0]
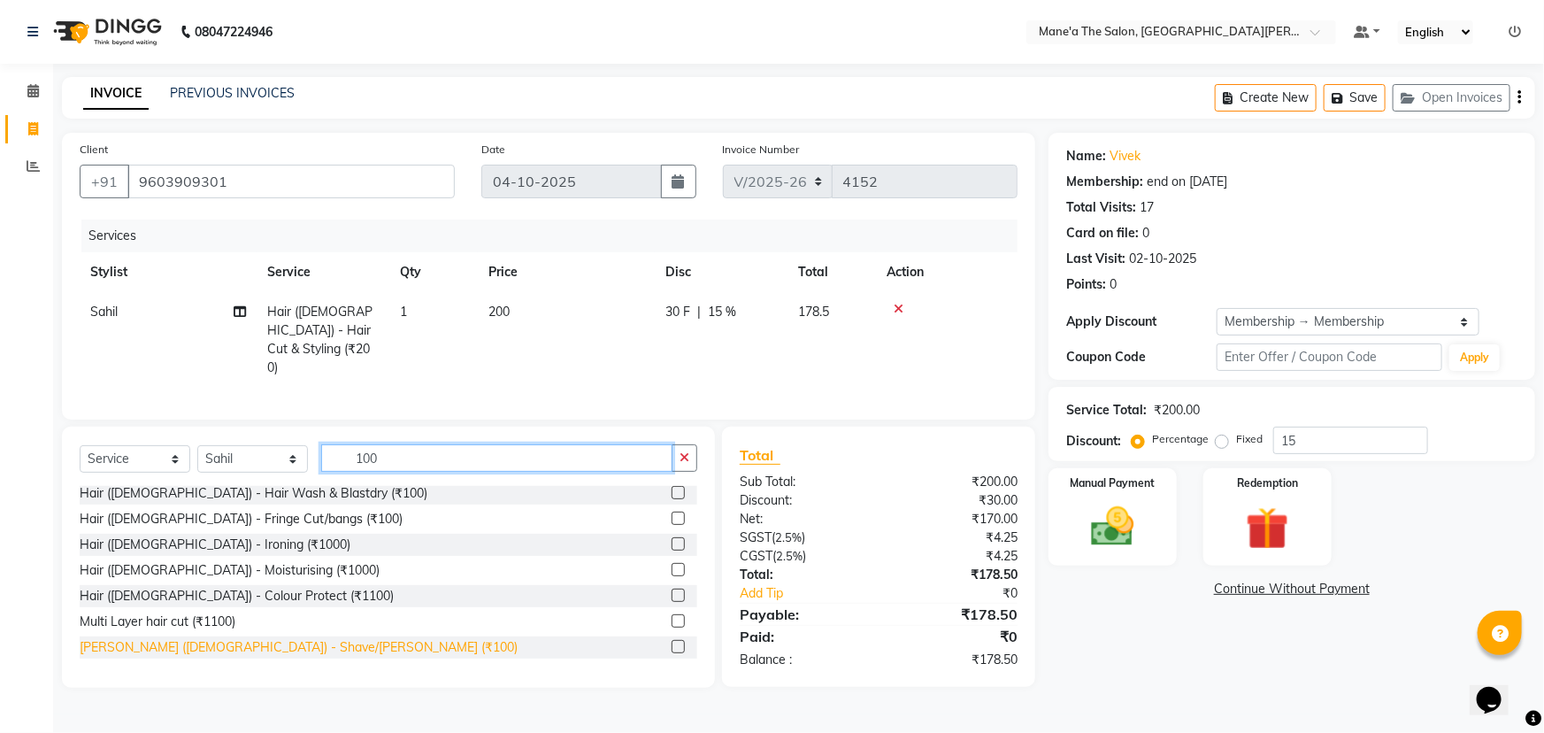
type input "100"
click at [227, 642] on div "Beard (Male) - Shave/Beard (₹100)" at bounding box center [299, 647] width 438 height 19
checkbox input "false"
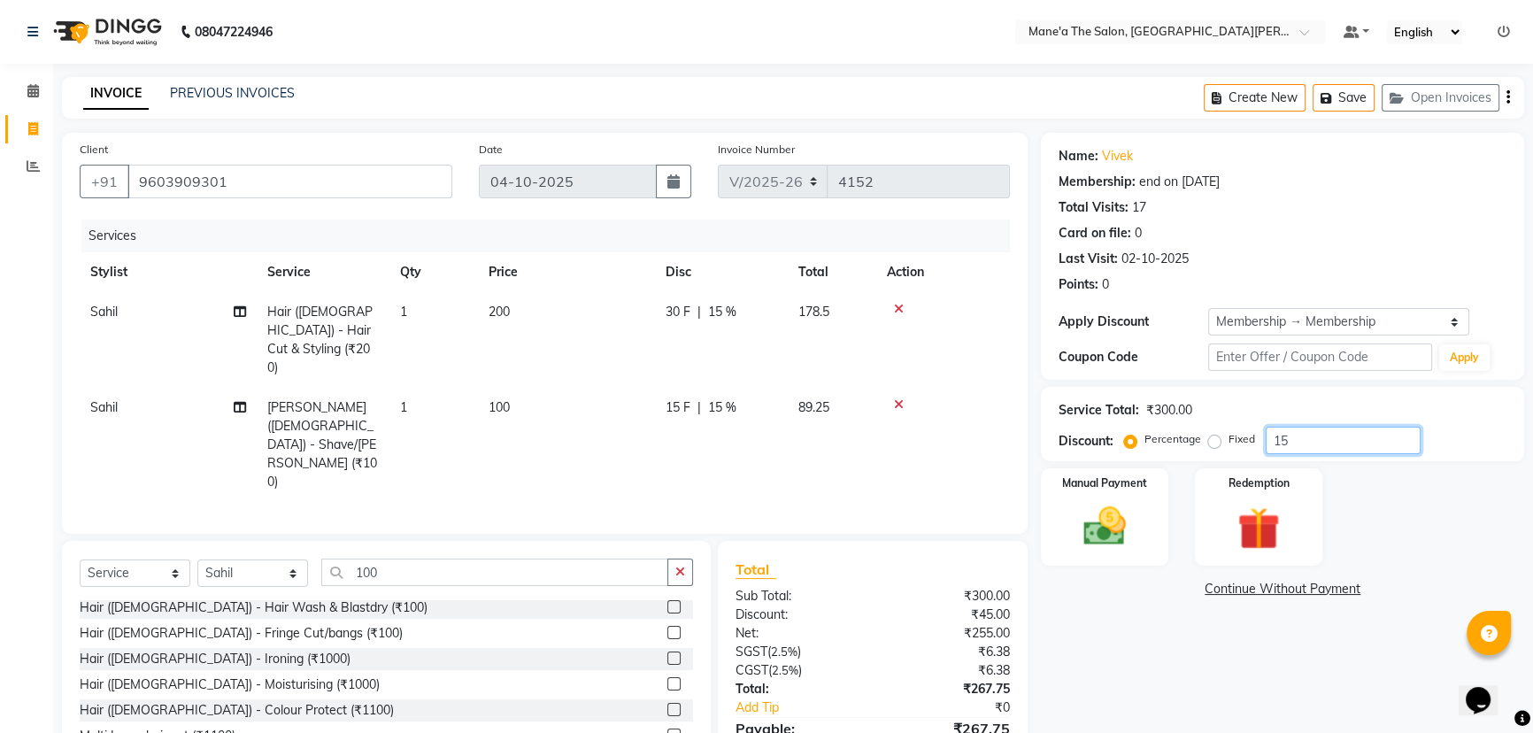
click at [1304, 439] on input "15" at bounding box center [1342, 440] width 155 height 27
type input "1"
type input "10"
click at [1096, 533] on img at bounding box center [1105, 526] width 72 height 50
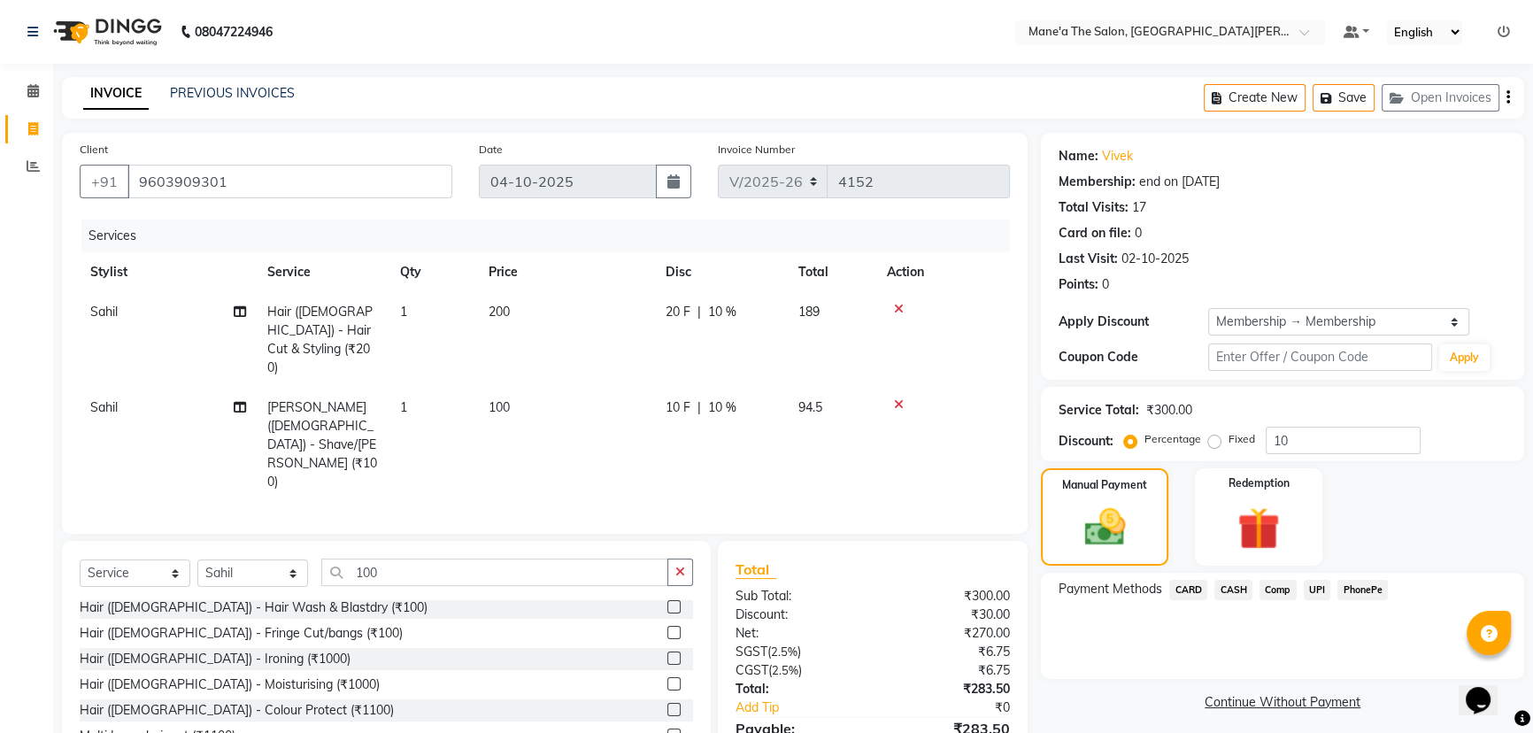
click at [1373, 593] on span "PhonePe" at bounding box center [1362, 590] width 50 height 20
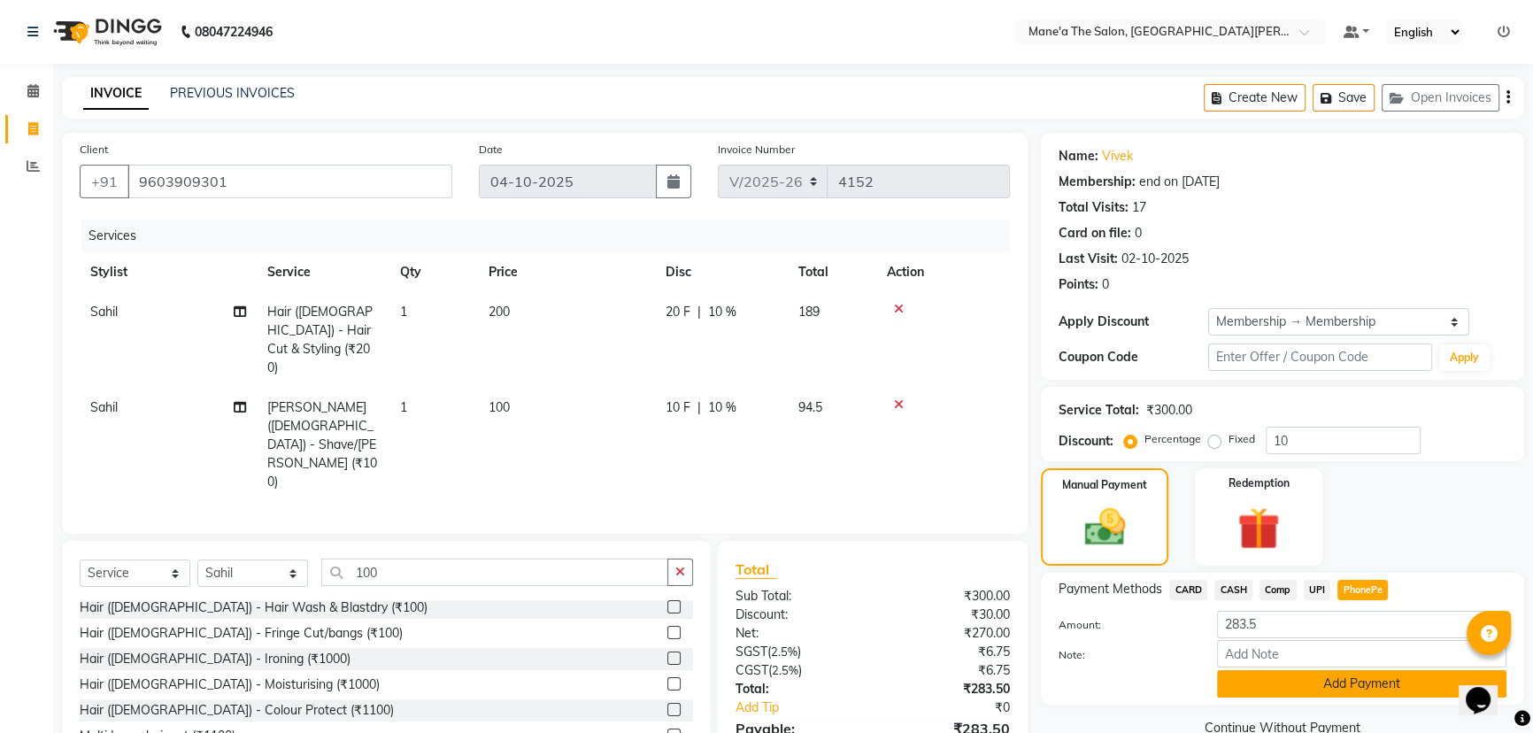
click at [1371, 681] on button "Add Payment" at bounding box center [1361, 683] width 289 height 27
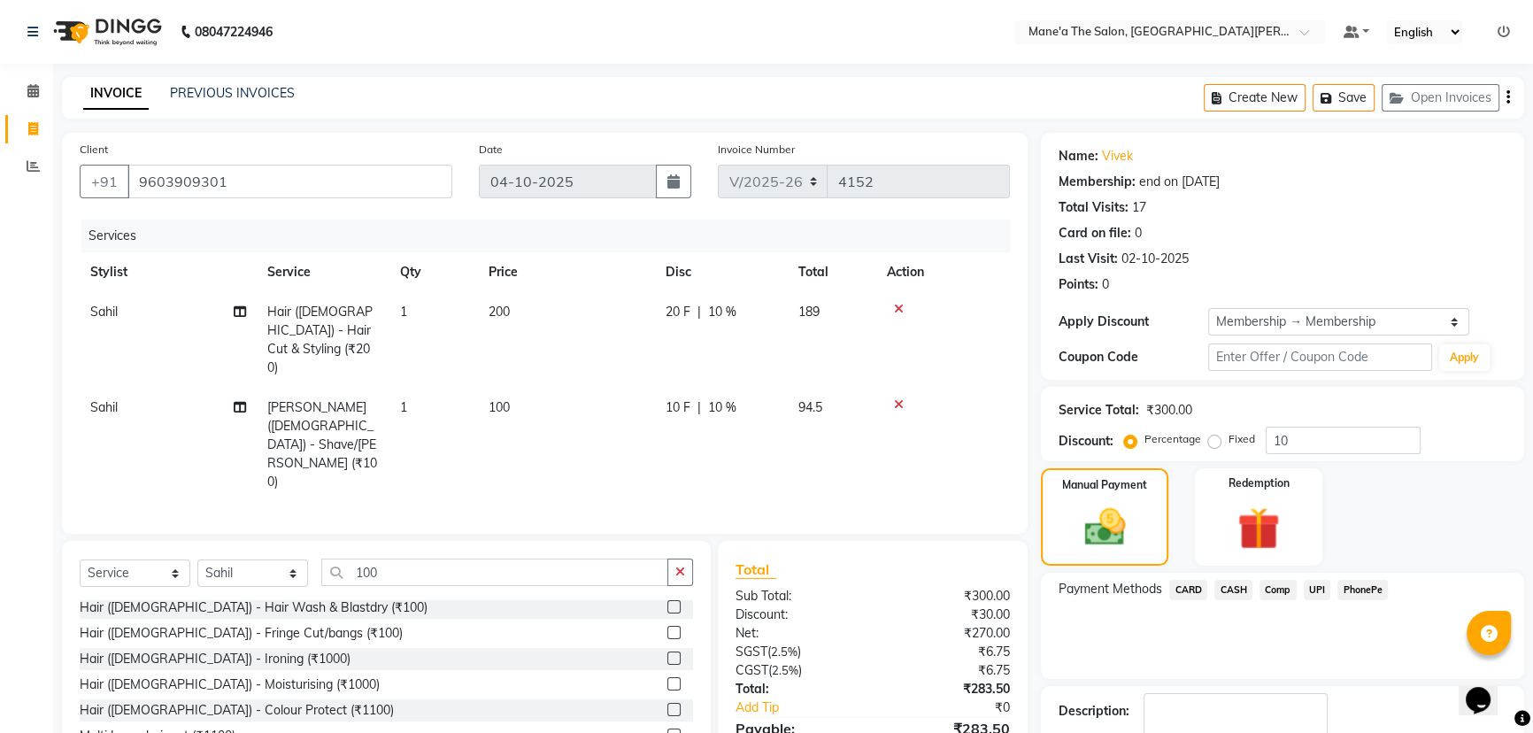
click at [1362, 588] on span "PhonePe" at bounding box center [1362, 590] width 50 height 20
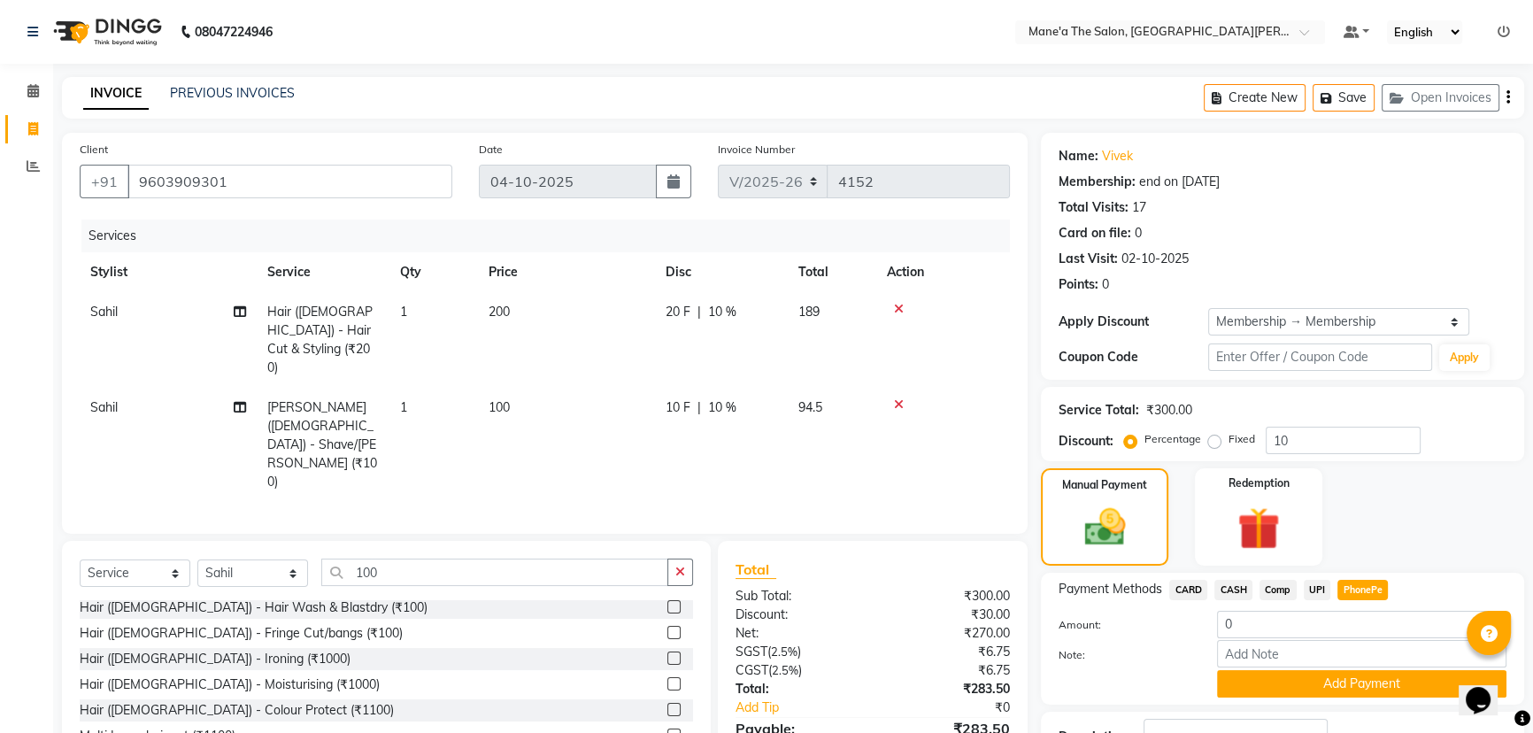
scroll to position [80, 0]
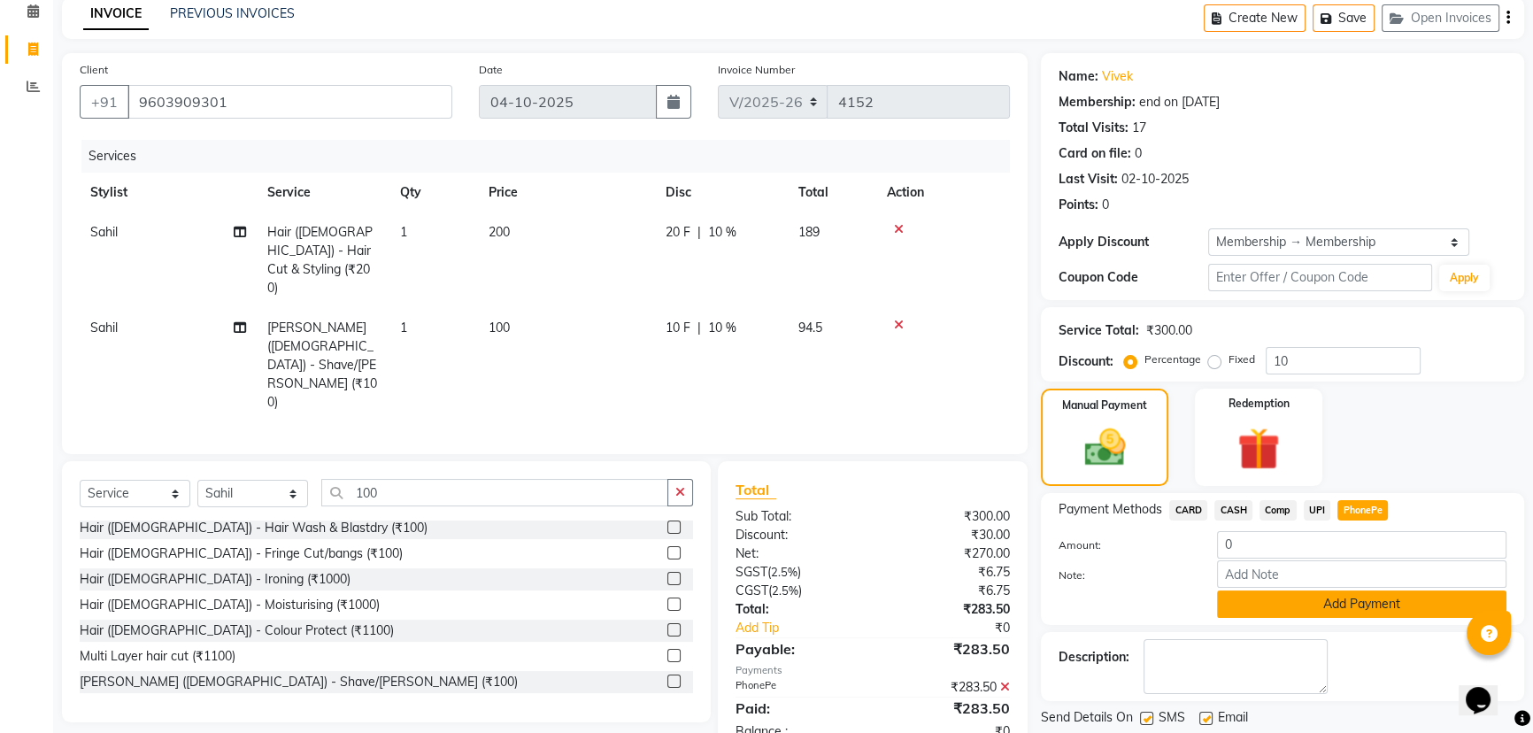
click at [1363, 606] on button "Add Payment" at bounding box center [1361, 603] width 289 height 27
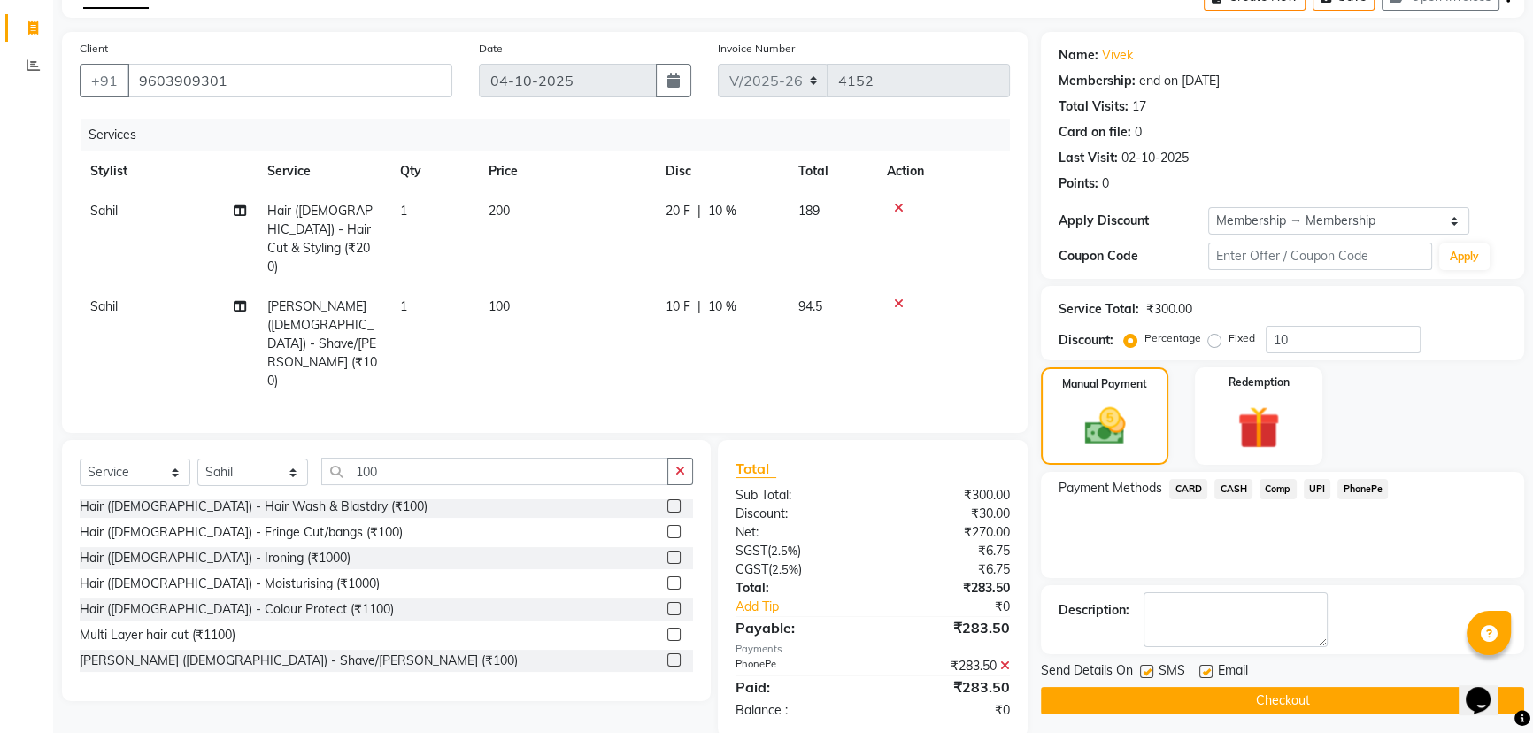
scroll to position [107, 0]
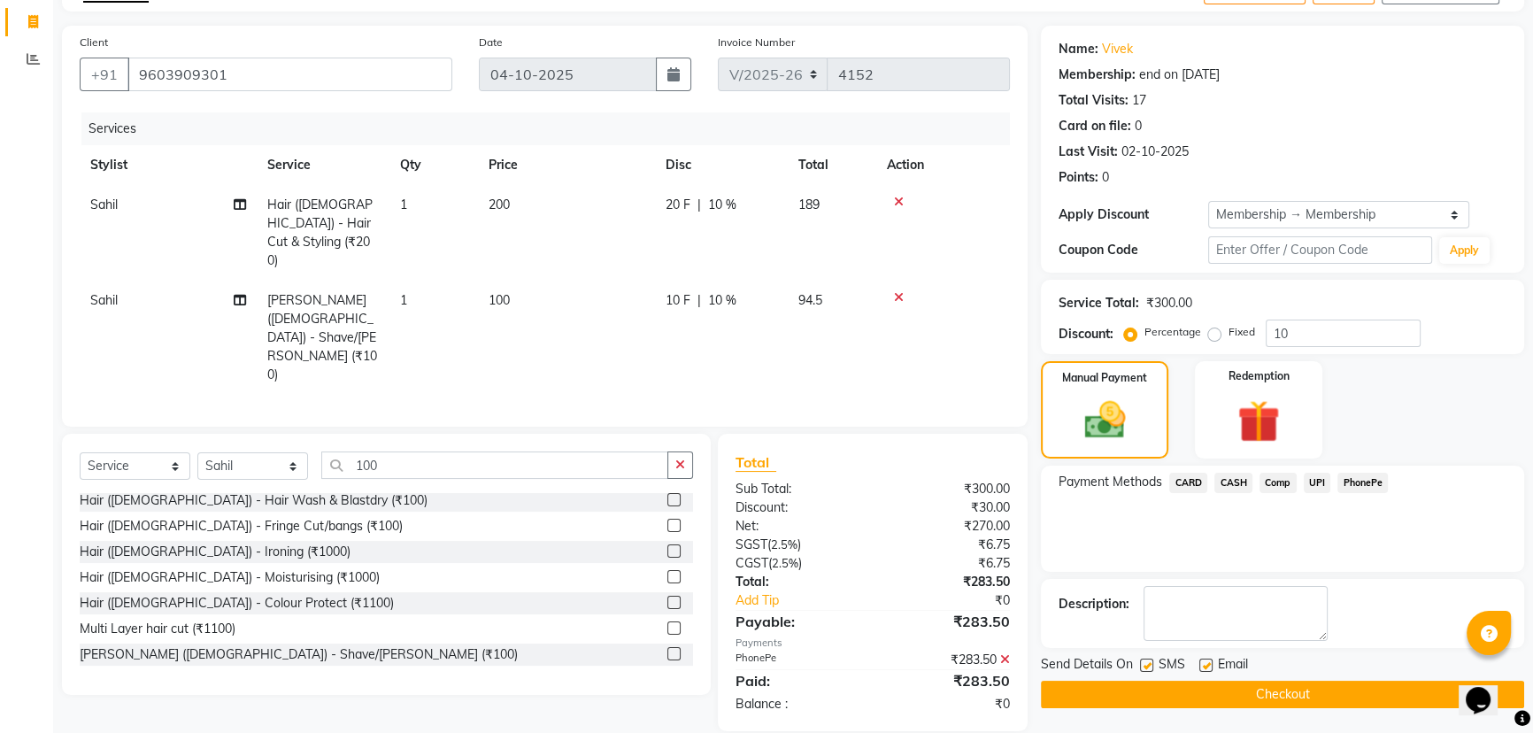
click at [1291, 692] on button "Checkout" at bounding box center [1282, 694] width 483 height 27
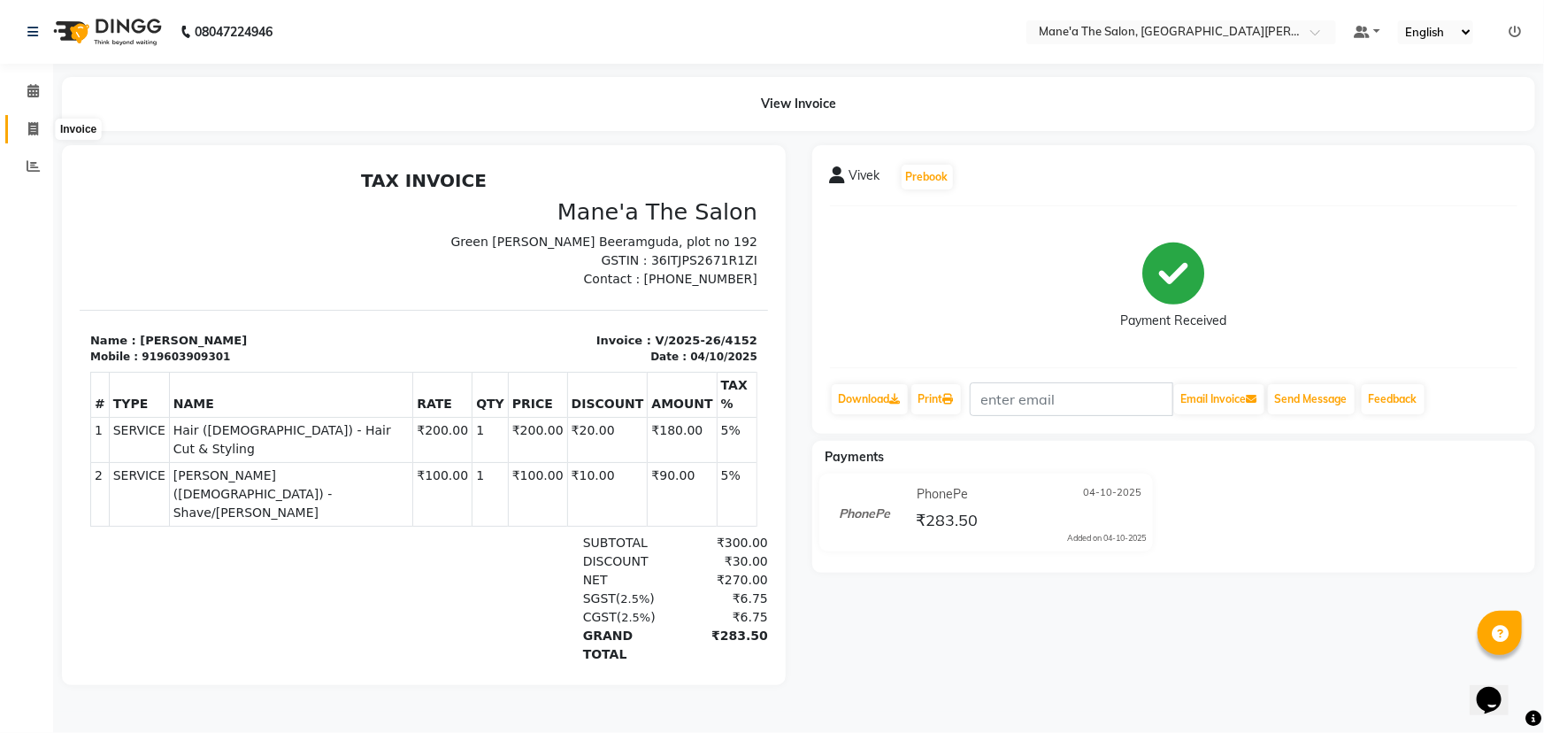
click at [46, 122] on span at bounding box center [33, 129] width 31 height 20
select select "service"
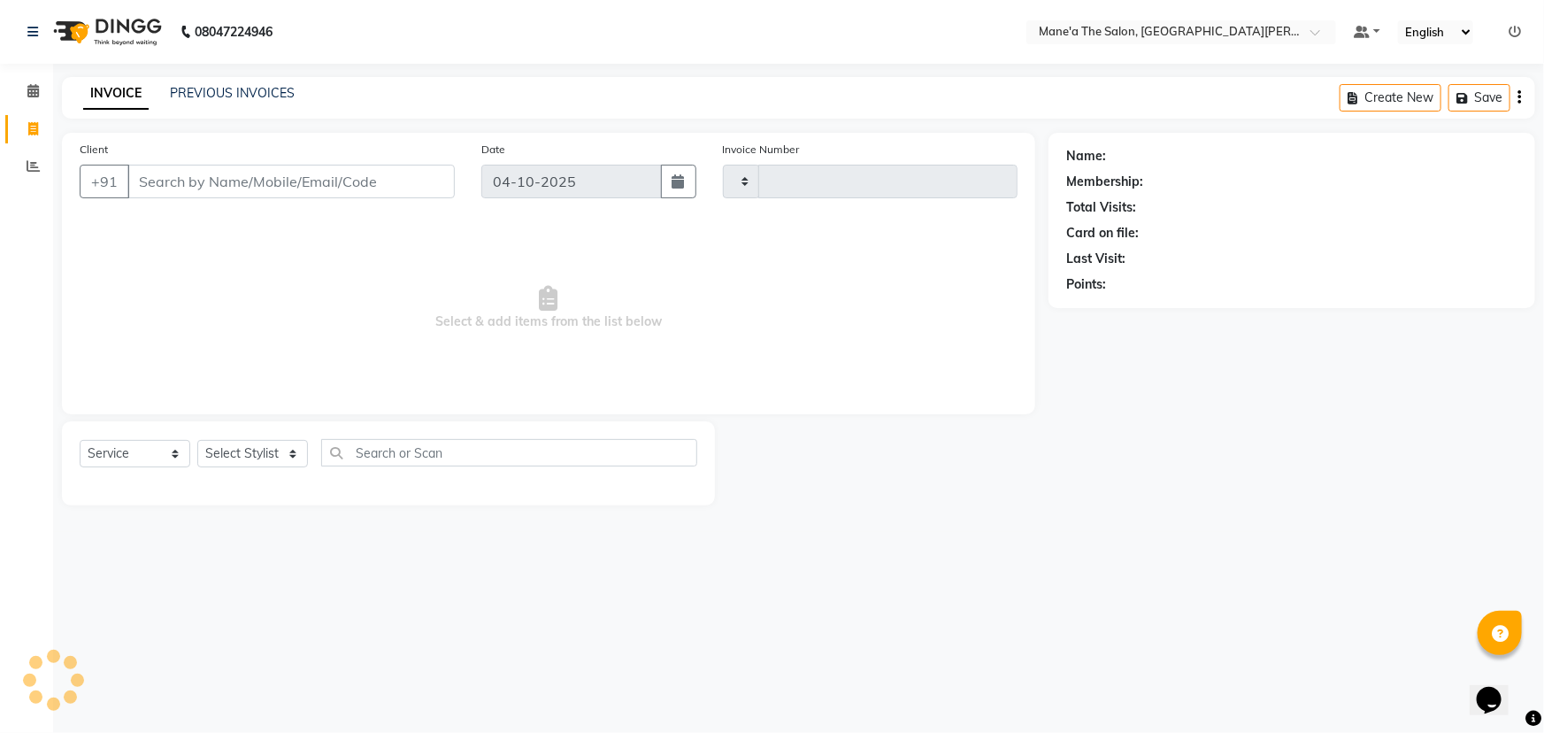
type input "4153"
select select "7205"
drag, startPoint x: 310, startPoint y: 145, endPoint x: 315, endPoint y: 185, distance: 40.2
click at [315, 170] on div "Client +91" at bounding box center [267, 176] width 402 height 73
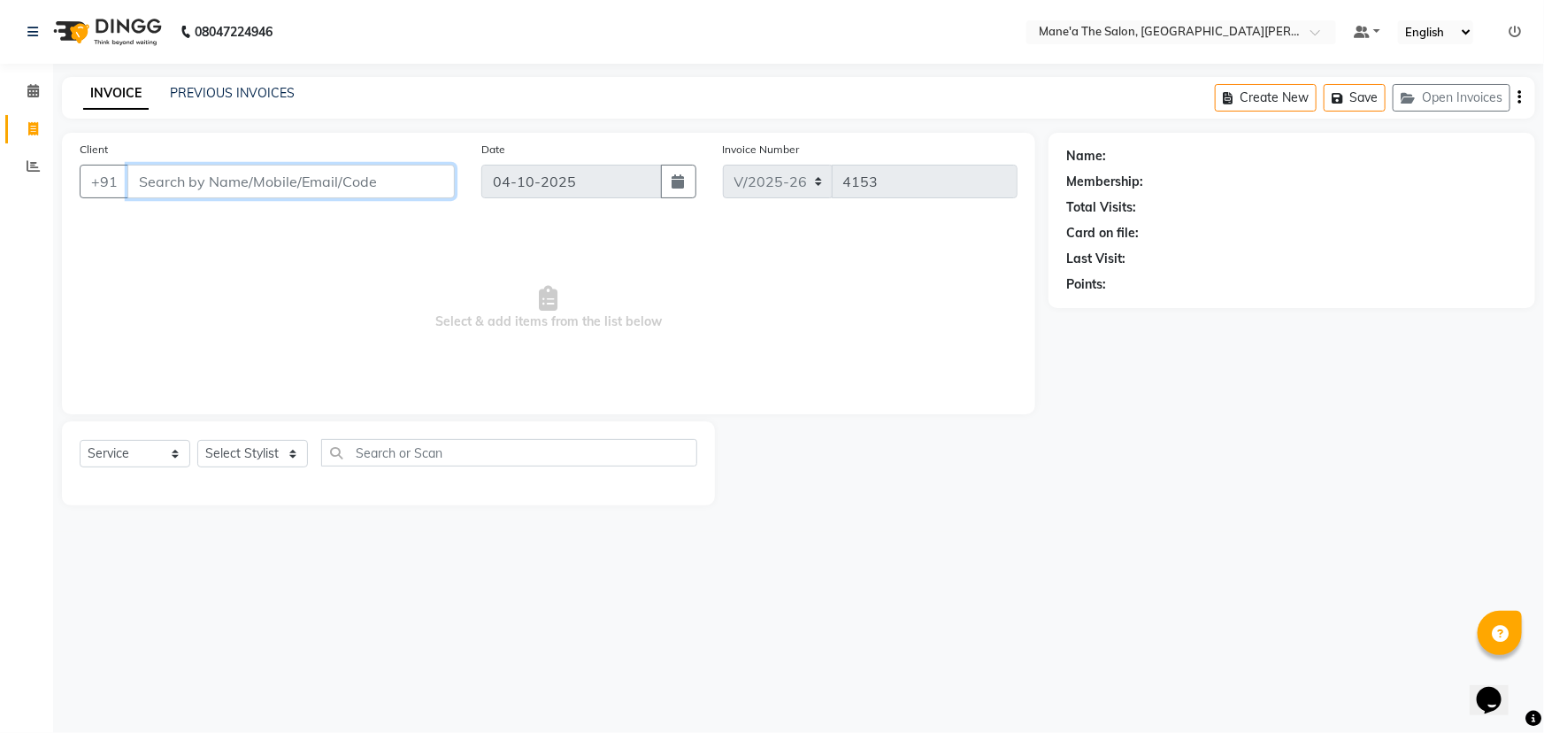
click at [315, 185] on input "Client" at bounding box center [290, 182] width 327 height 34
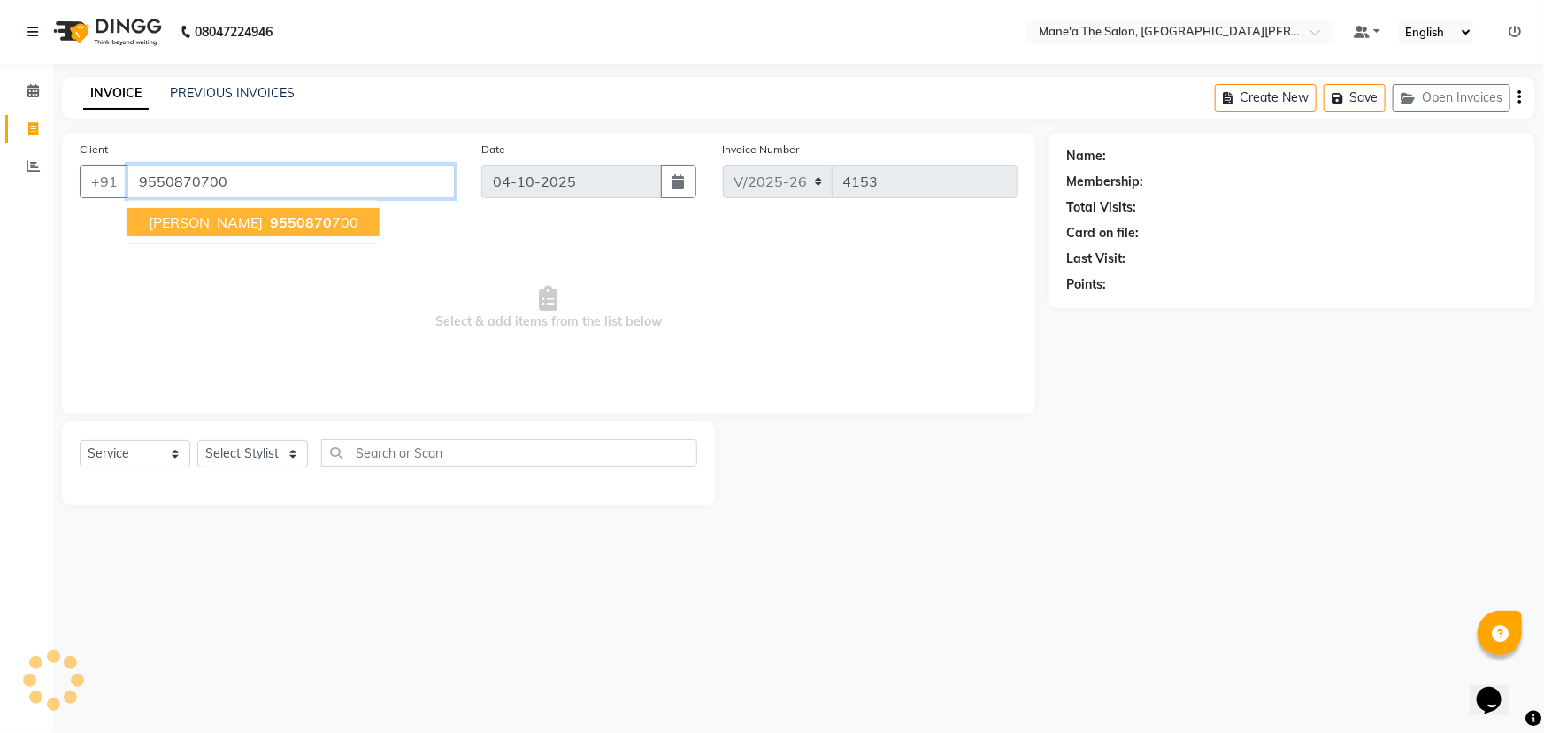
type input "9550870700"
select select "1: Object"
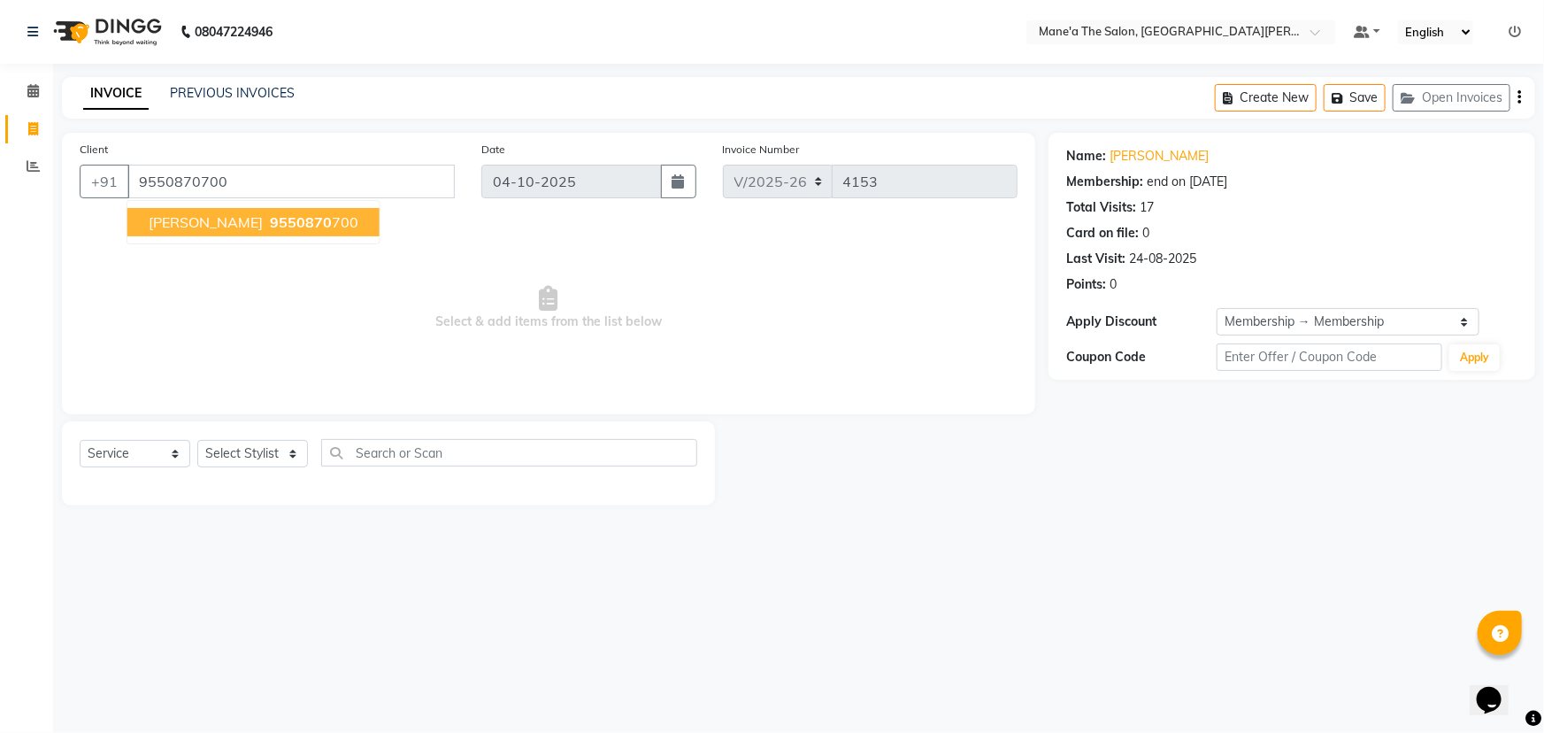
click at [270, 226] on span "9550870" at bounding box center [301, 222] width 62 height 18
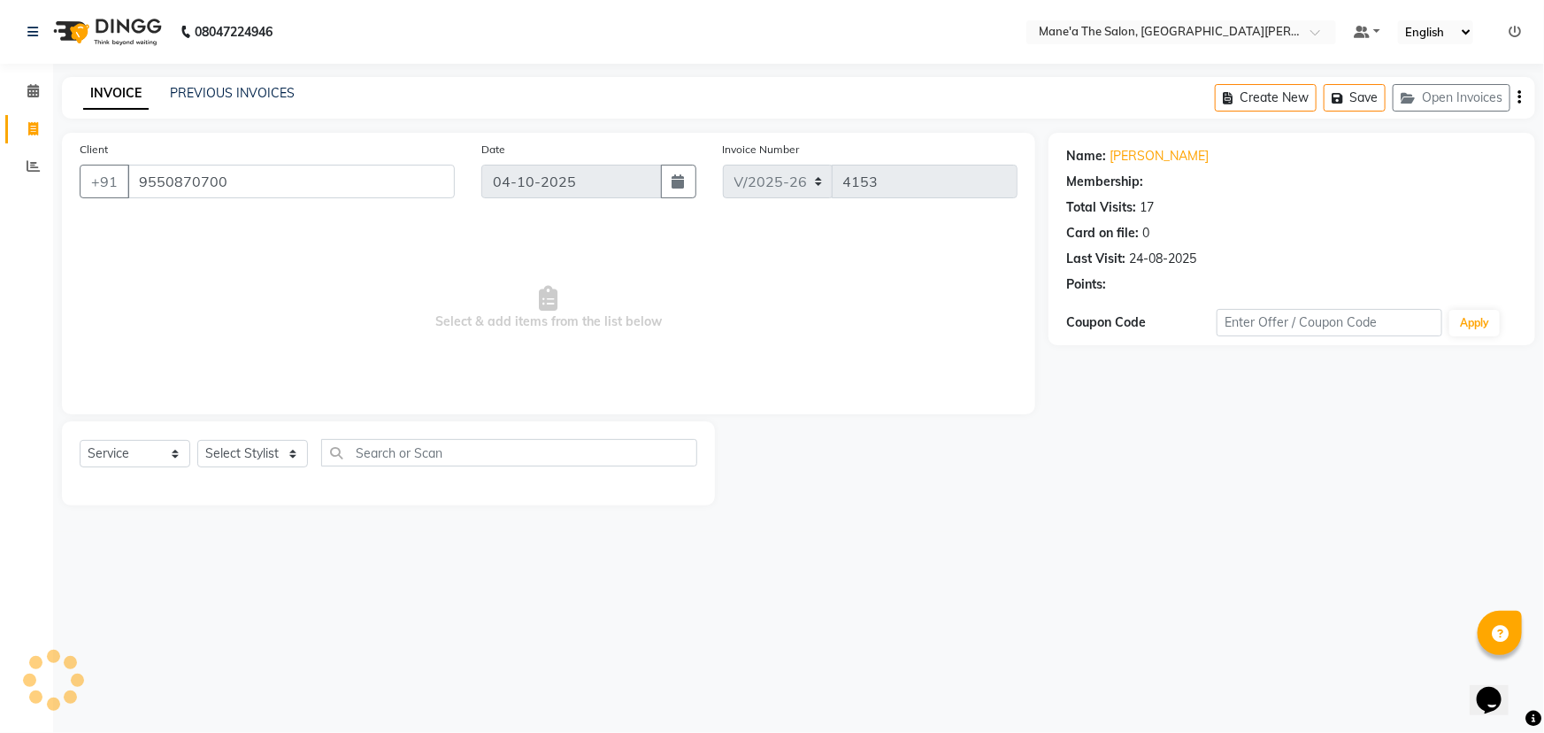
select select "1: Object"
click at [264, 447] on select "Select Stylist Anil Faeam Junaid New Manager Manjula Neelima Owner Rani Sahil S…" at bounding box center [252, 453] width 111 height 27
select select "71351"
click at [197, 440] on select "Select Stylist Anil Faeam Junaid New Manager Manjula Neelima Owner Rani Sahil S…" at bounding box center [252, 453] width 111 height 27
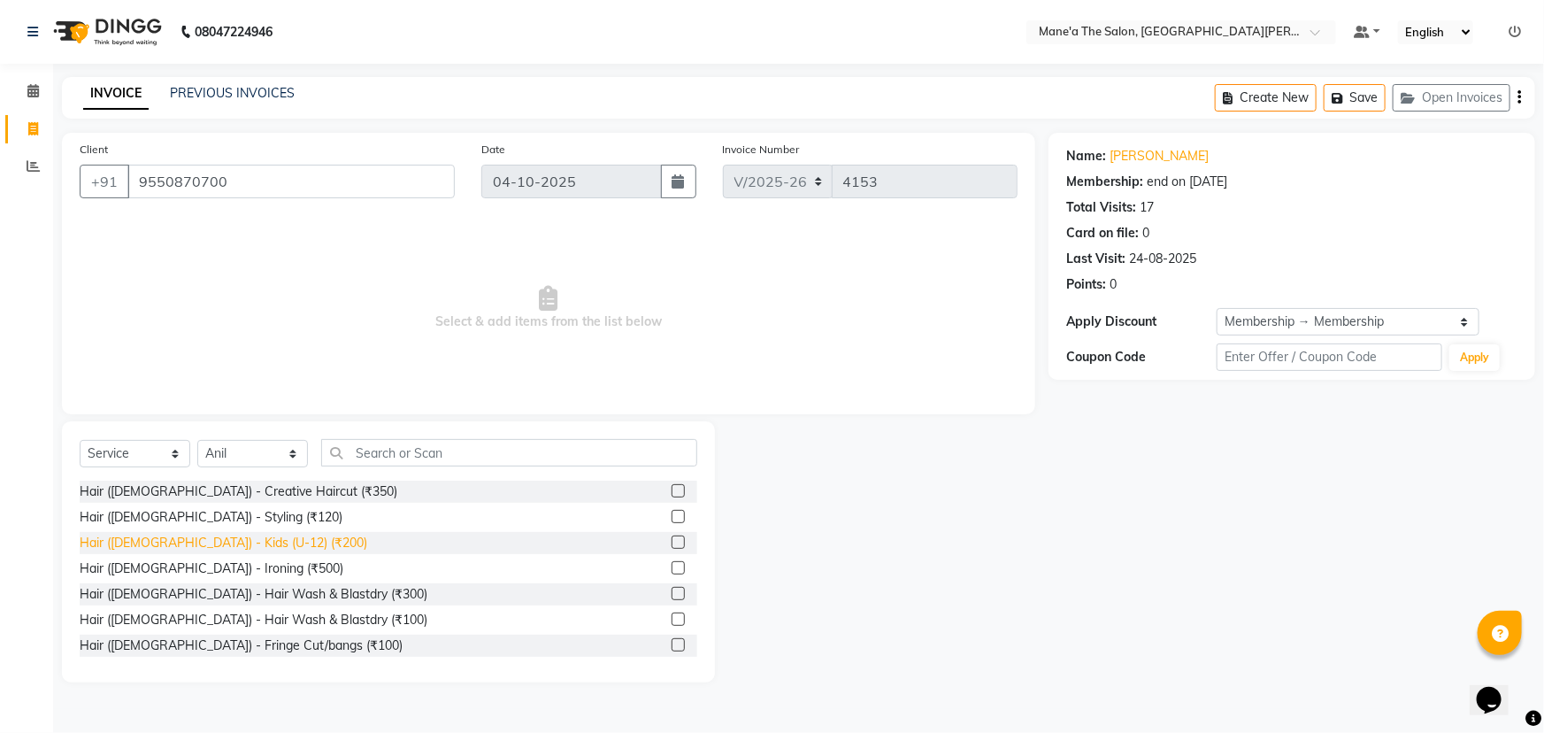
click at [241, 539] on div "Hair (Male) - Kids (U-12) (₹200)" at bounding box center [224, 543] width 288 height 19
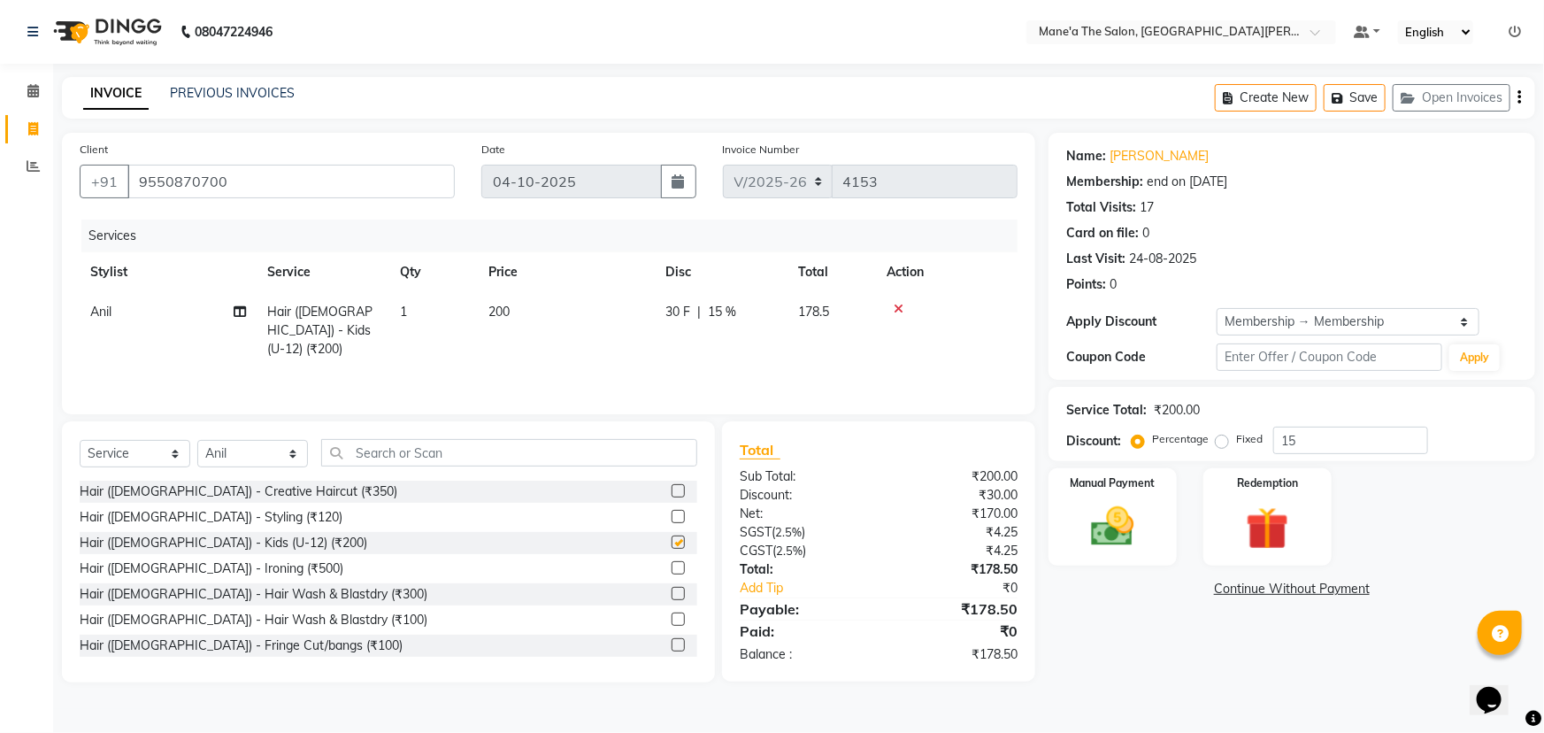
checkbox input "false"
click at [1295, 434] on input "15" at bounding box center [1350, 440] width 155 height 27
type input "1"
type input "10"
click at [1123, 501] on img at bounding box center [1113, 526] width 73 height 51
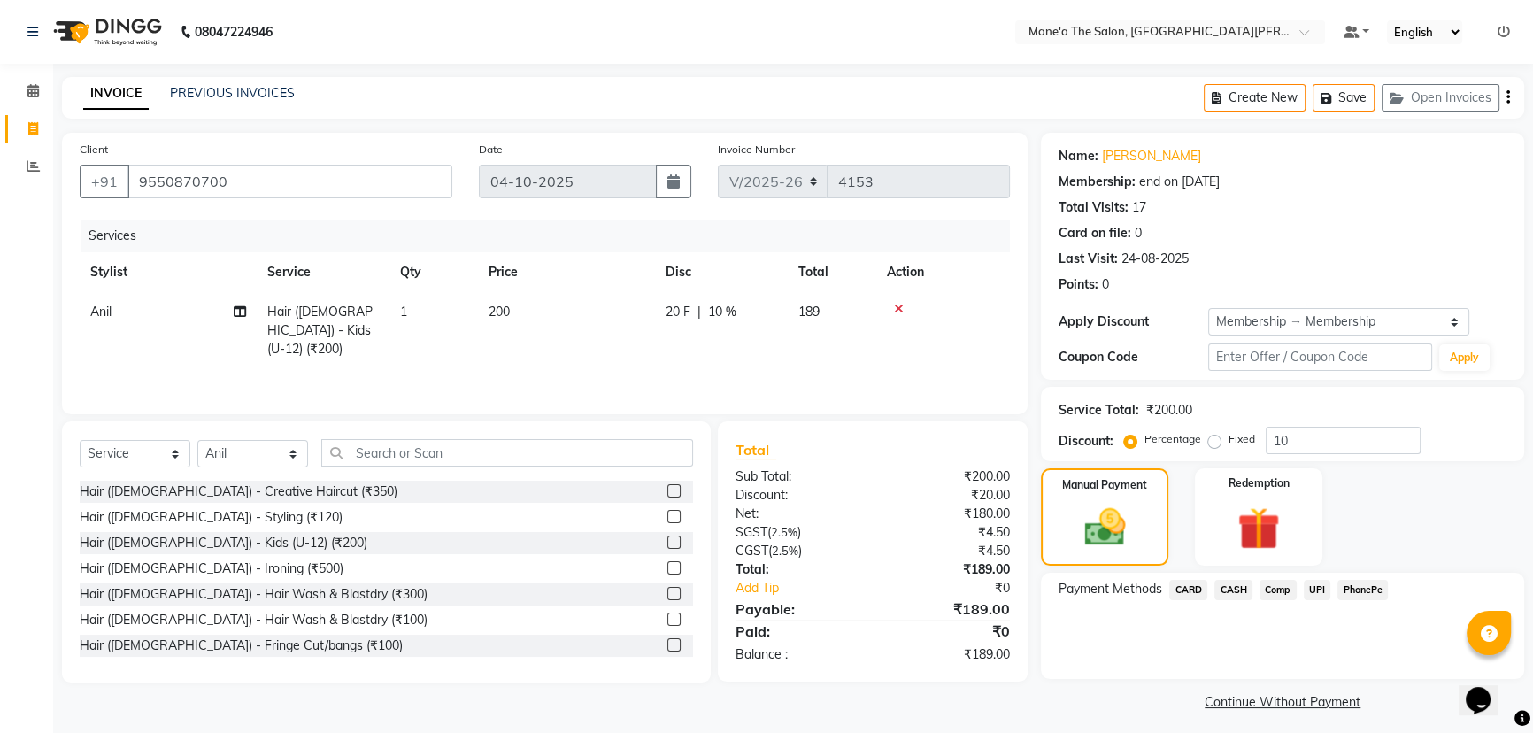
click at [1364, 588] on span "PhonePe" at bounding box center [1362, 590] width 50 height 20
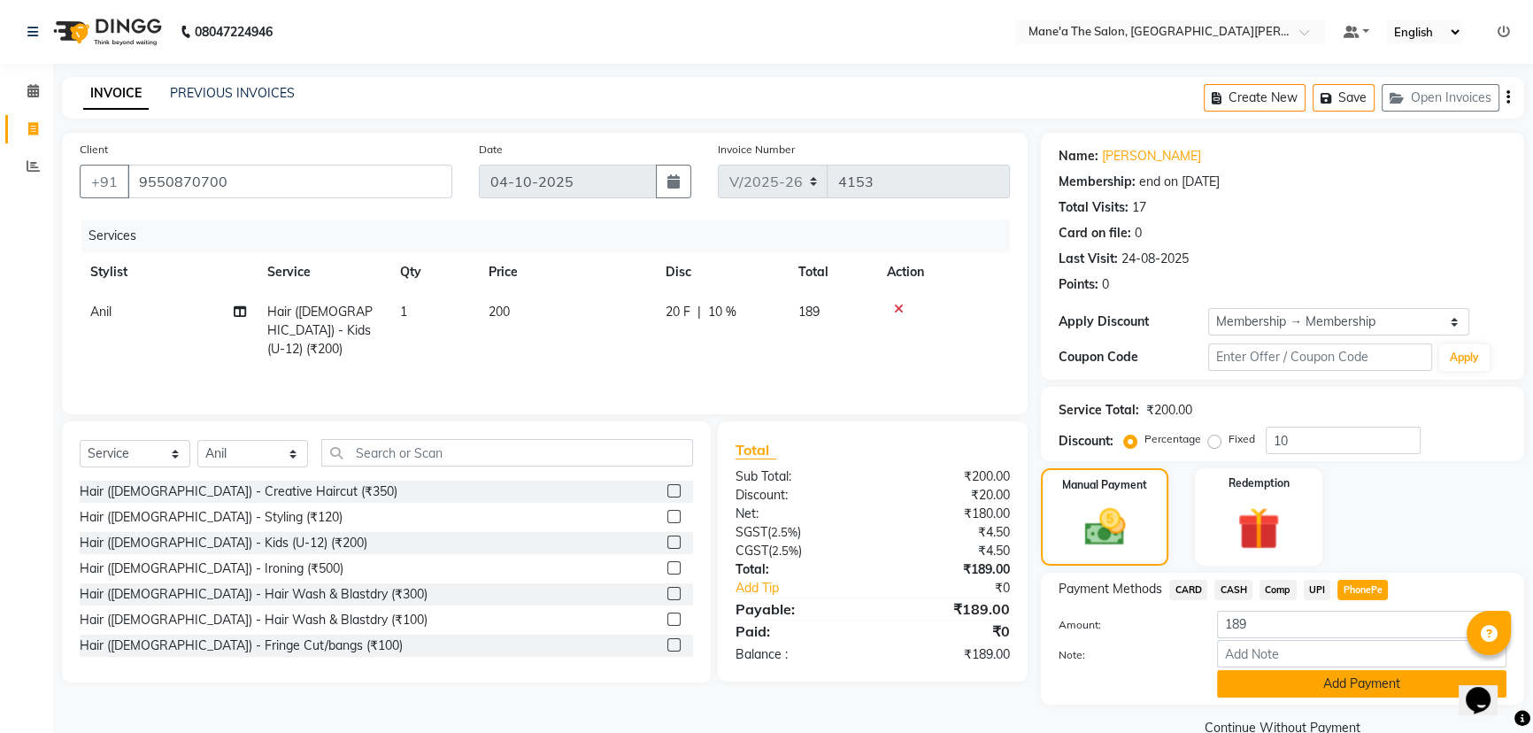
click at [1345, 690] on button "Add Payment" at bounding box center [1361, 683] width 289 height 27
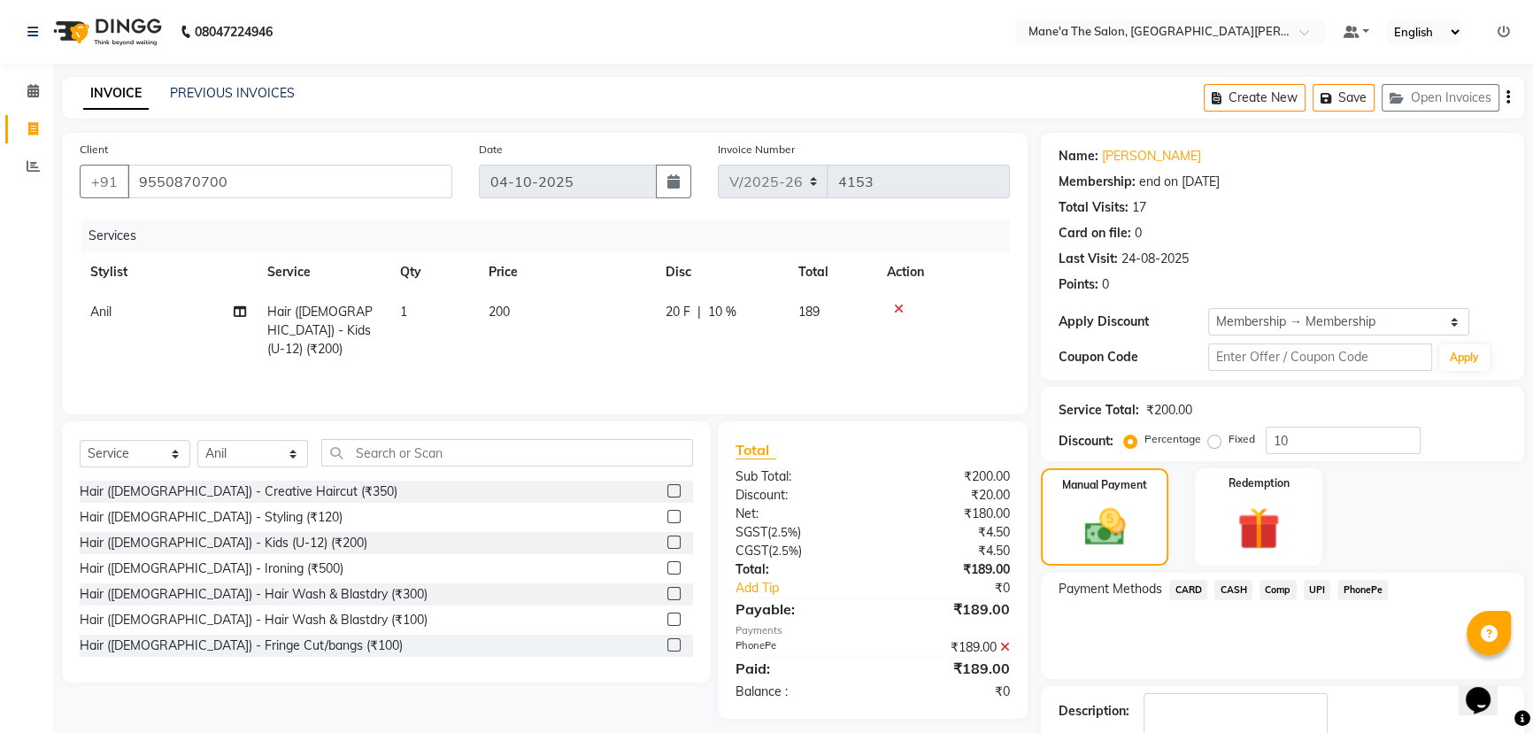
click at [1342, 585] on span "PhonePe" at bounding box center [1362, 590] width 50 height 20
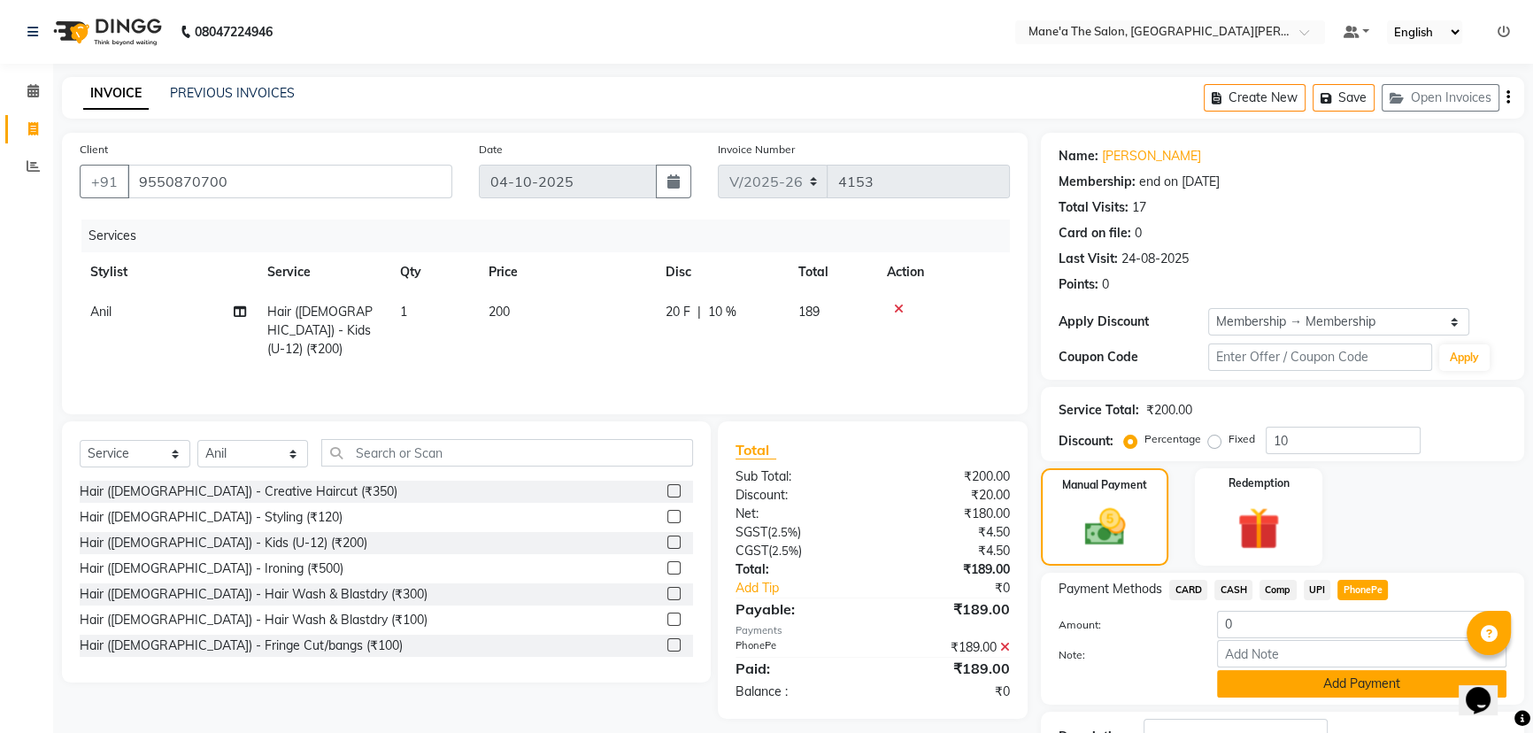
click at [1308, 678] on button "Add Payment" at bounding box center [1361, 683] width 289 height 27
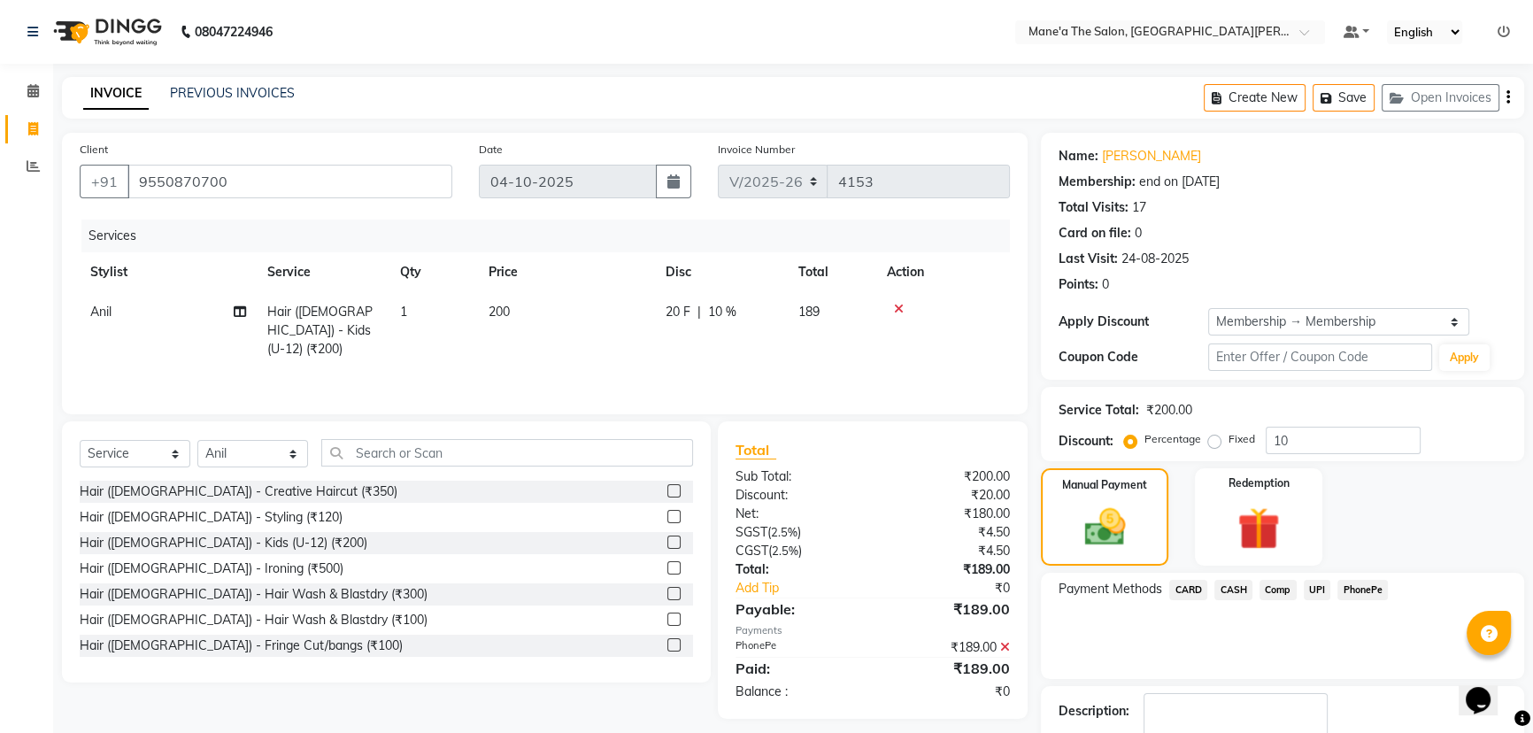
click at [1008, 647] on icon at bounding box center [1005, 647] width 10 height 12
click at [1351, 587] on span "PhonePe" at bounding box center [1362, 590] width 50 height 20
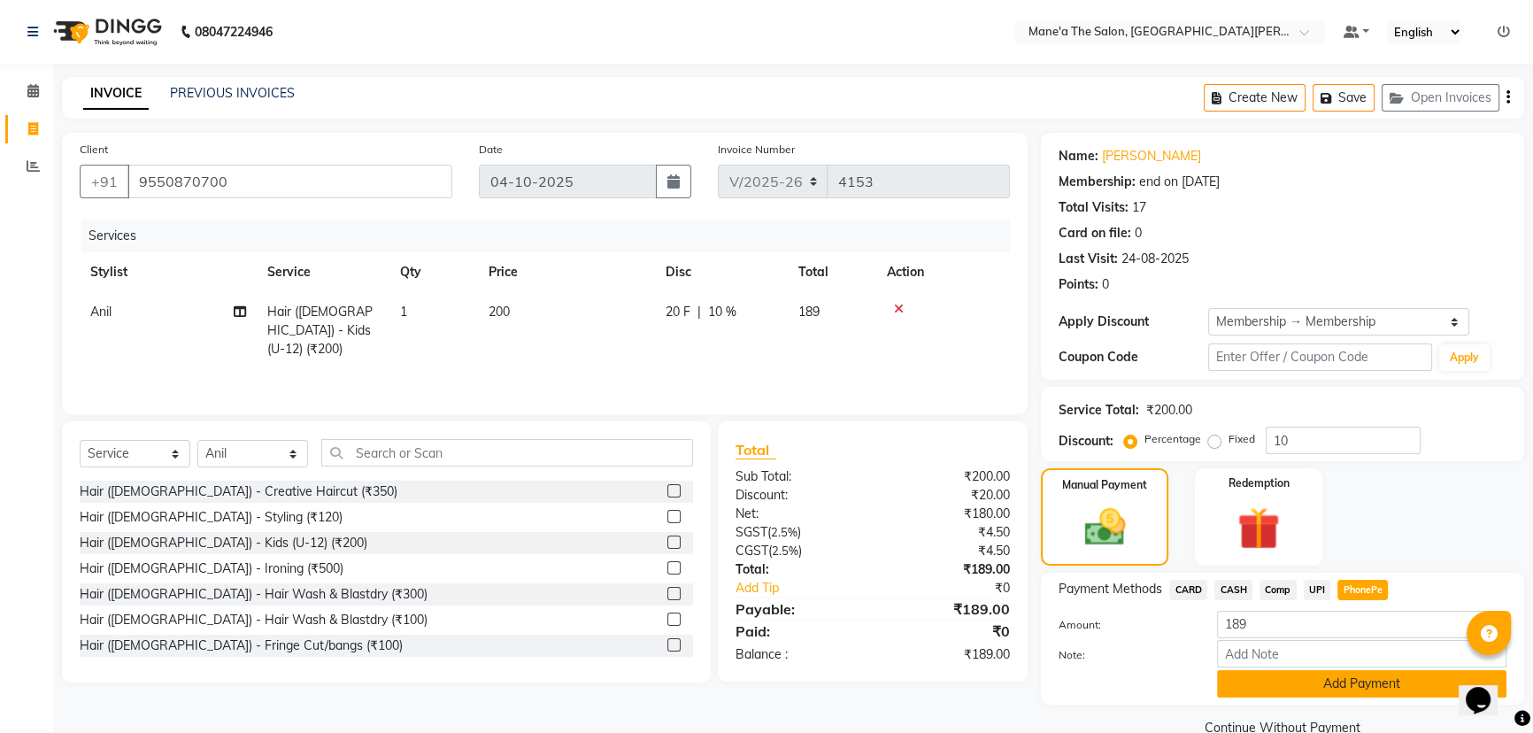
click at [1286, 696] on button "Add Payment" at bounding box center [1361, 683] width 289 height 27
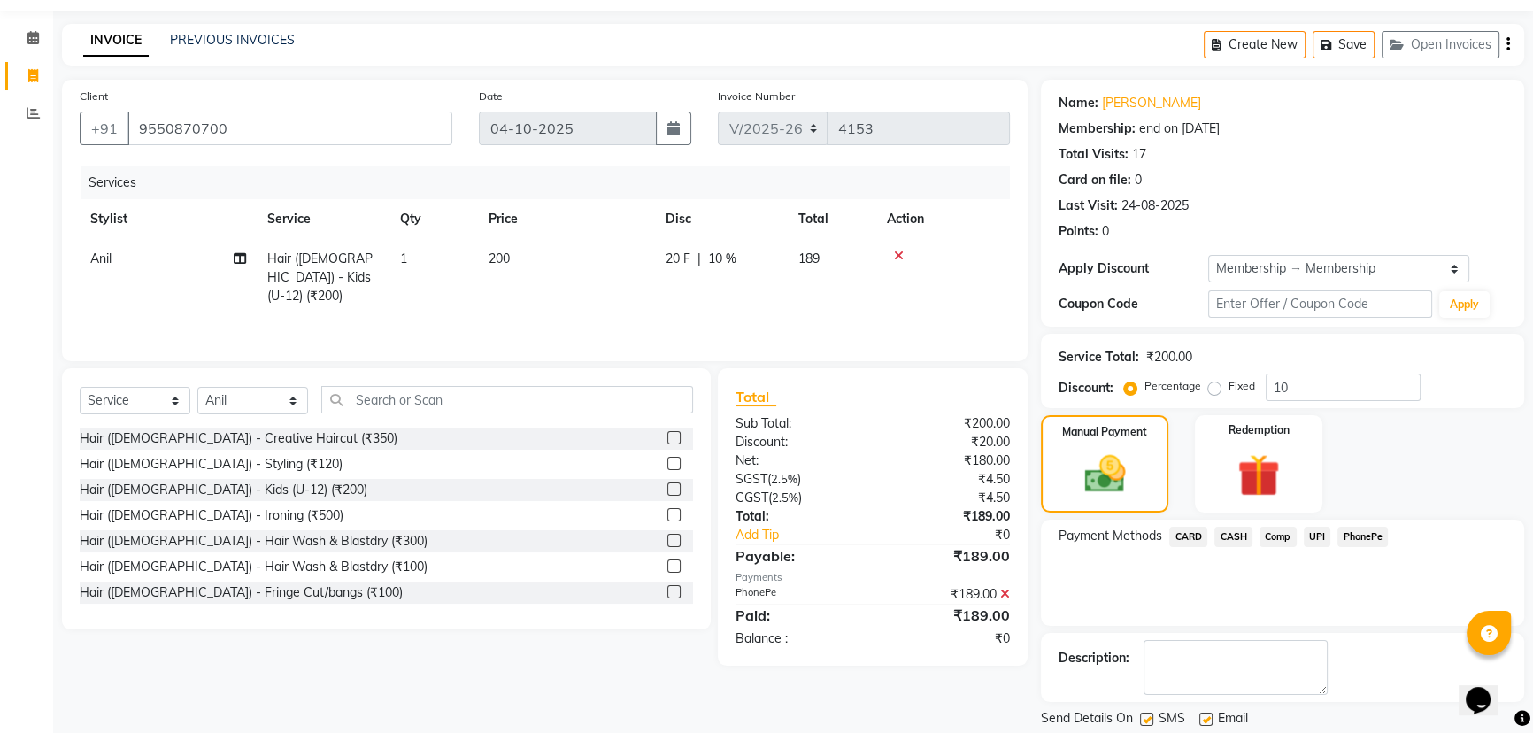
scroll to position [107, 0]
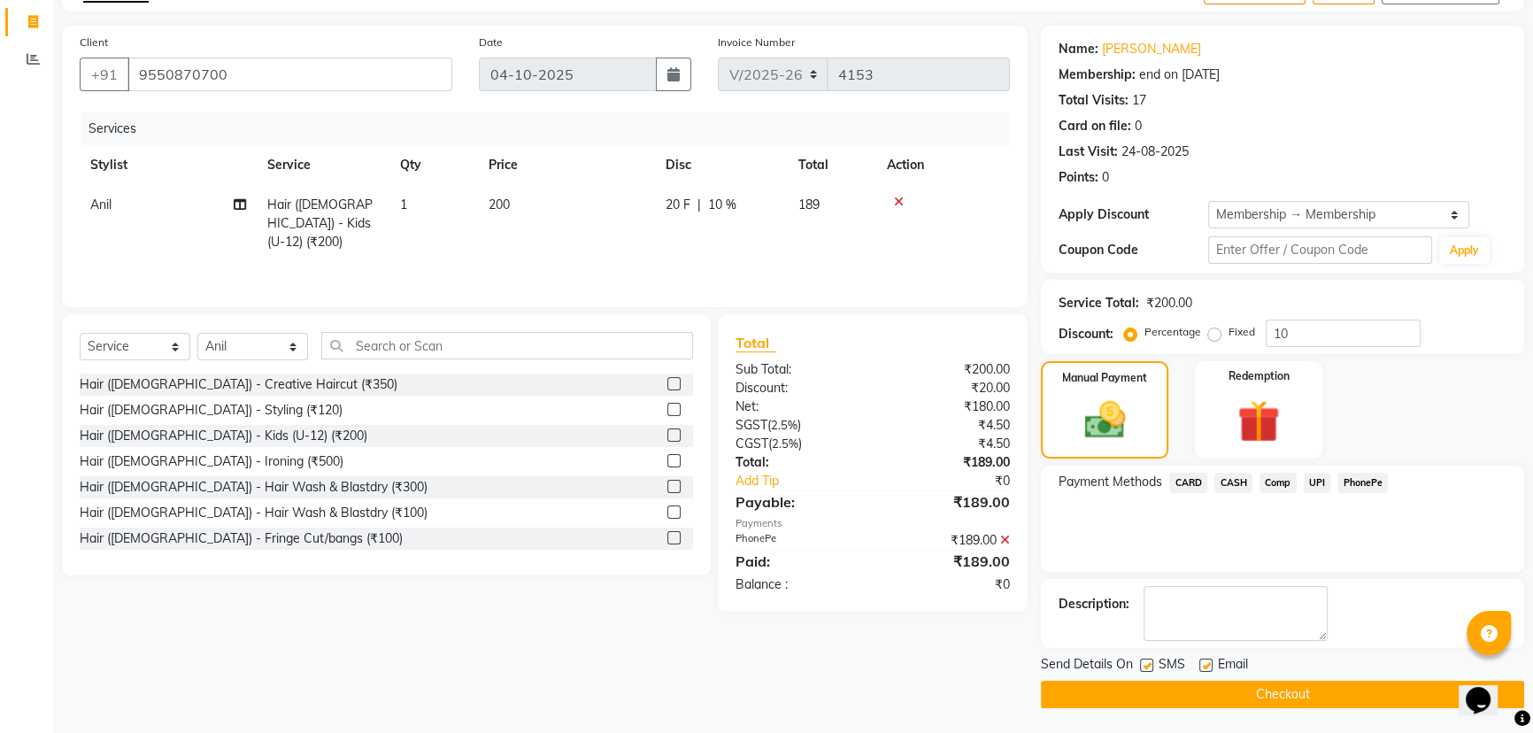
click at [1265, 693] on button "Checkout" at bounding box center [1282, 694] width 483 height 27
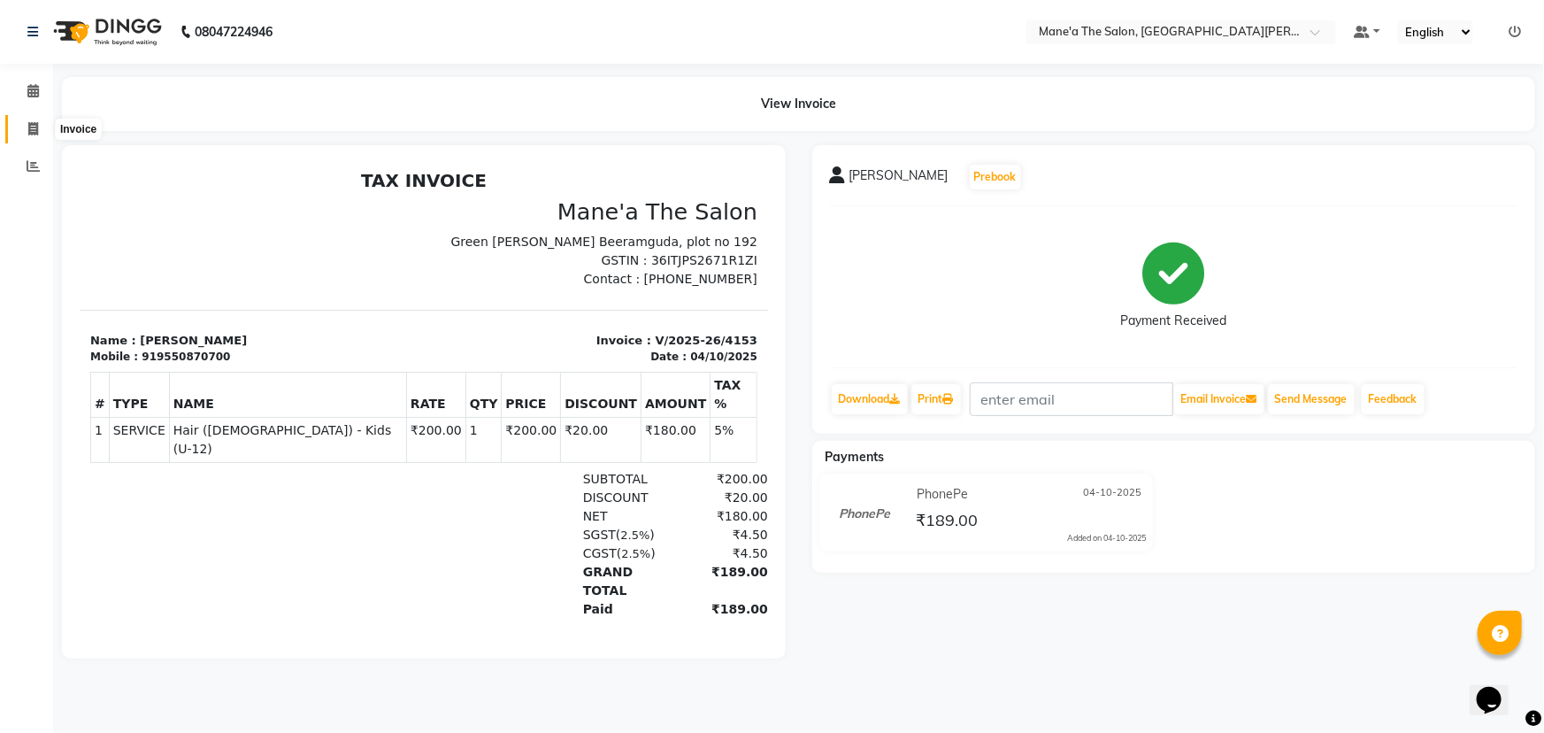
click at [30, 124] on icon at bounding box center [33, 128] width 10 height 13
select select "service"
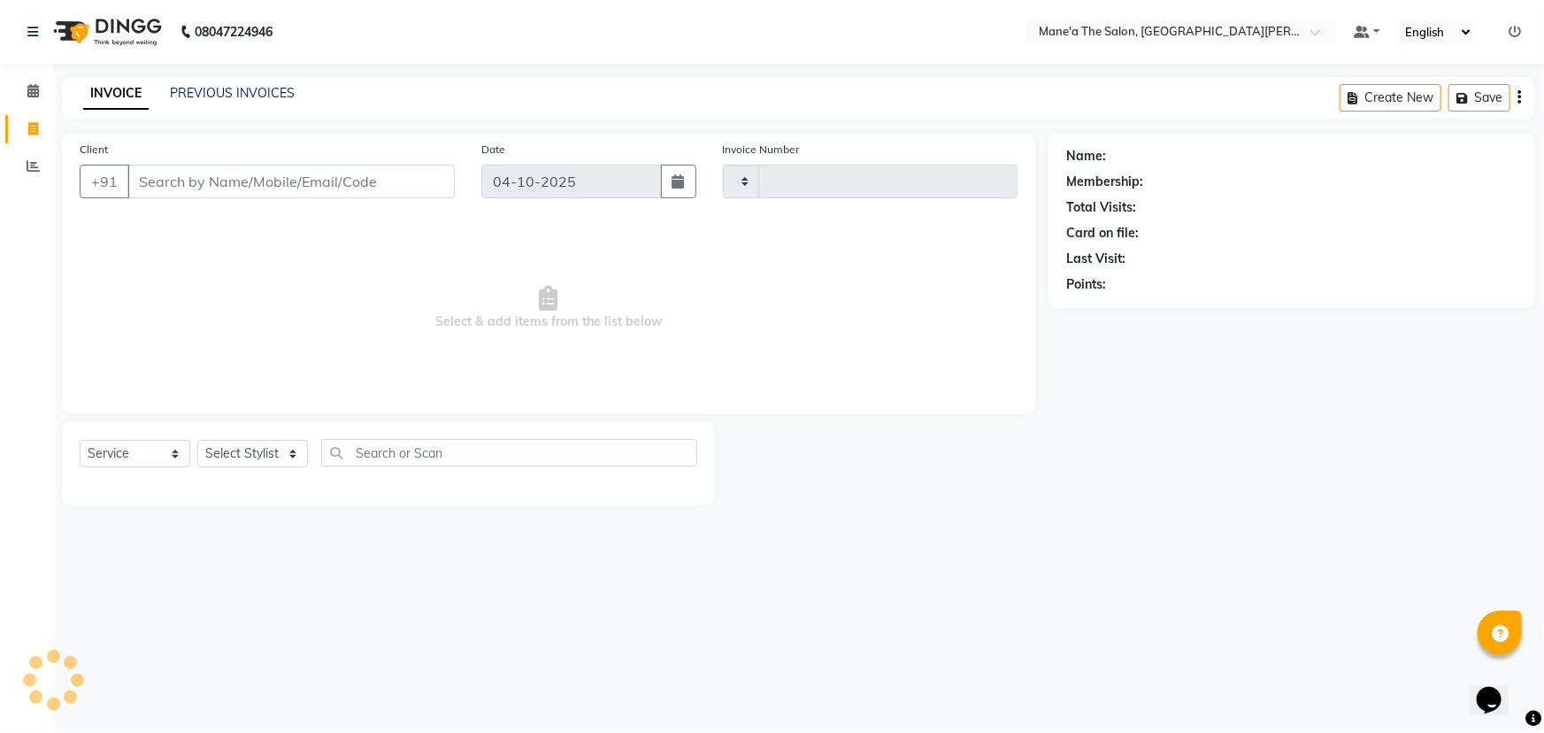
type input "4154"
select select "7205"
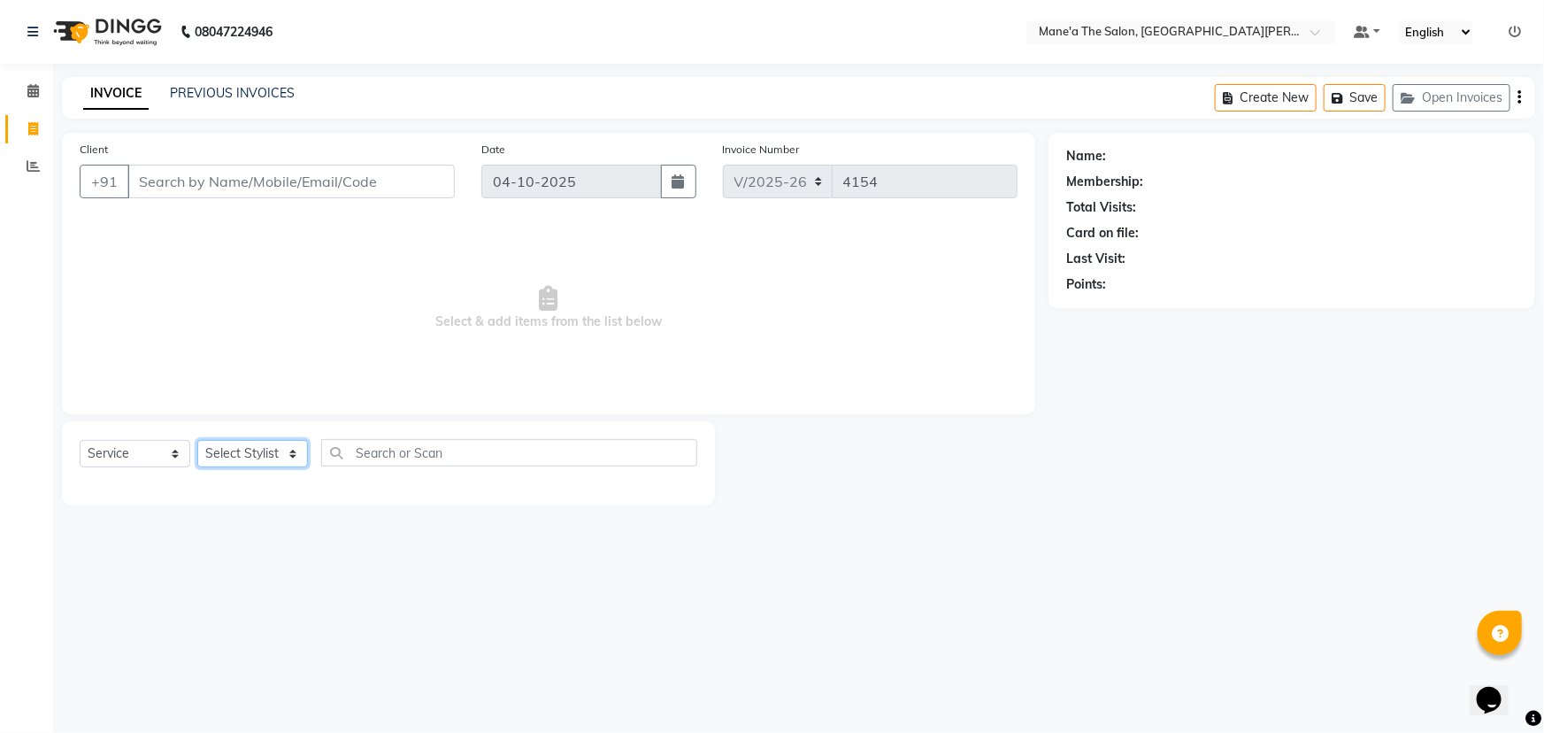
click at [259, 453] on select "Select Stylist Anil Faeam Junaid New Manager Manjula Neelima Owner Rani Sahil S…" at bounding box center [252, 453] width 111 height 27
click at [279, 443] on select "Select Stylist Anil Faeam Junaid New Manager Manjula Neelima Owner Rani Sahil S…" at bounding box center [252, 453] width 111 height 27
click at [259, 450] on select "Select Stylist Anil Faeam Junaid New Manager Manjula Neelima Owner Rani Sahil S…" at bounding box center [252, 453] width 111 height 27
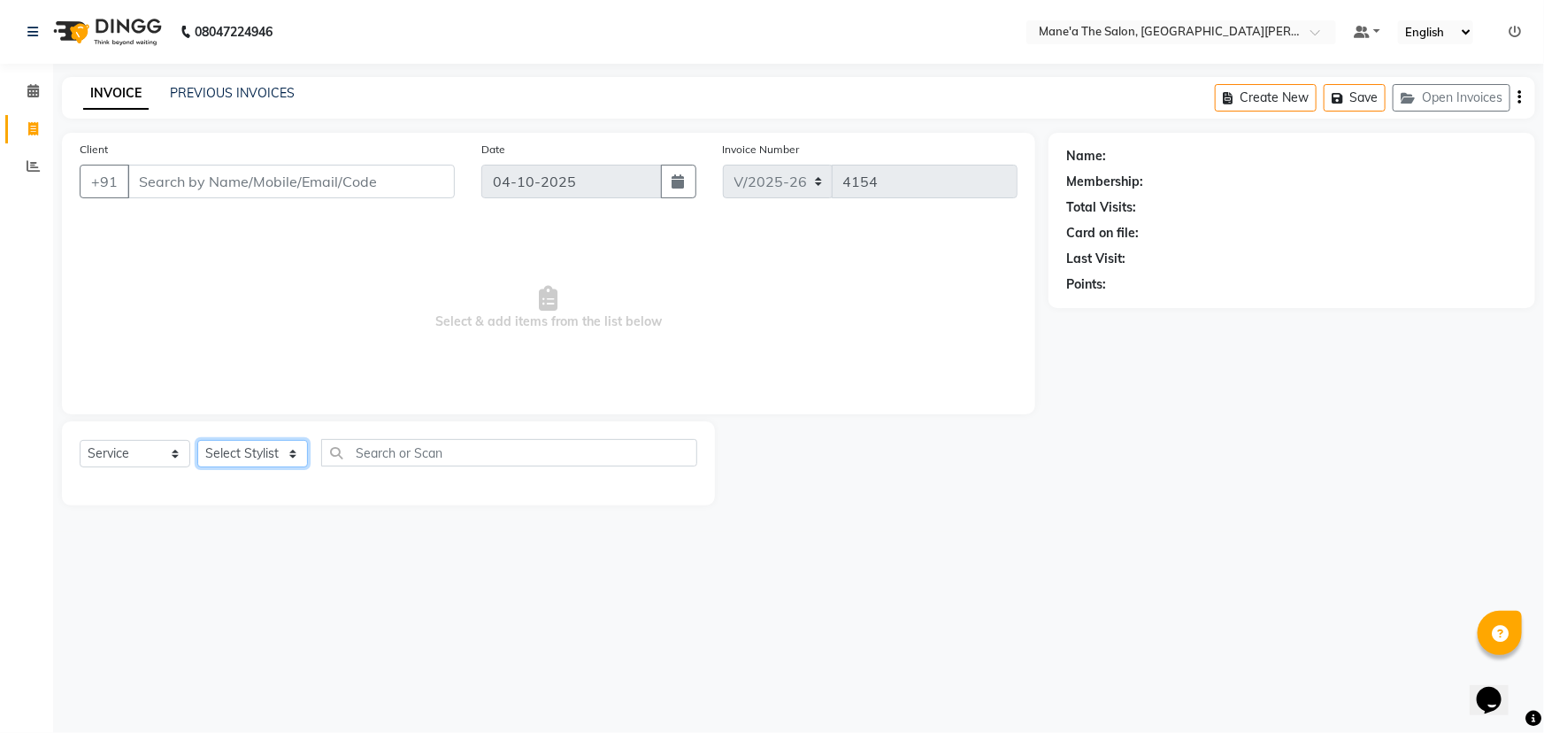
select select "85411"
click at [197, 440] on select "Select Stylist Anil Faeam Junaid New Manager Manjula Neelima Owner Rani Sahil S…" at bounding box center [252, 453] width 111 height 27
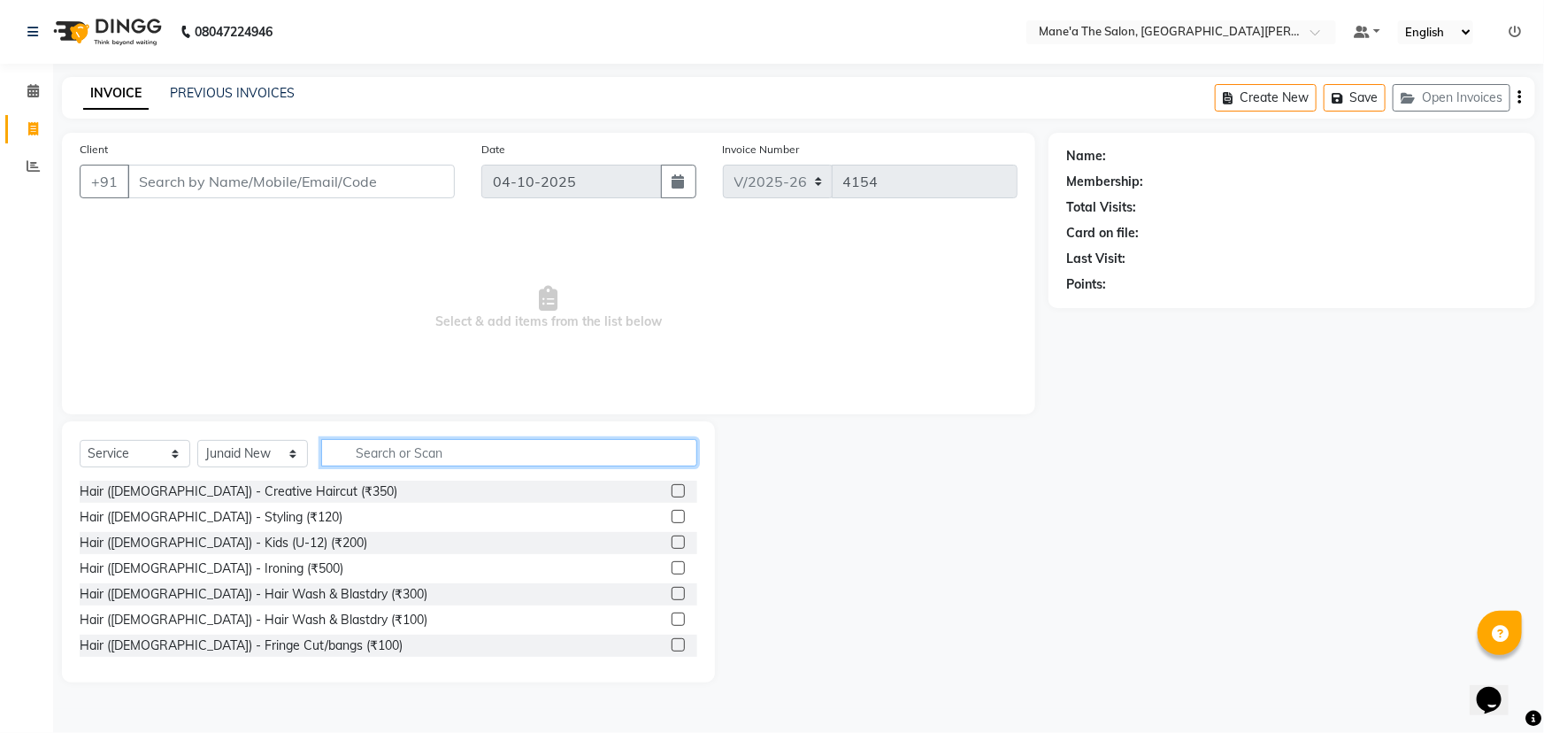
click at [384, 444] on input "text" at bounding box center [509, 452] width 376 height 27
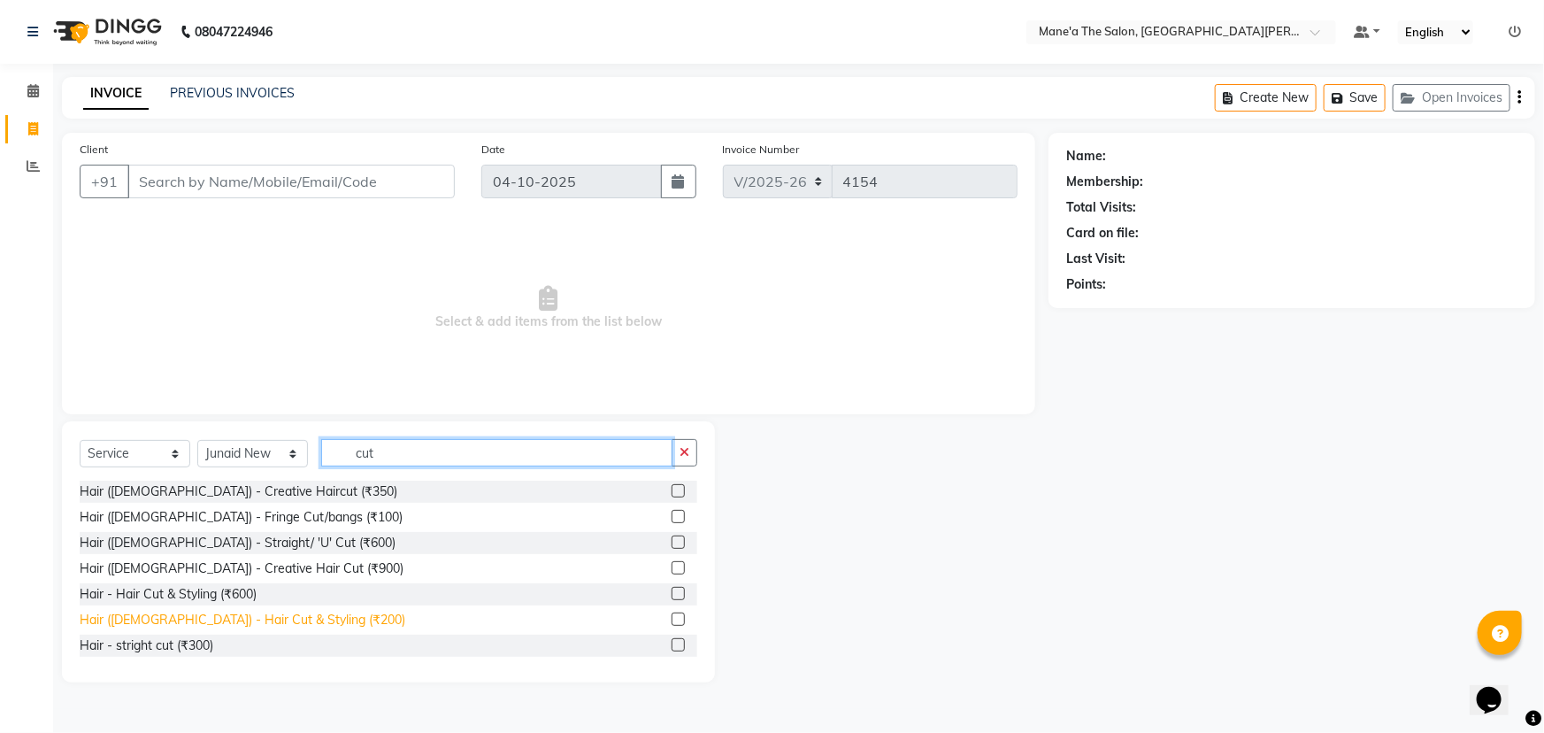
type input "cut"
click at [277, 624] on div "Hair (Male) - Hair Cut & Styling (₹200)" at bounding box center [243, 620] width 326 height 19
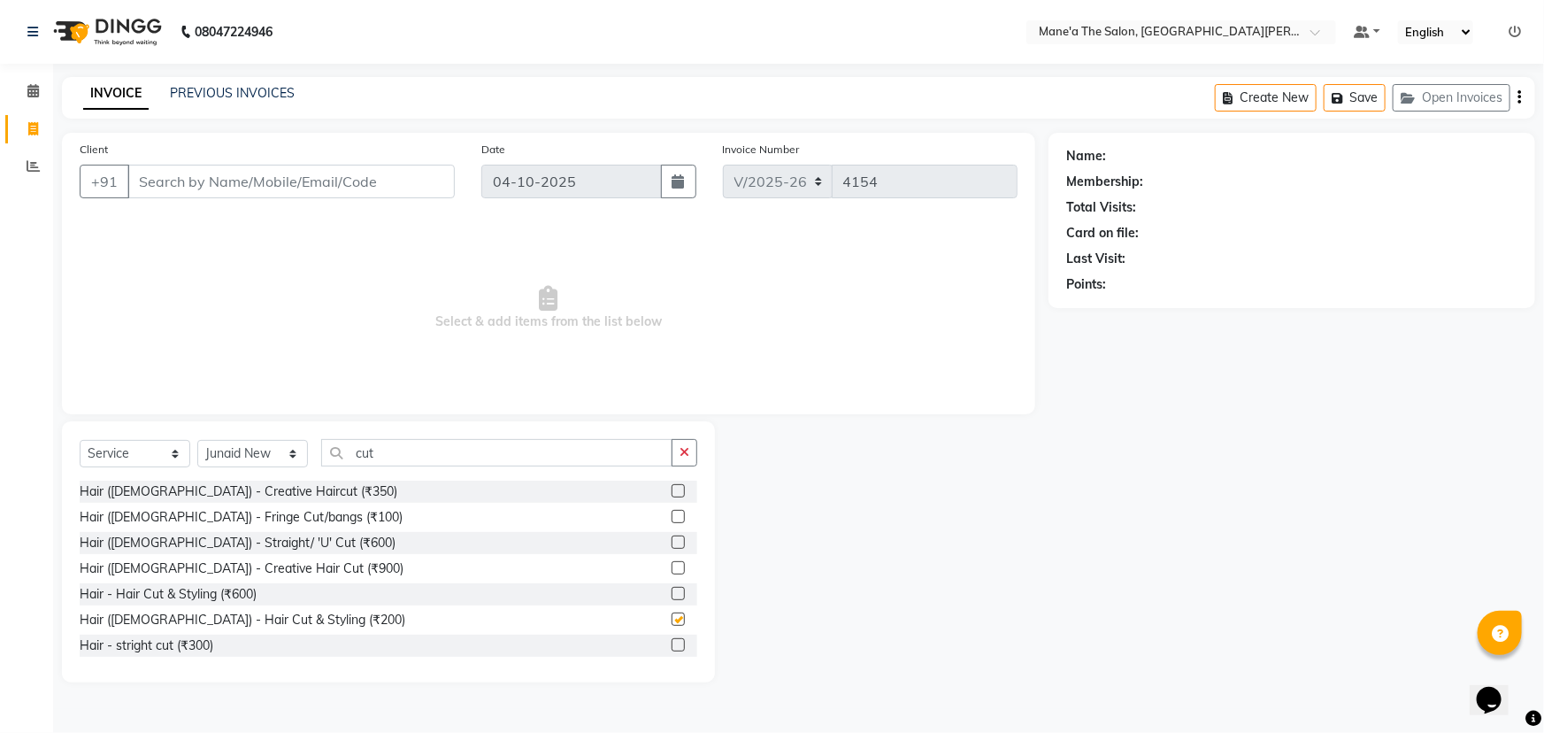
checkbox input "false"
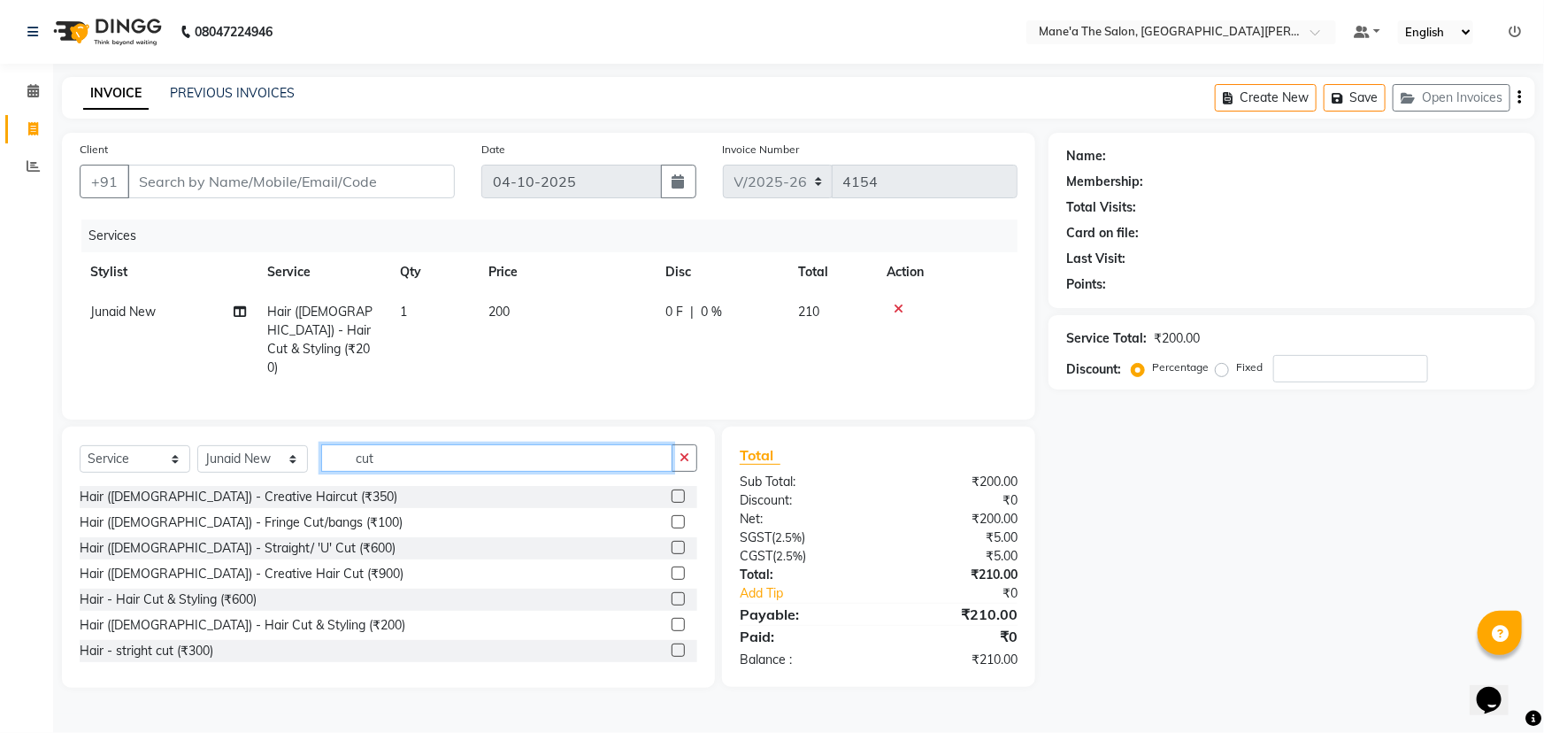
click at [562, 446] on input "cut" at bounding box center [496, 457] width 351 height 27
type input "c"
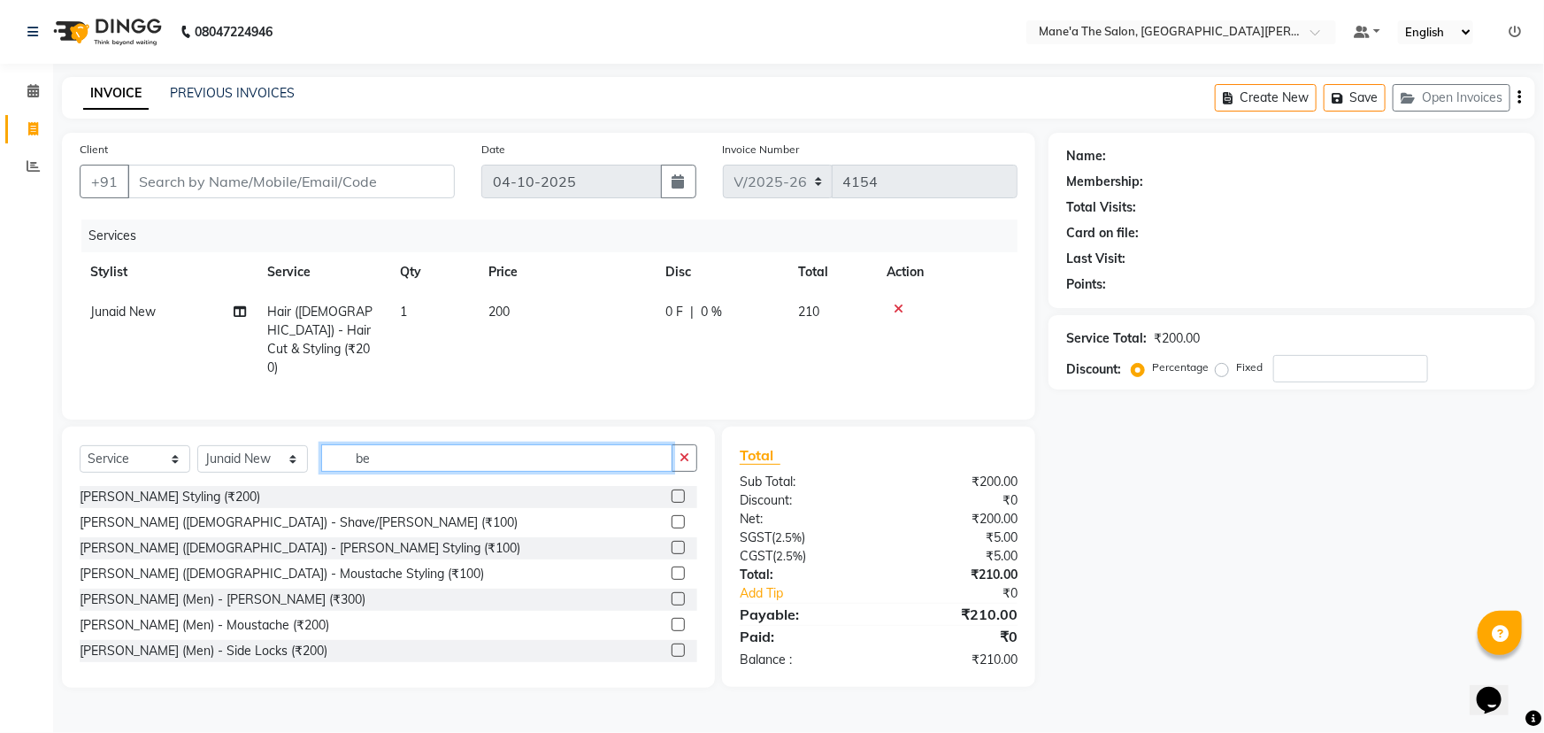
type input "be"
click at [187, 527] on div "Beard (Male) - Shave/Beard (₹100)" at bounding box center [389, 523] width 618 height 22
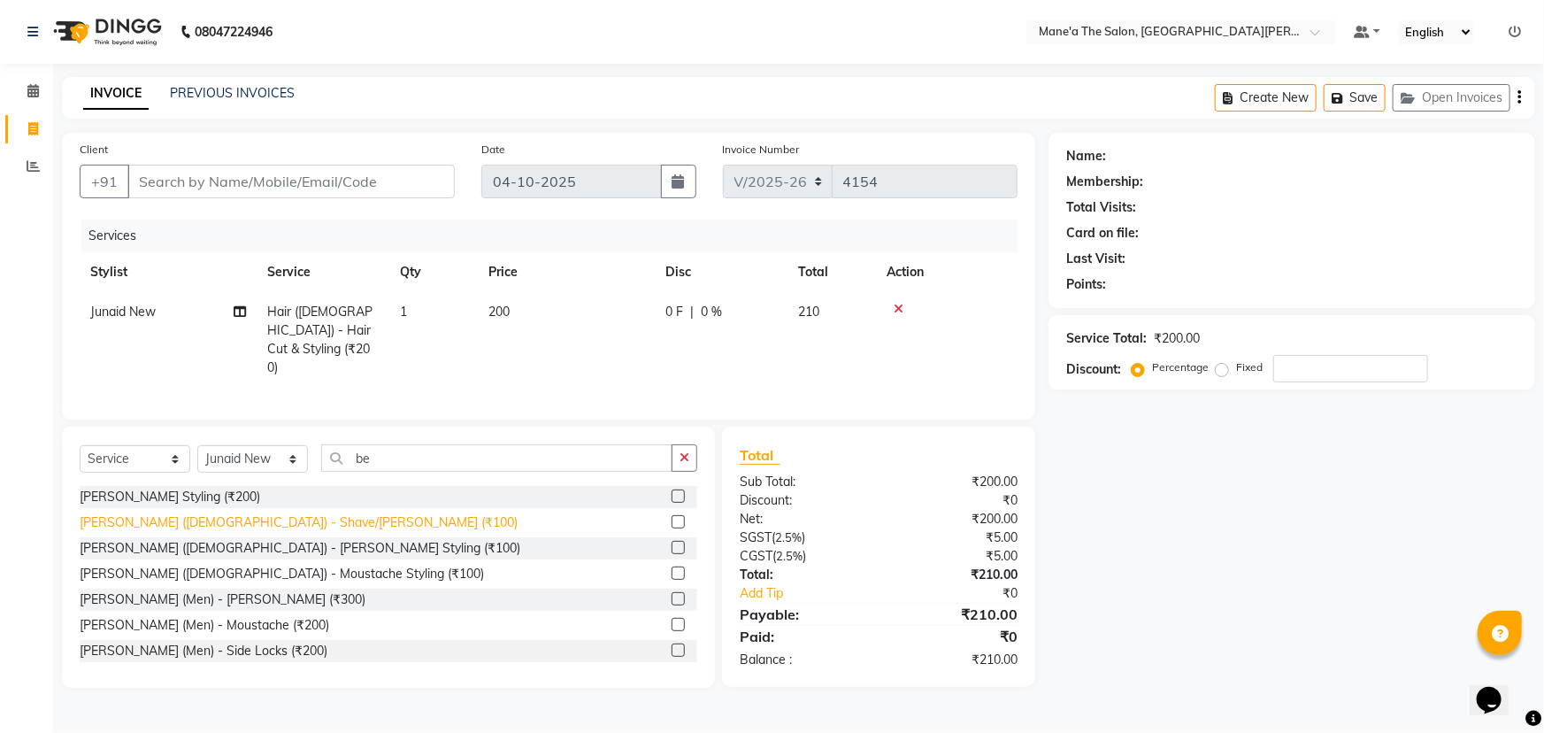
click at [193, 513] on div "Beard (Male) - Shave/Beard (₹100)" at bounding box center [299, 522] width 438 height 19
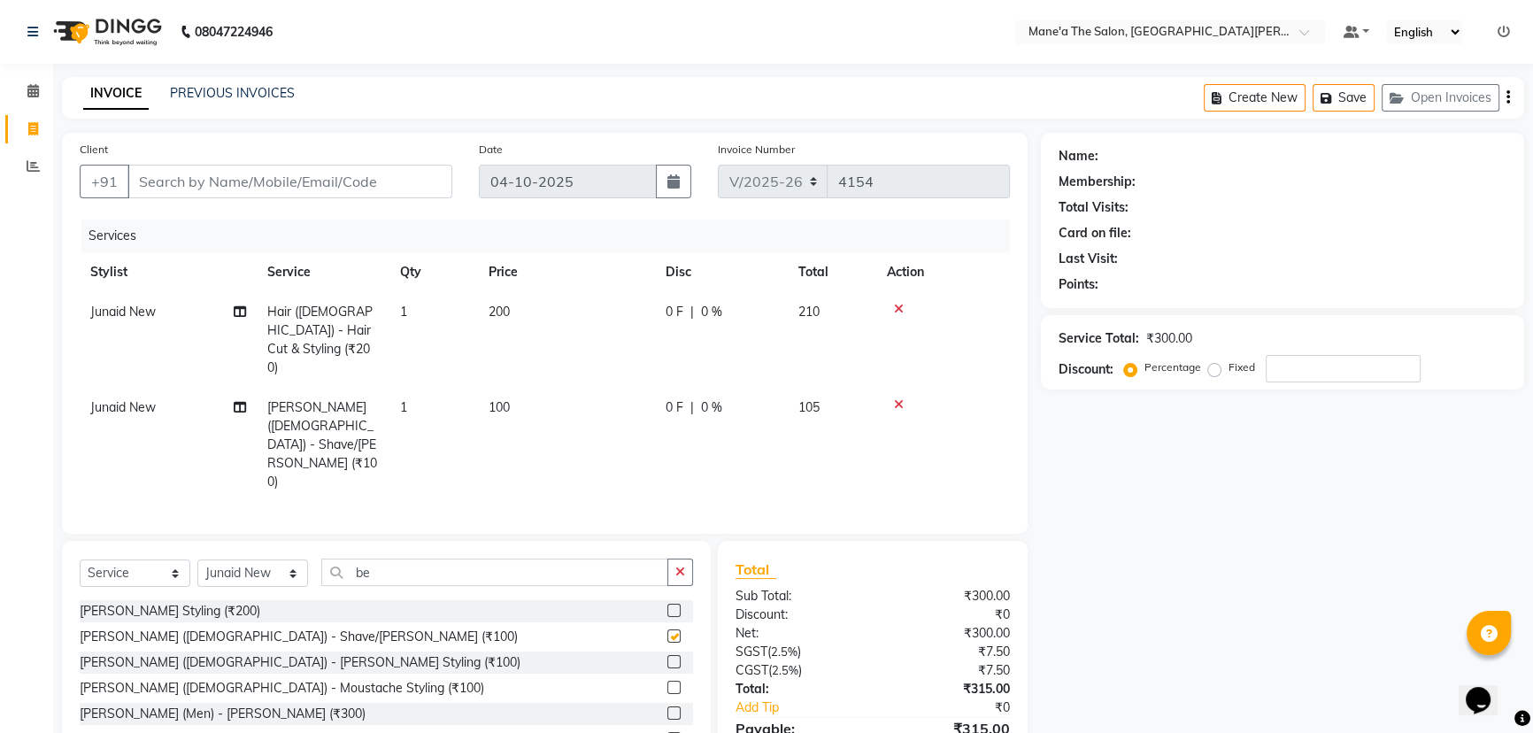
checkbox input "false"
click at [247, 182] on input "Client" at bounding box center [289, 182] width 325 height 34
type input "9"
type input "0"
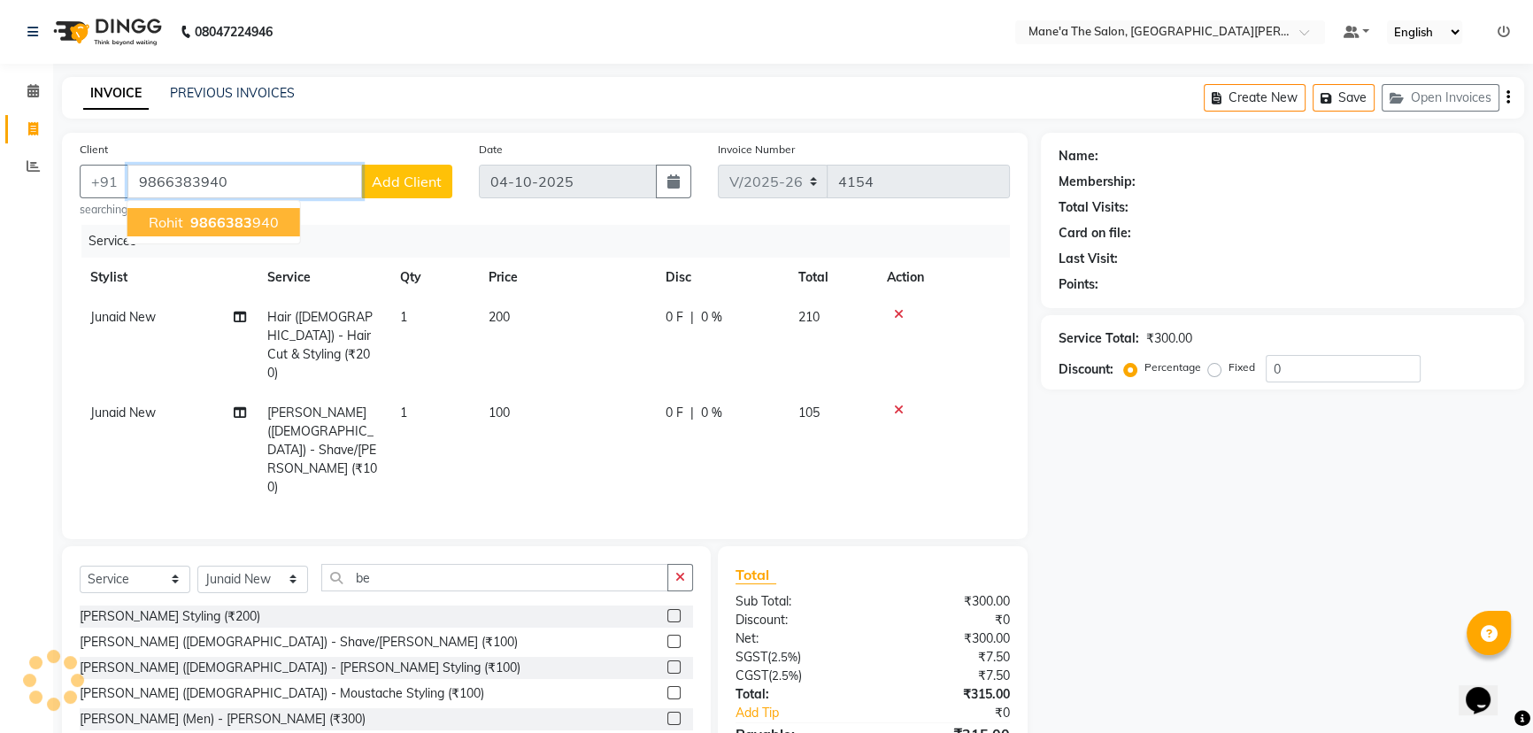
type input "9866383940"
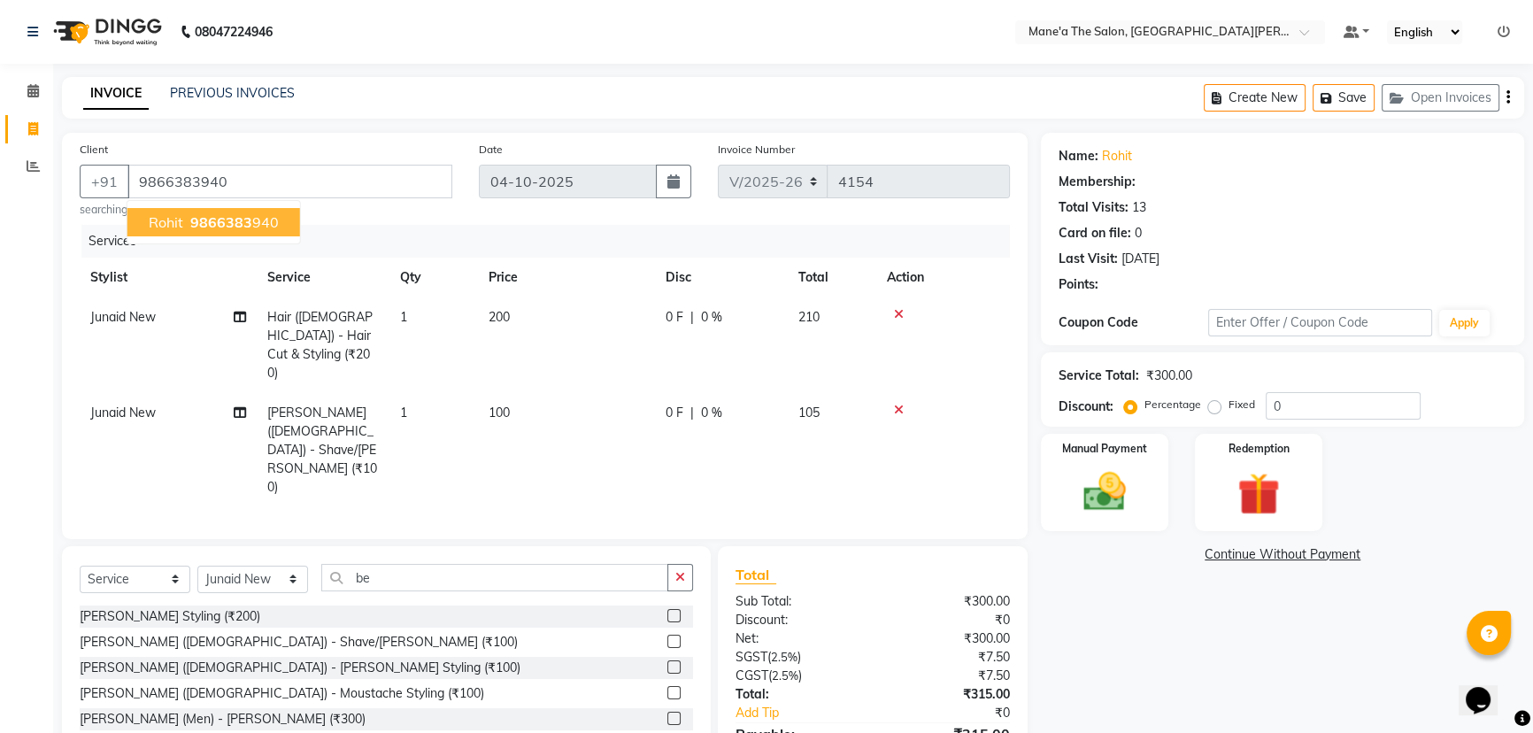
select select "1: Object"
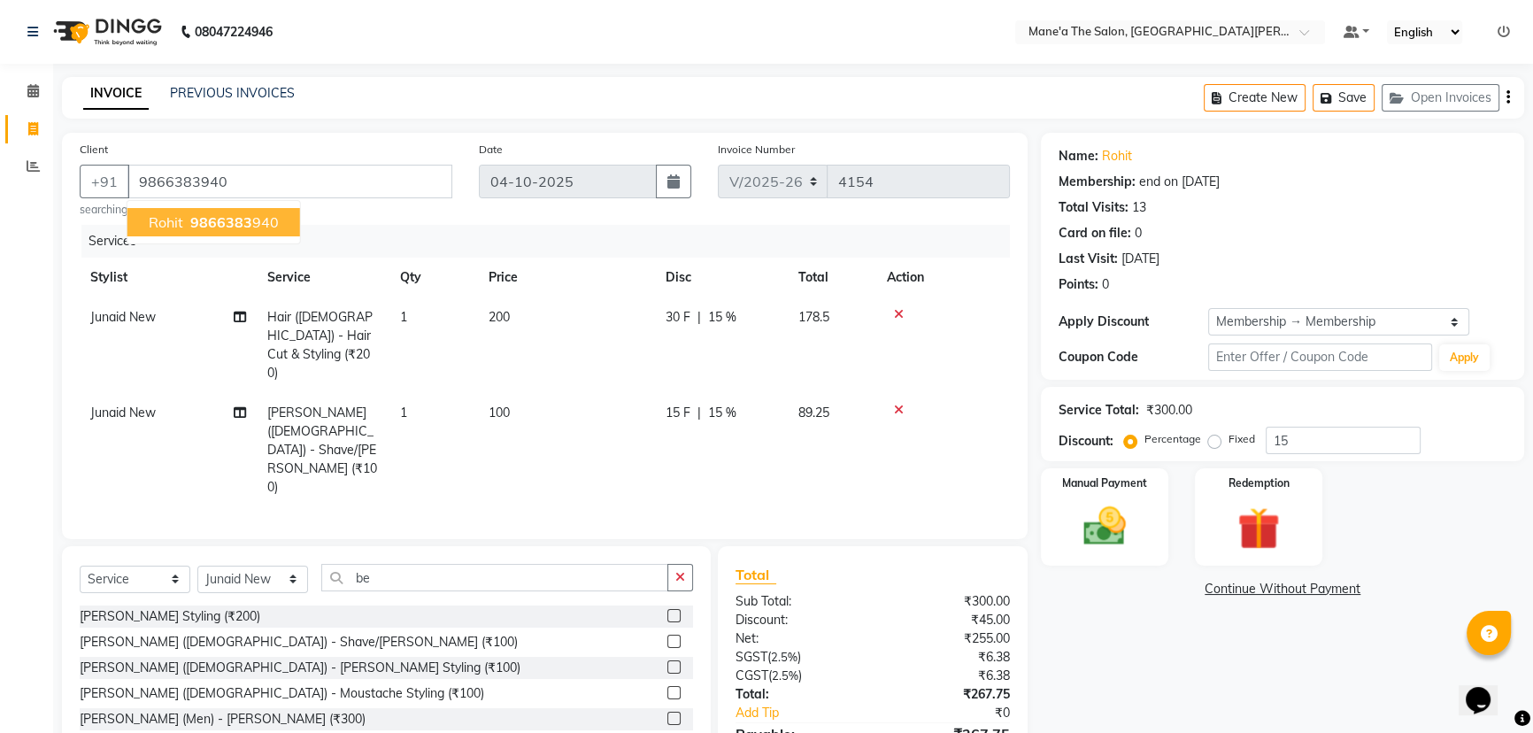
click at [230, 220] on span "9866383" at bounding box center [221, 222] width 62 height 18
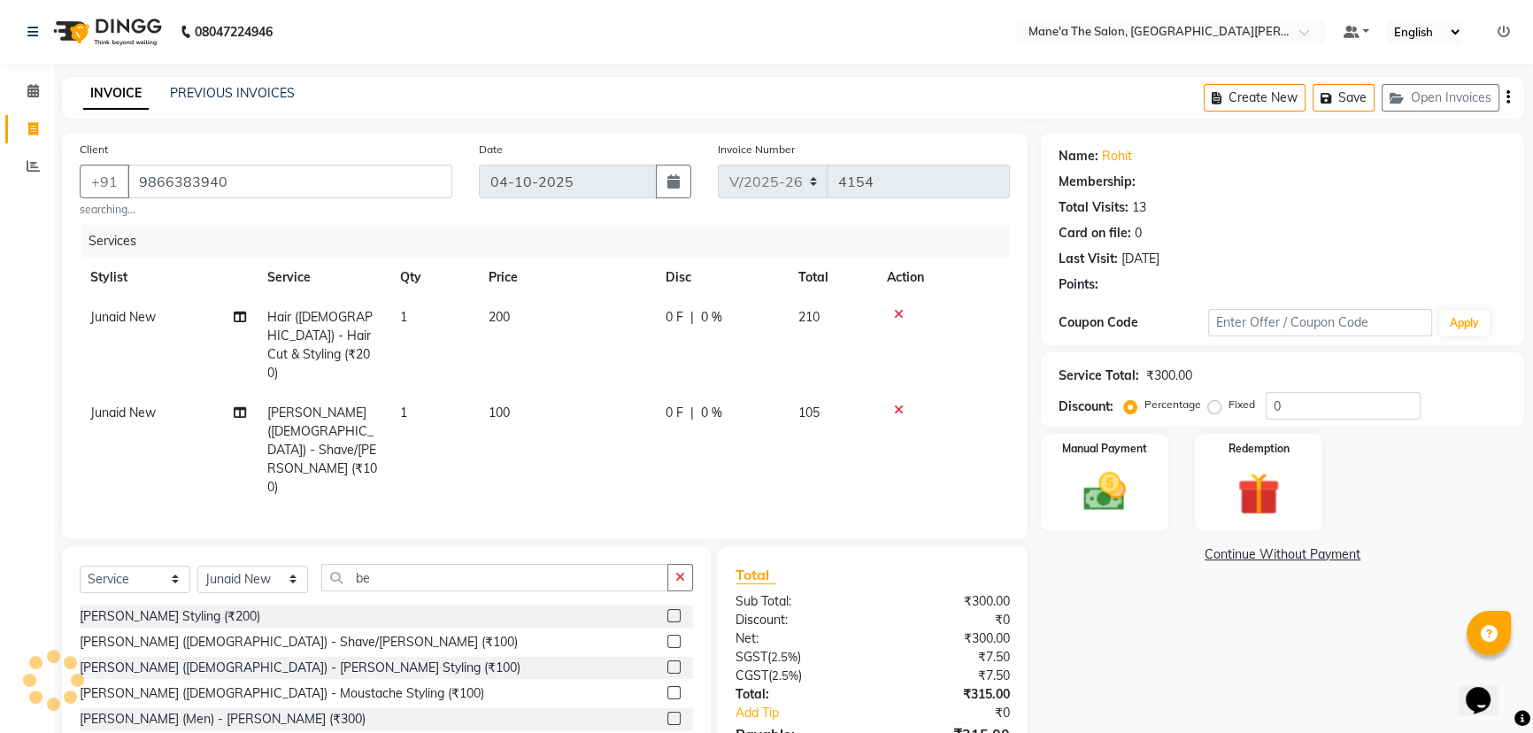
type input "15"
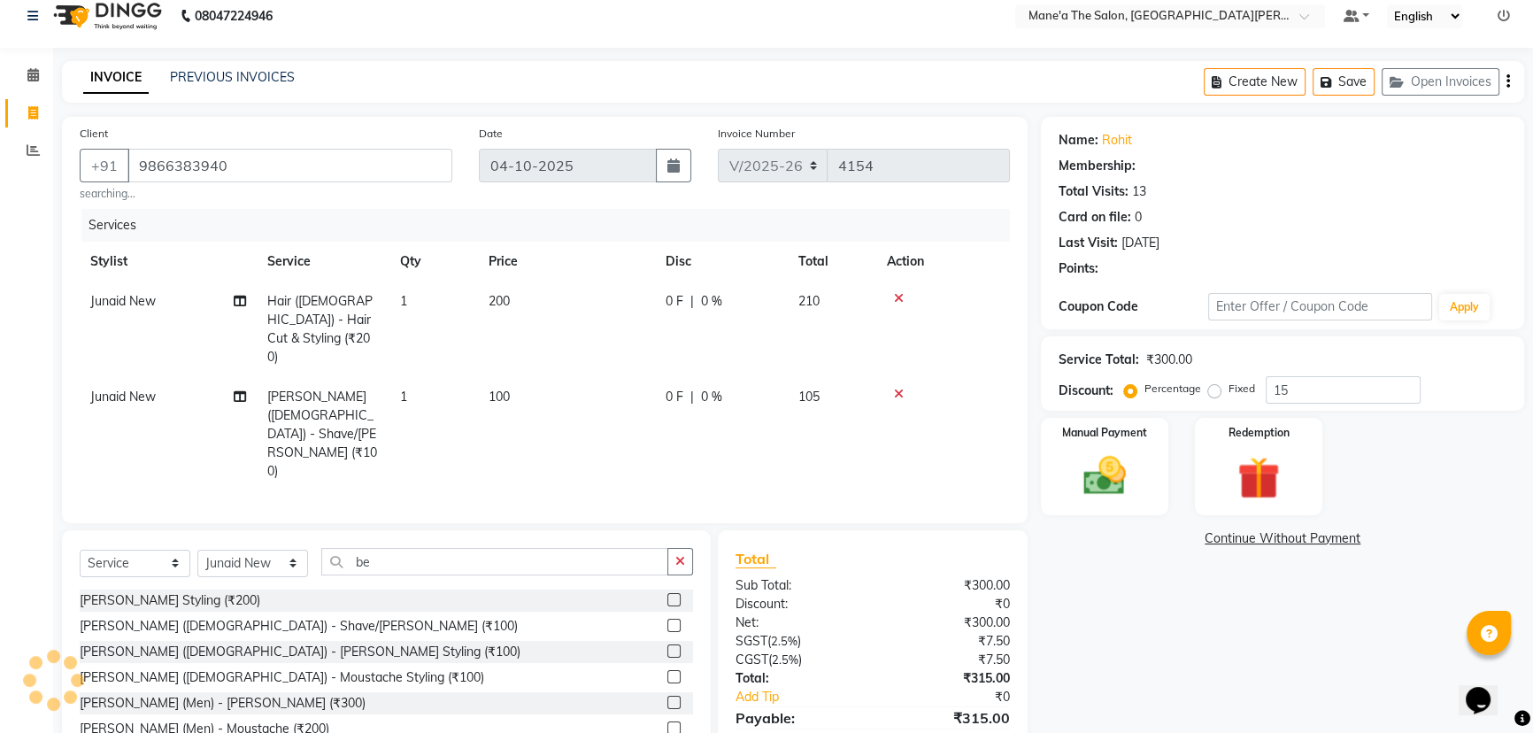
select select "1: Object"
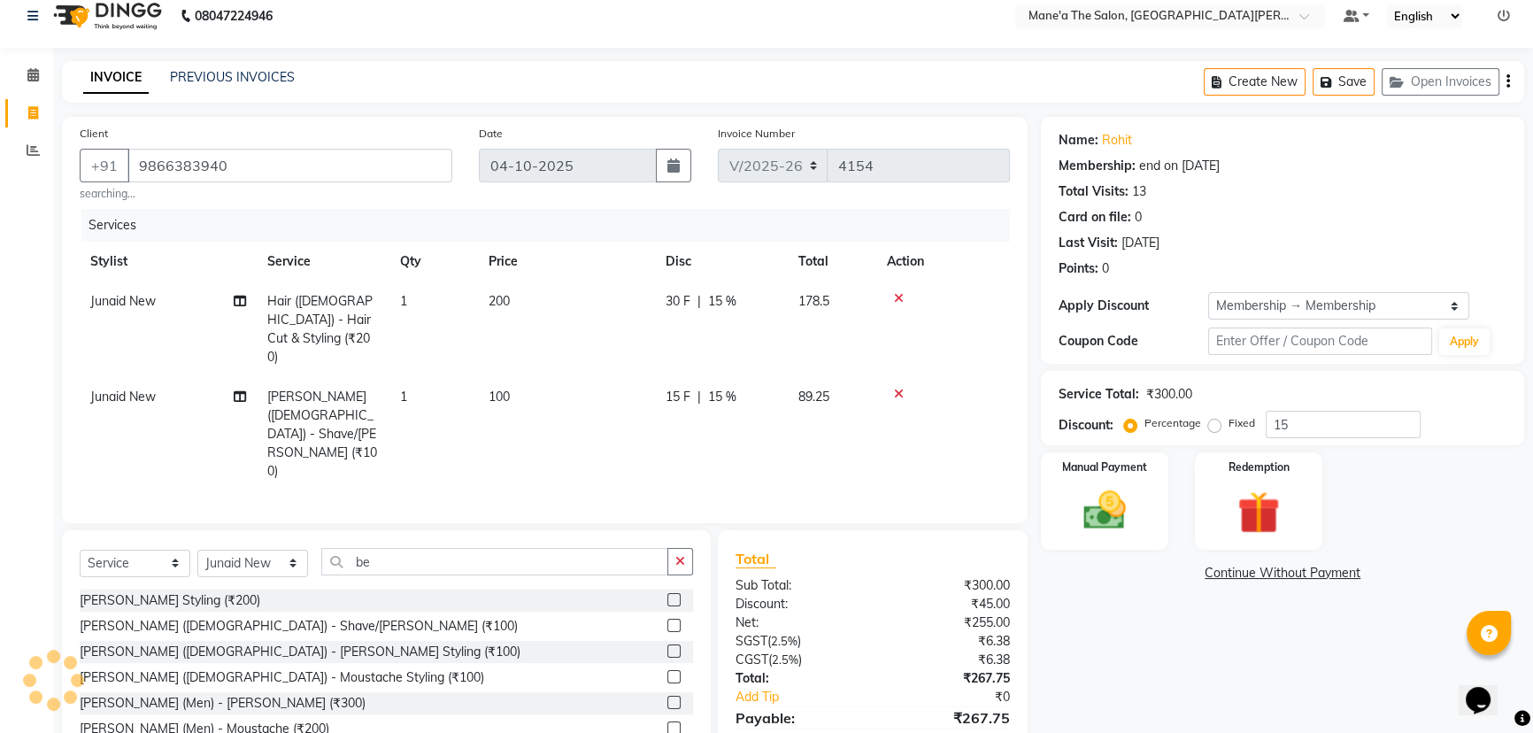
scroll to position [20, 0]
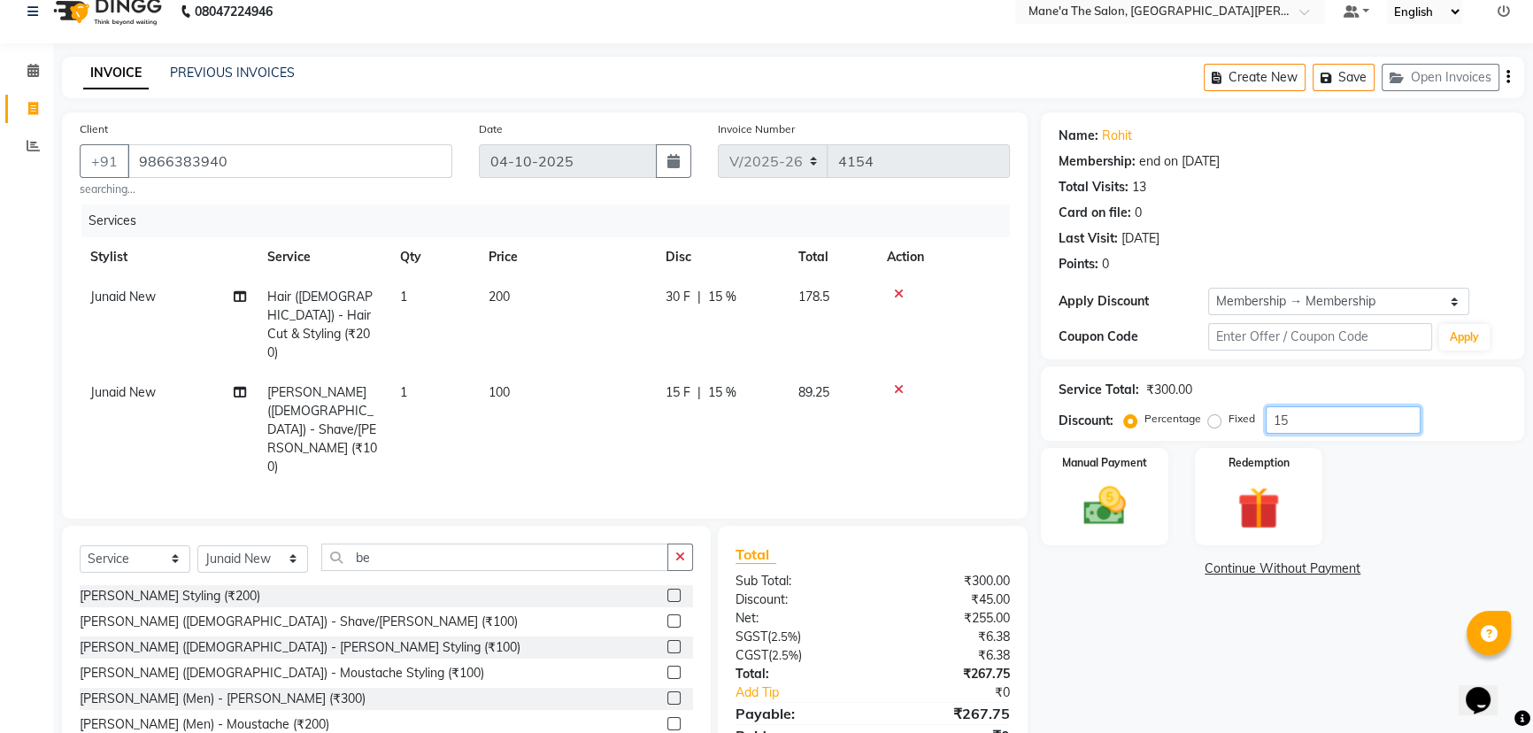
click at [1333, 427] on input "15" at bounding box center [1342, 419] width 155 height 27
type input "1"
type input "10"
click at [1131, 482] on img at bounding box center [1105, 506] width 72 height 50
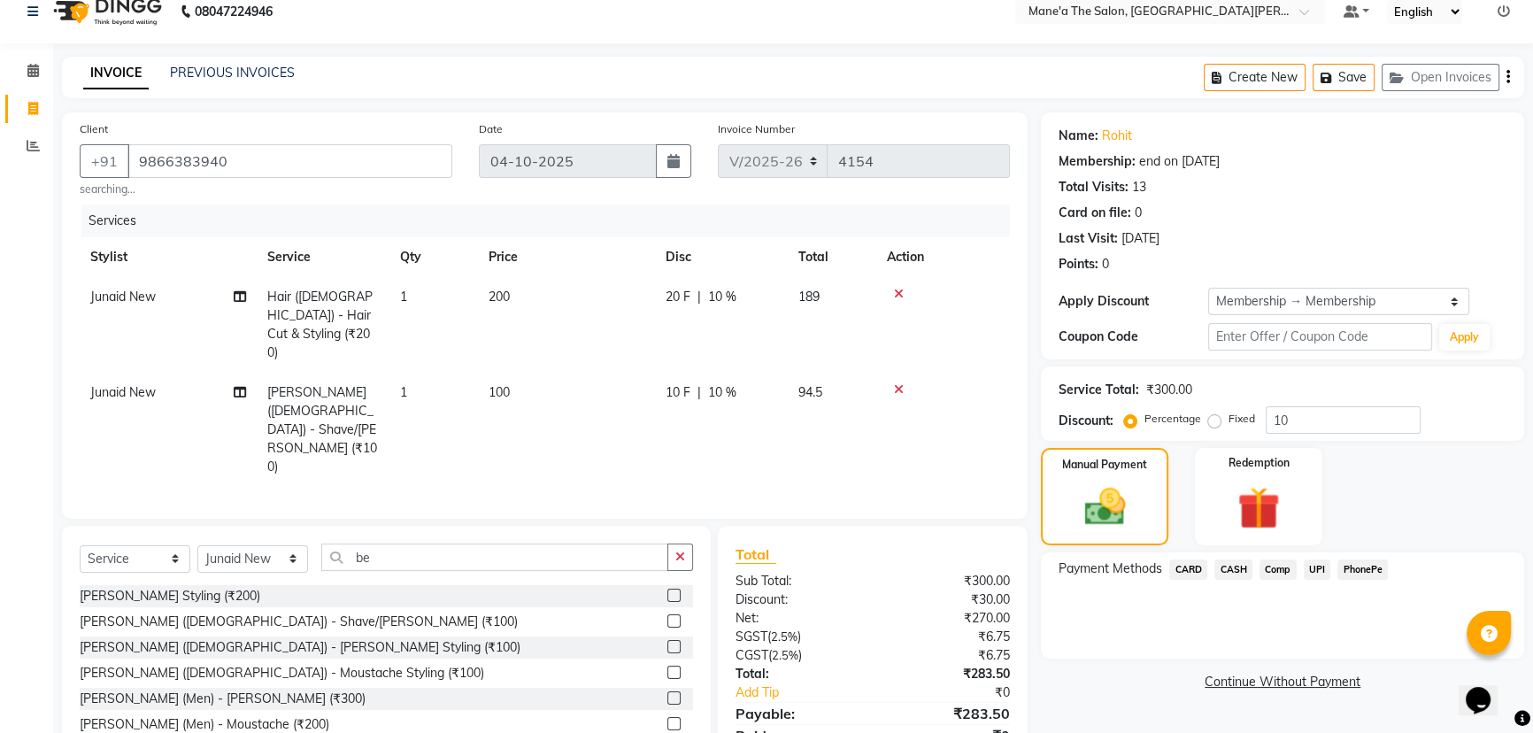
click at [1380, 559] on span "PhonePe" at bounding box center [1362, 569] width 50 height 20
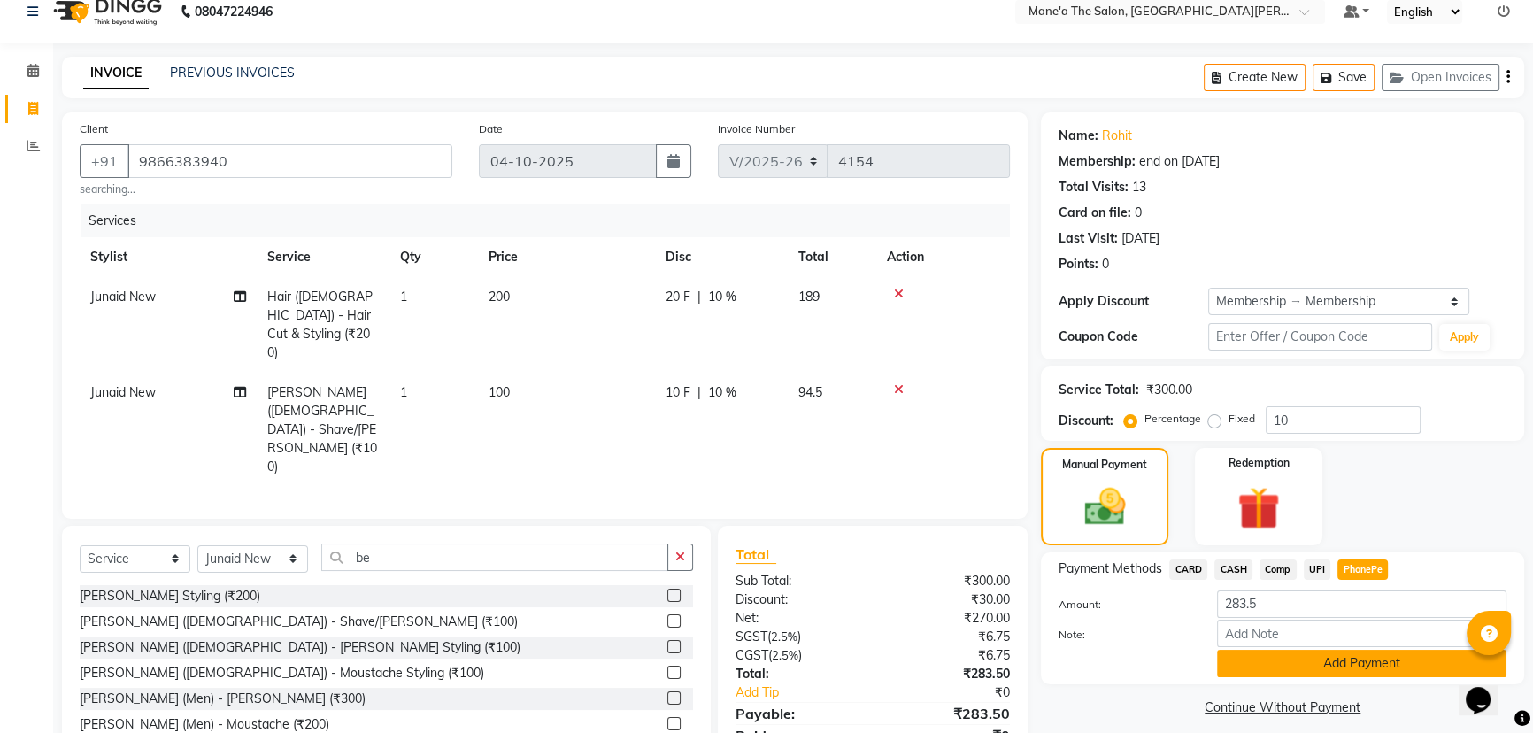
click at [1313, 672] on button "Add Payment" at bounding box center [1361, 663] width 289 height 27
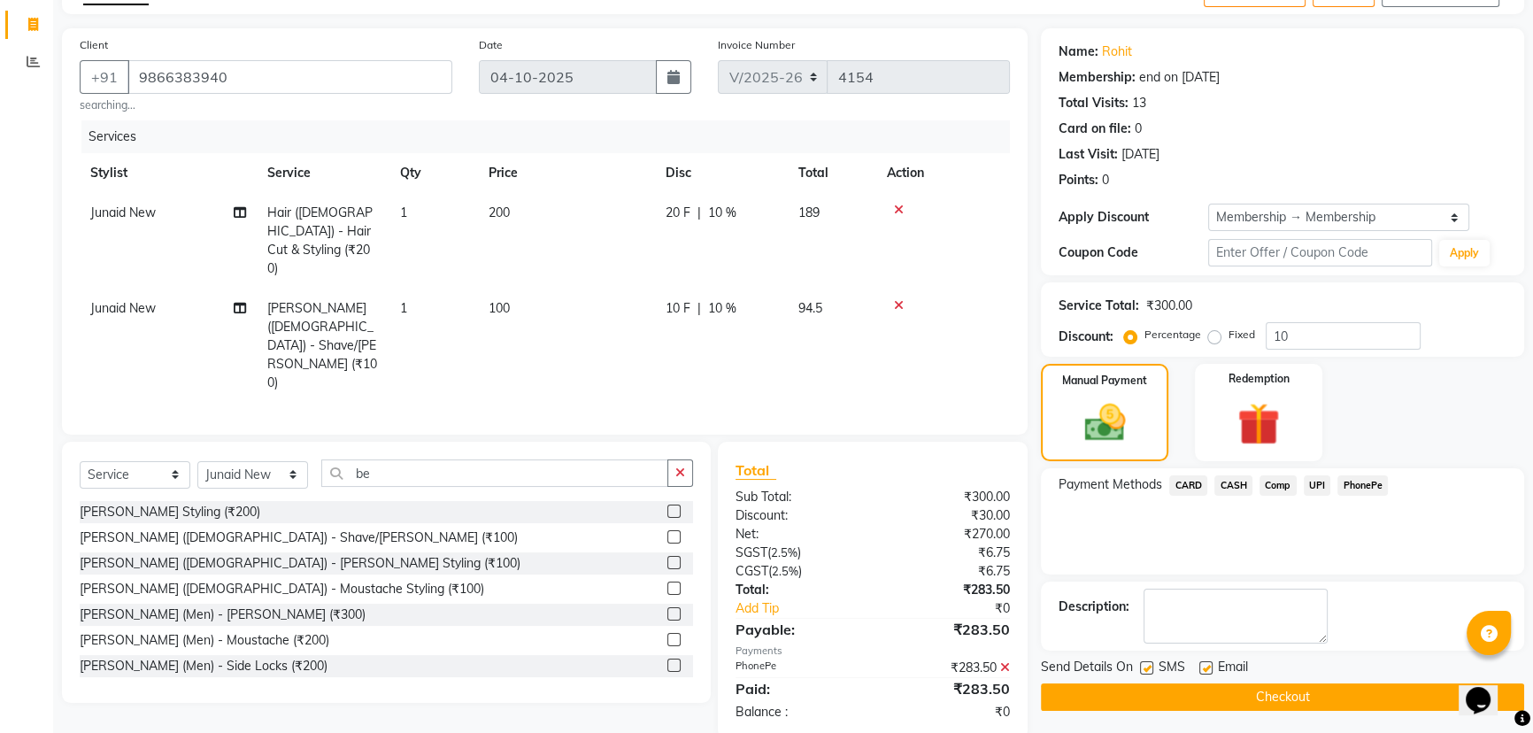
scroll to position [107, 0]
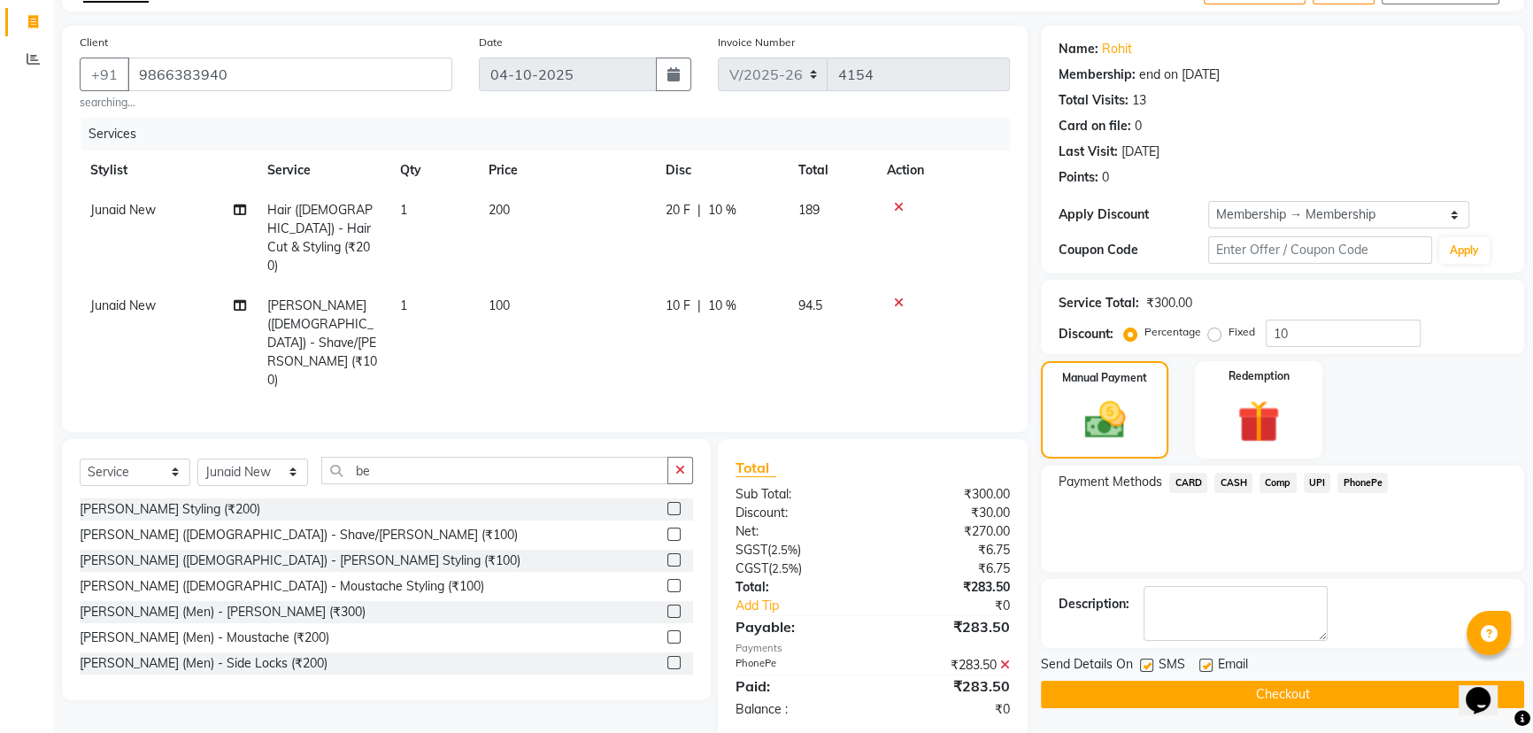
click at [1300, 700] on button "Checkout" at bounding box center [1282, 694] width 483 height 27
